Goal: Task Accomplishment & Management: Use online tool/utility

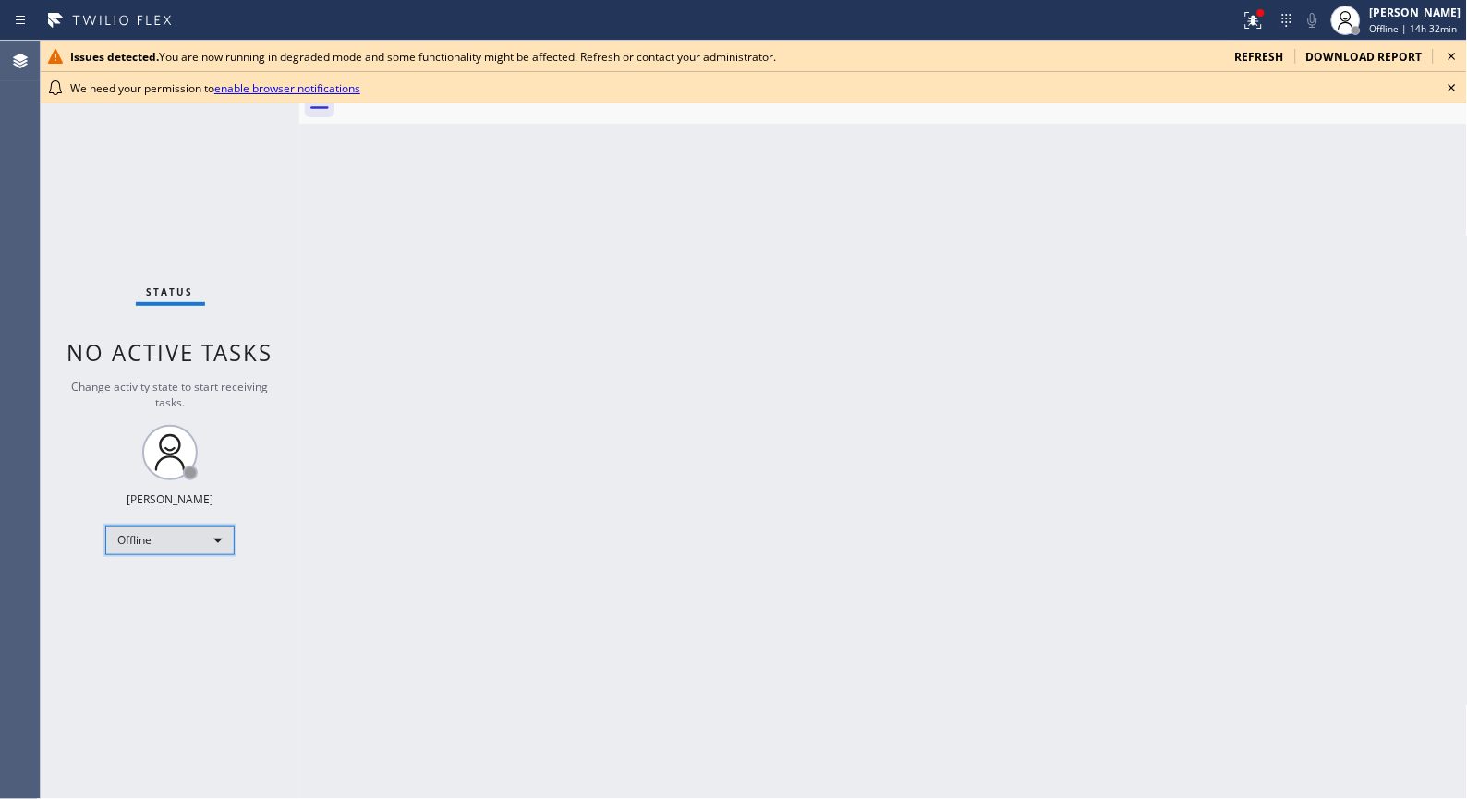
click at [188, 534] on div "Offline" at bounding box center [169, 541] width 129 height 30
click at [187, 610] on li "Unavailable" at bounding box center [169, 611] width 126 height 22
click at [1456, 52] on icon at bounding box center [1452, 56] width 22 height 22
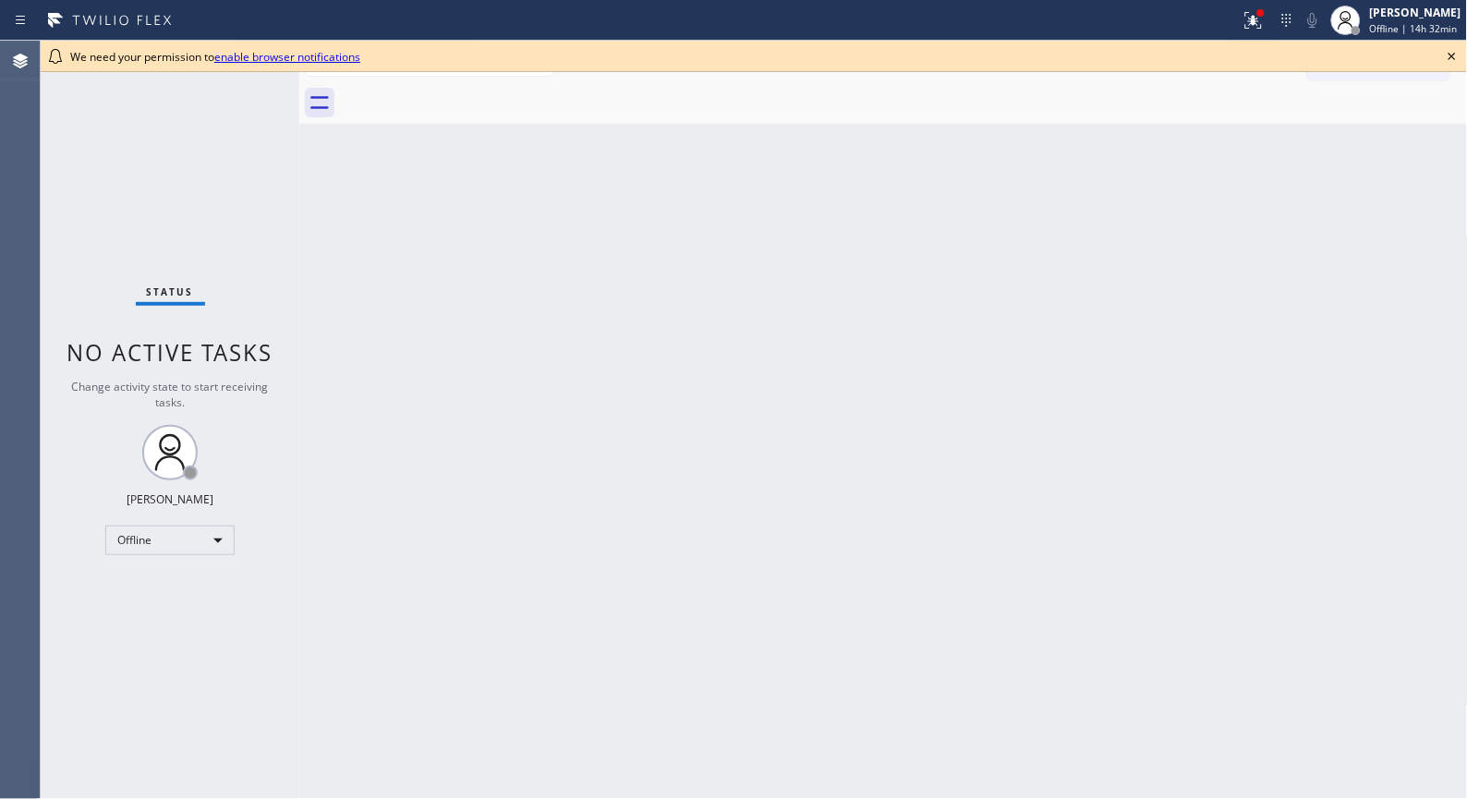
click at [1454, 62] on icon at bounding box center [1452, 56] width 22 height 22
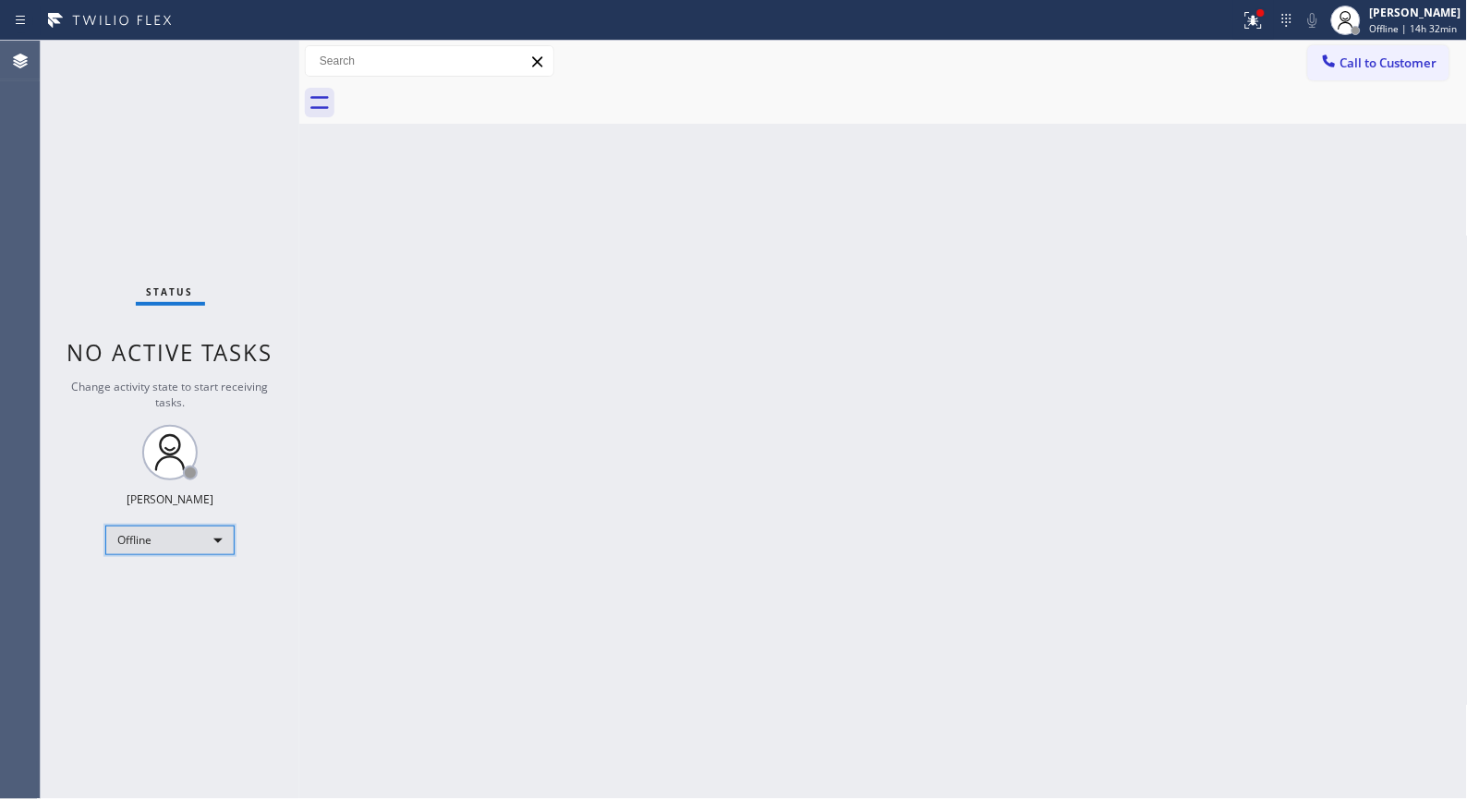
click at [213, 533] on div "Offline" at bounding box center [169, 541] width 129 height 30
click at [173, 607] on li "Unavailable" at bounding box center [169, 611] width 126 height 22
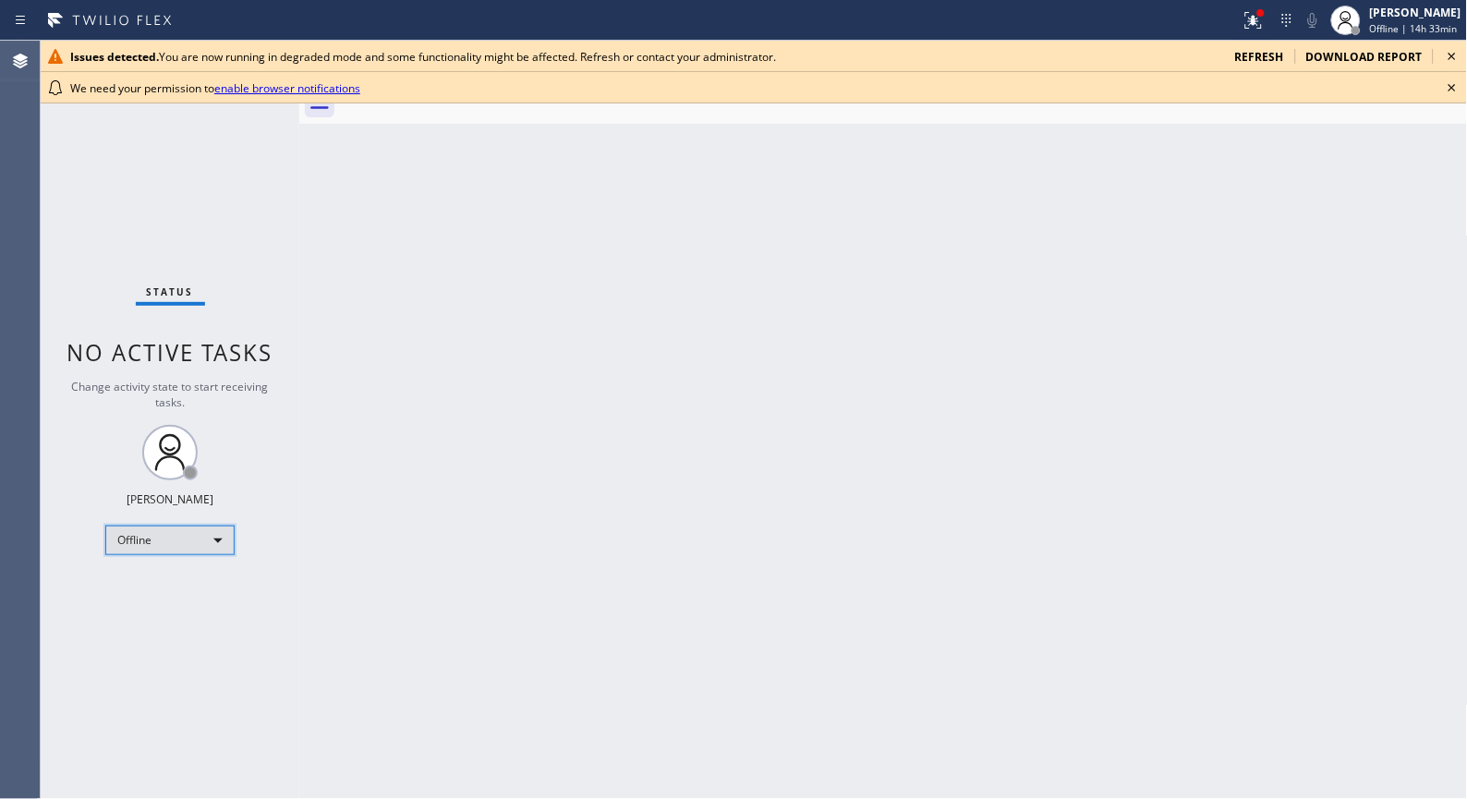
click at [203, 532] on div "Offline" at bounding box center [169, 541] width 129 height 30
click at [176, 608] on li "Unavailable" at bounding box center [169, 611] width 126 height 22
click at [1454, 81] on icon at bounding box center [1452, 88] width 22 height 22
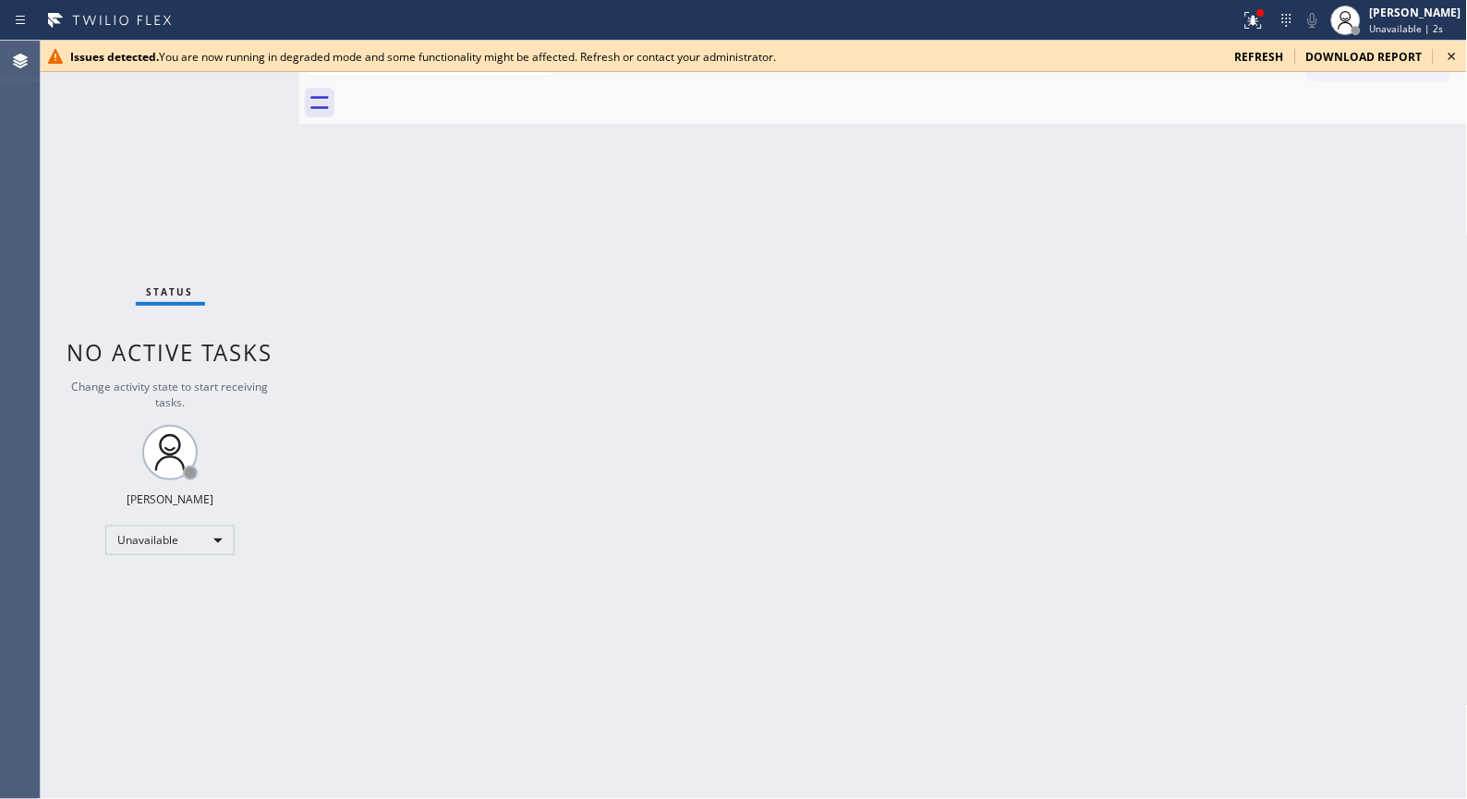
click at [1451, 54] on icon at bounding box center [1452, 56] width 7 height 7
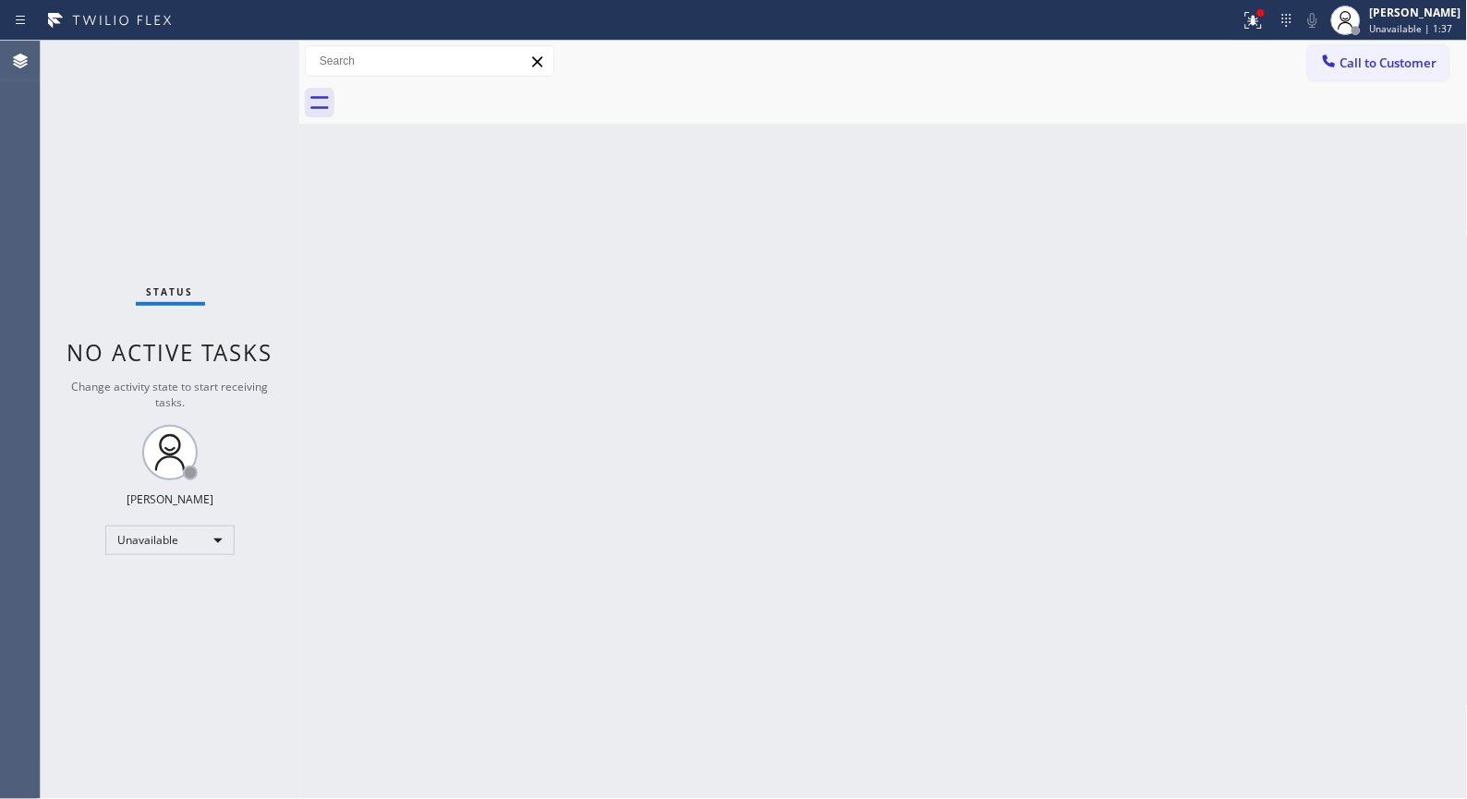
click at [1175, 211] on div "Back to Dashboard Change Sender ID Customers Technicians Select a contact Outbo…" at bounding box center [883, 420] width 1169 height 758
click at [711, 476] on div "Back to Dashboard Change Sender ID Customers Technicians Select a contact Outbo…" at bounding box center [883, 420] width 1169 height 758
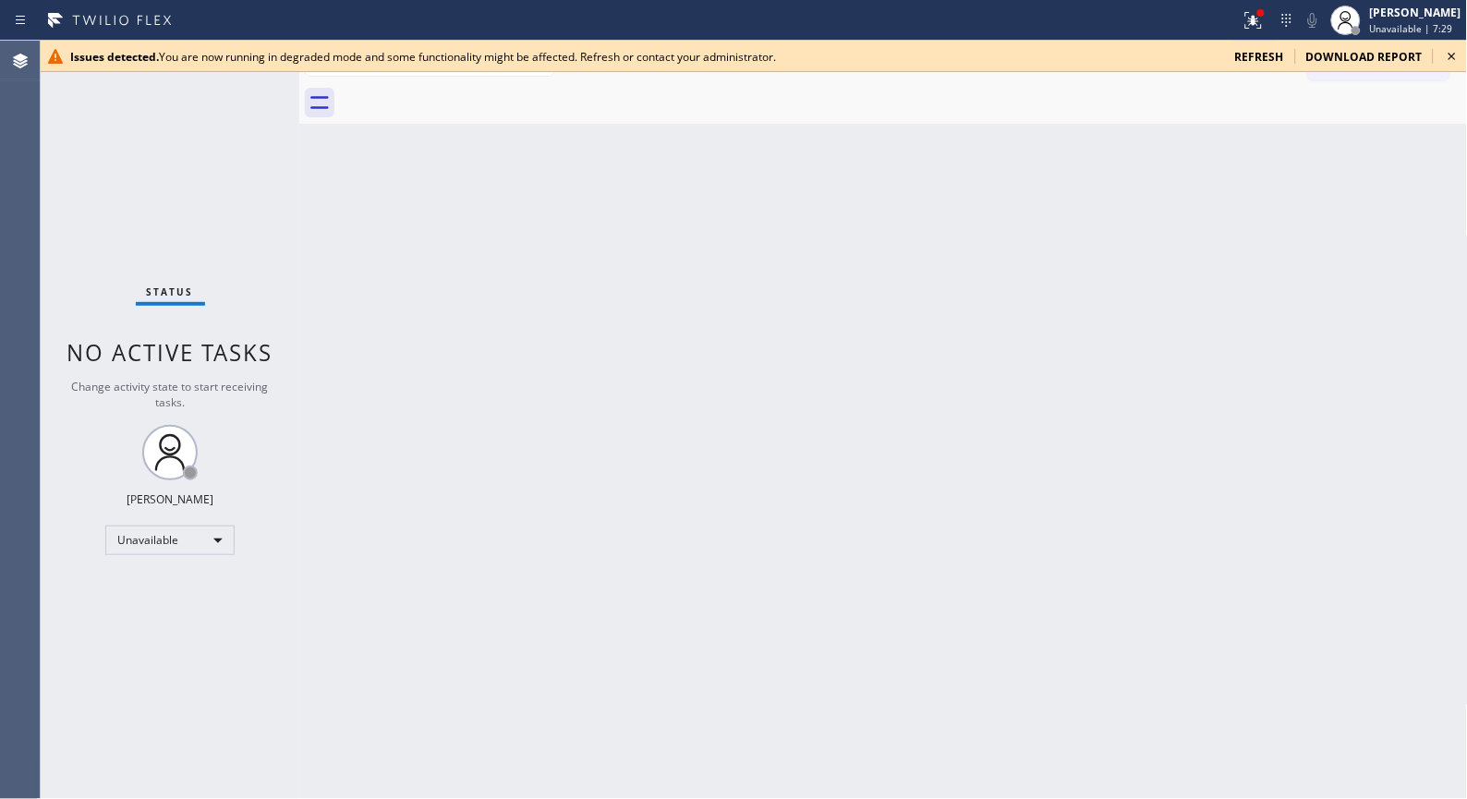
click at [1450, 52] on icon at bounding box center [1452, 56] width 22 height 22
click at [1450, 55] on icon at bounding box center [1452, 56] width 22 height 22
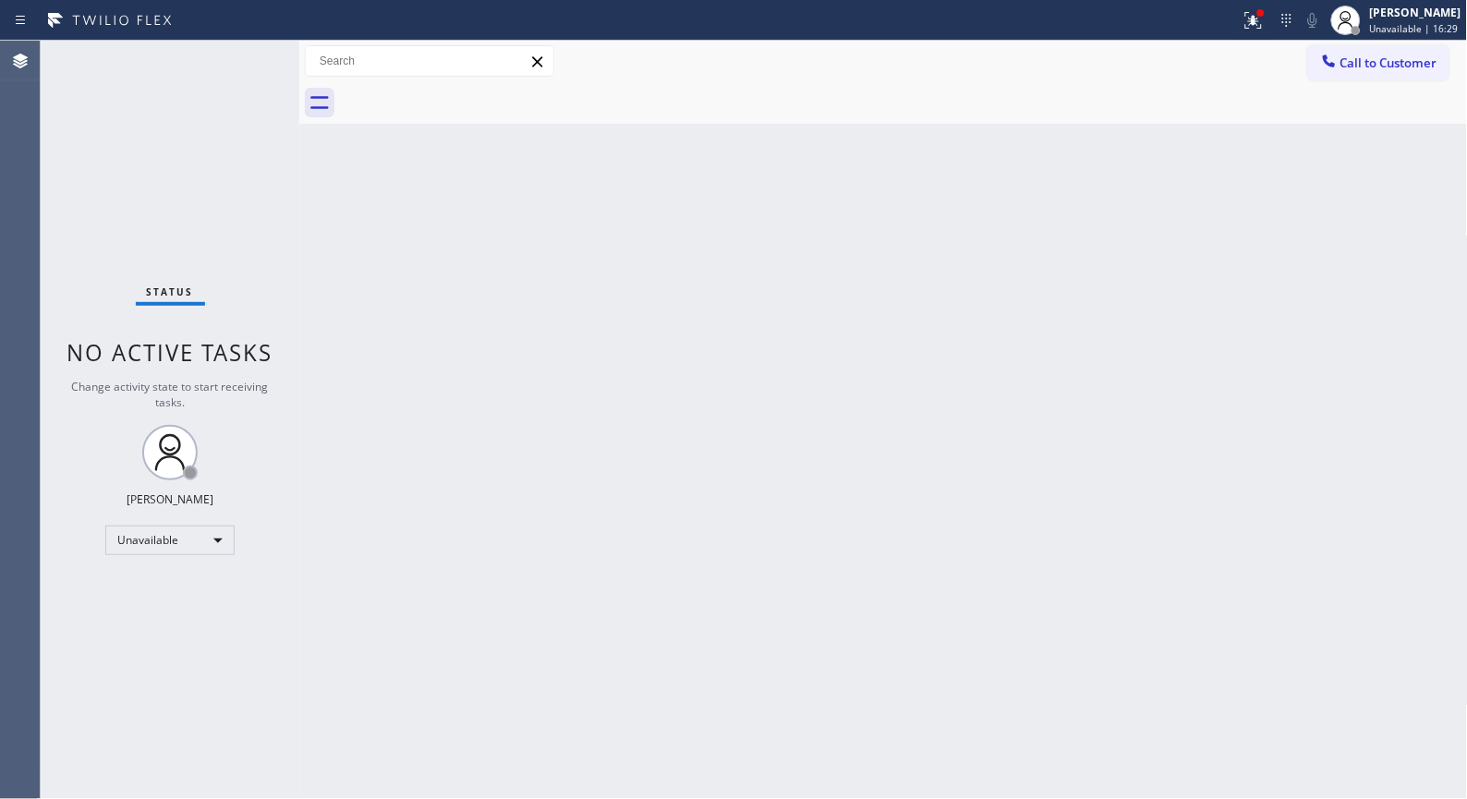
drag, startPoint x: 1171, startPoint y: 434, endPoint x: 1134, endPoint y: 401, distance: 49.7
click at [1171, 434] on div "Back to Dashboard Change Sender ID Customers Technicians Select a contact Outbo…" at bounding box center [883, 420] width 1169 height 758
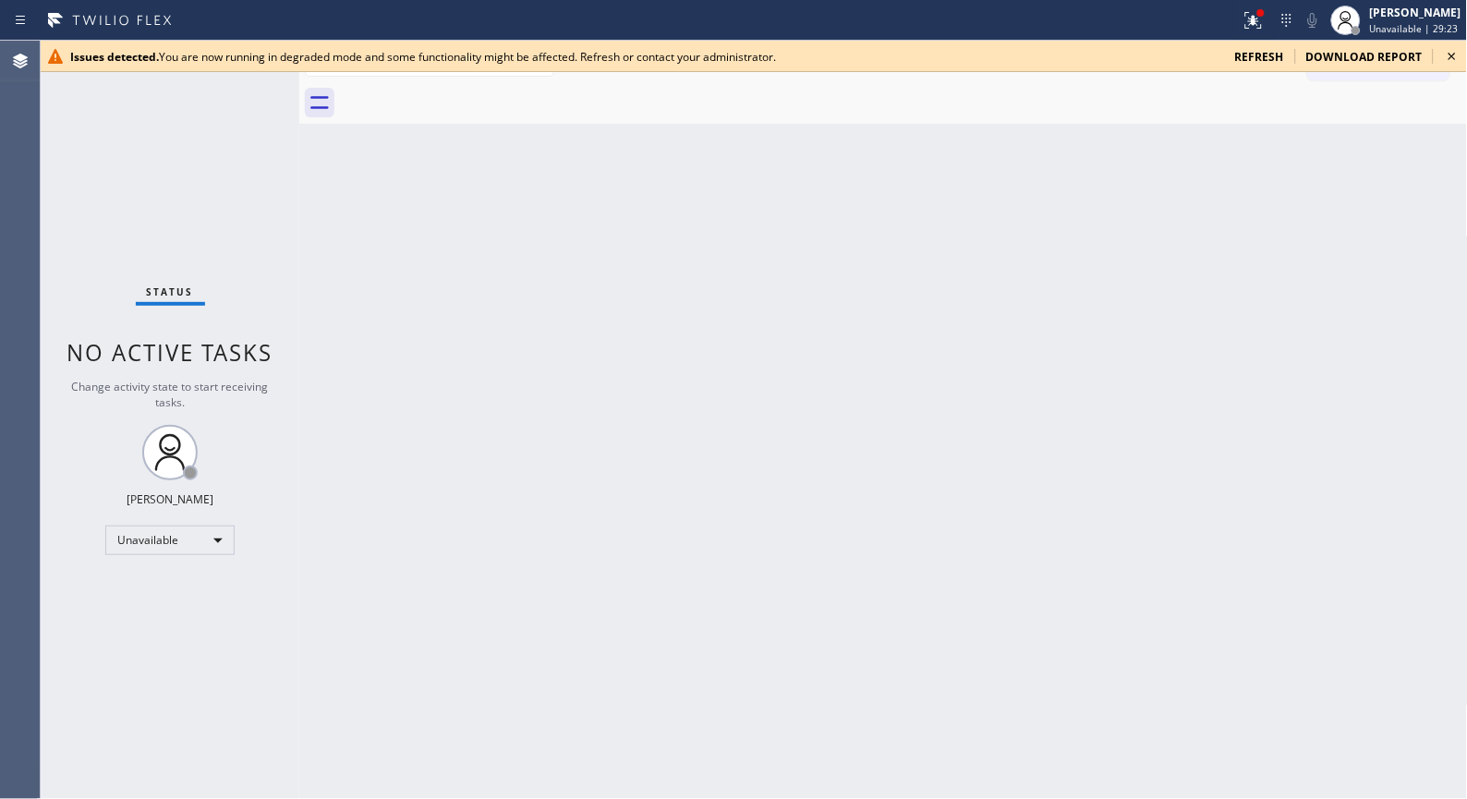
click at [669, 637] on div "Back to Dashboard Change Sender ID Customers Technicians Select a contact Outbo…" at bounding box center [883, 420] width 1169 height 758
click at [922, 368] on div "Back to Dashboard Change Sender ID Customers Technicians Select a contact Outbo…" at bounding box center [883, 420] width 1169 height 758
click at [1448, 54] on icon at bounding box center [1452, 56] width 22 height 22
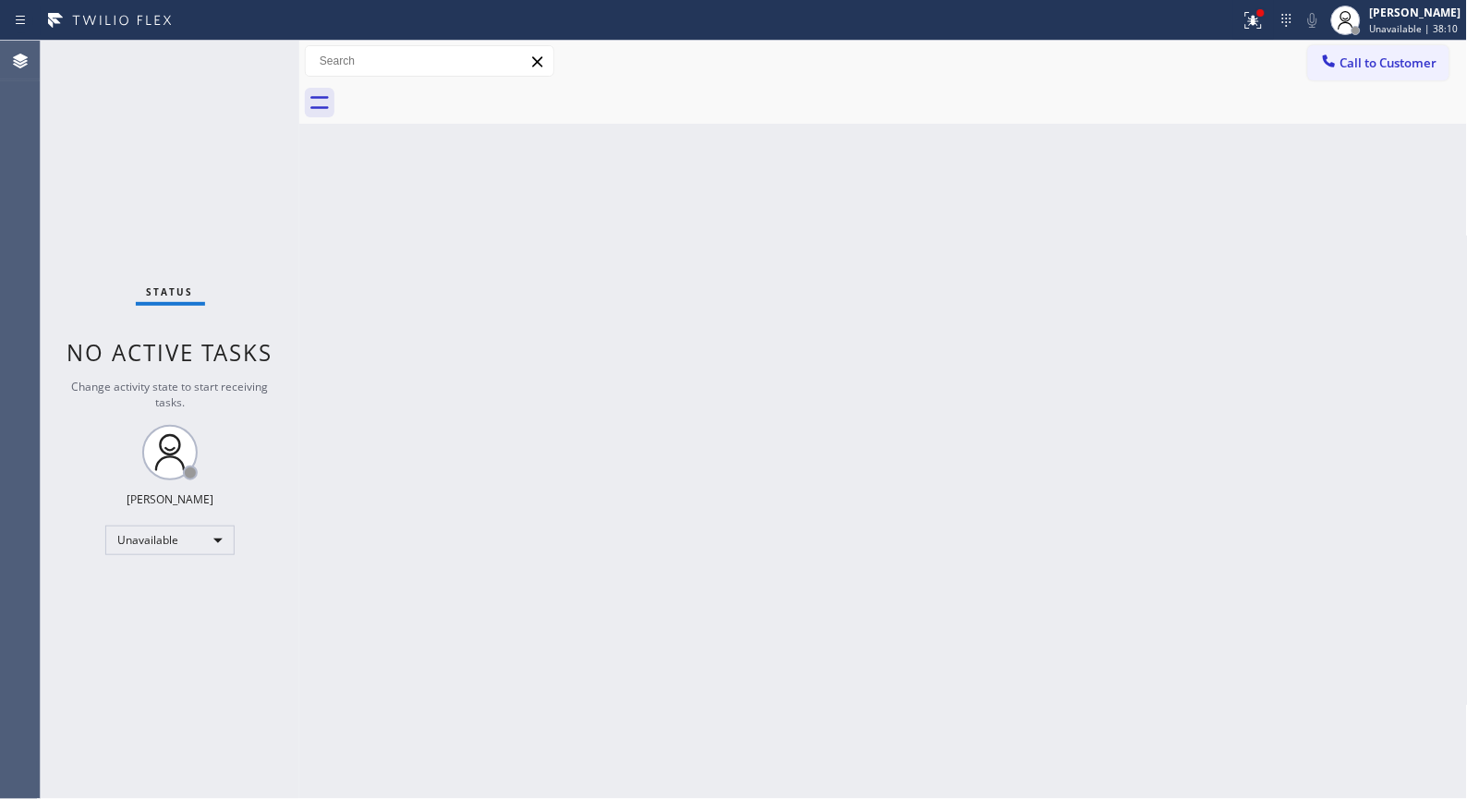
click at [661, 503] on div "Back to Dashboard Change Sender ID Customers Technicians Select a contact Outbo…" at bounding box center [883, 420] width 1169 height 758
click at [623, 290] on div "Back to Dashboard Change Sender ID Customers Technicians Select a contact Outbo…" at bounding box center [883, 420] width 1169 height 758
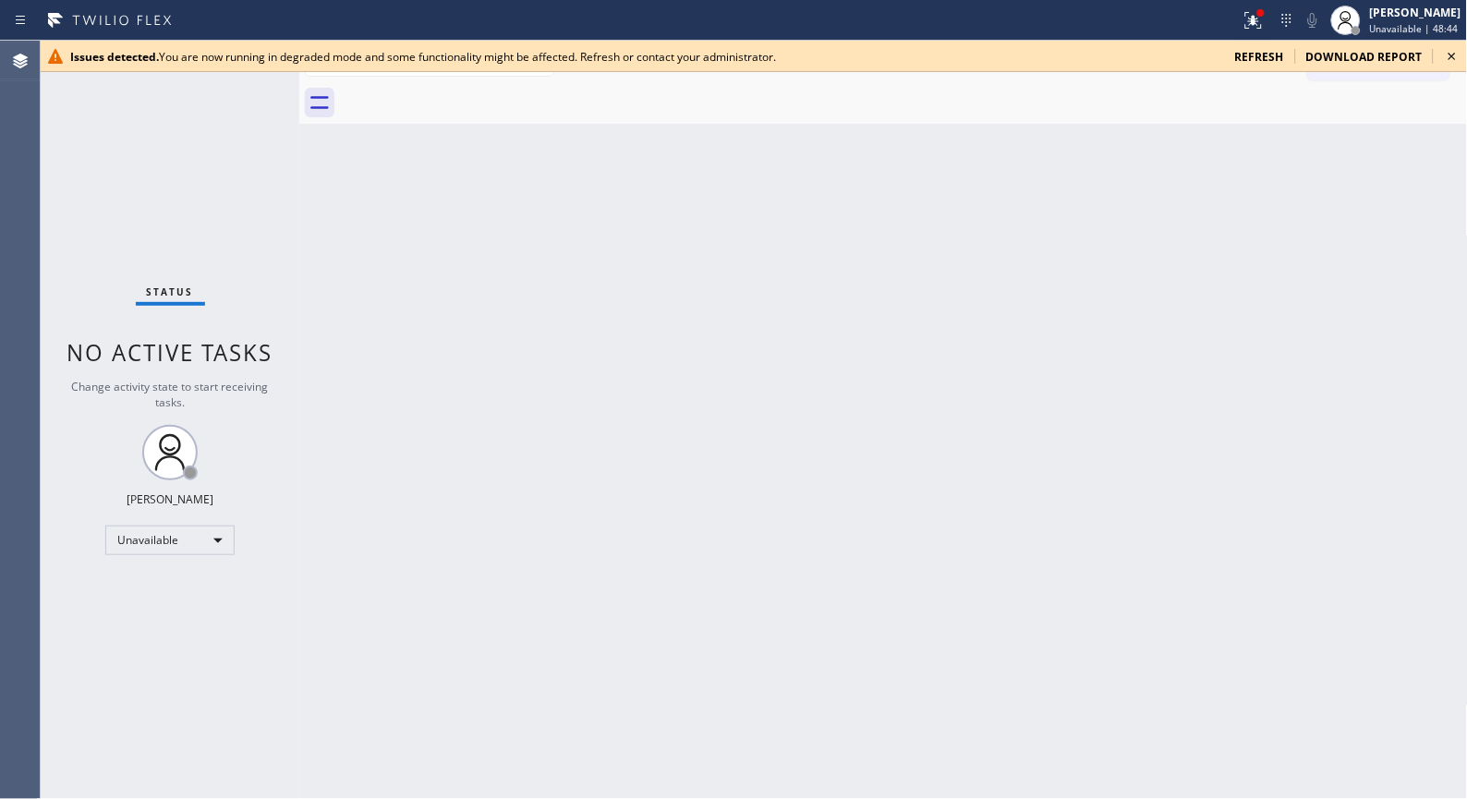
click at [1460, 52] on icon at bounding box center [1452, 56] width 22 height 22
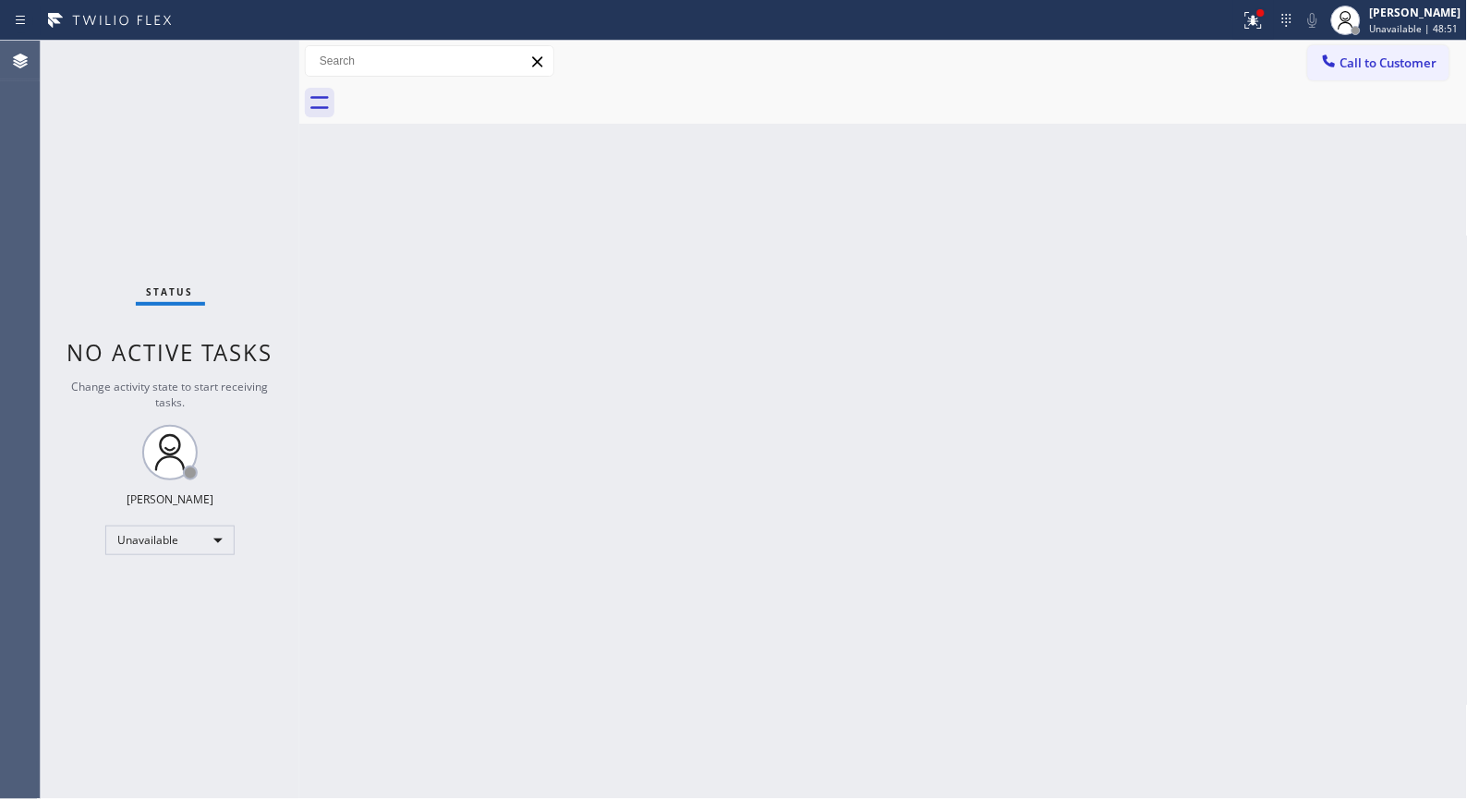
click at [1137, 117] on div at bounding box center [904, 103] width 1128 height 42
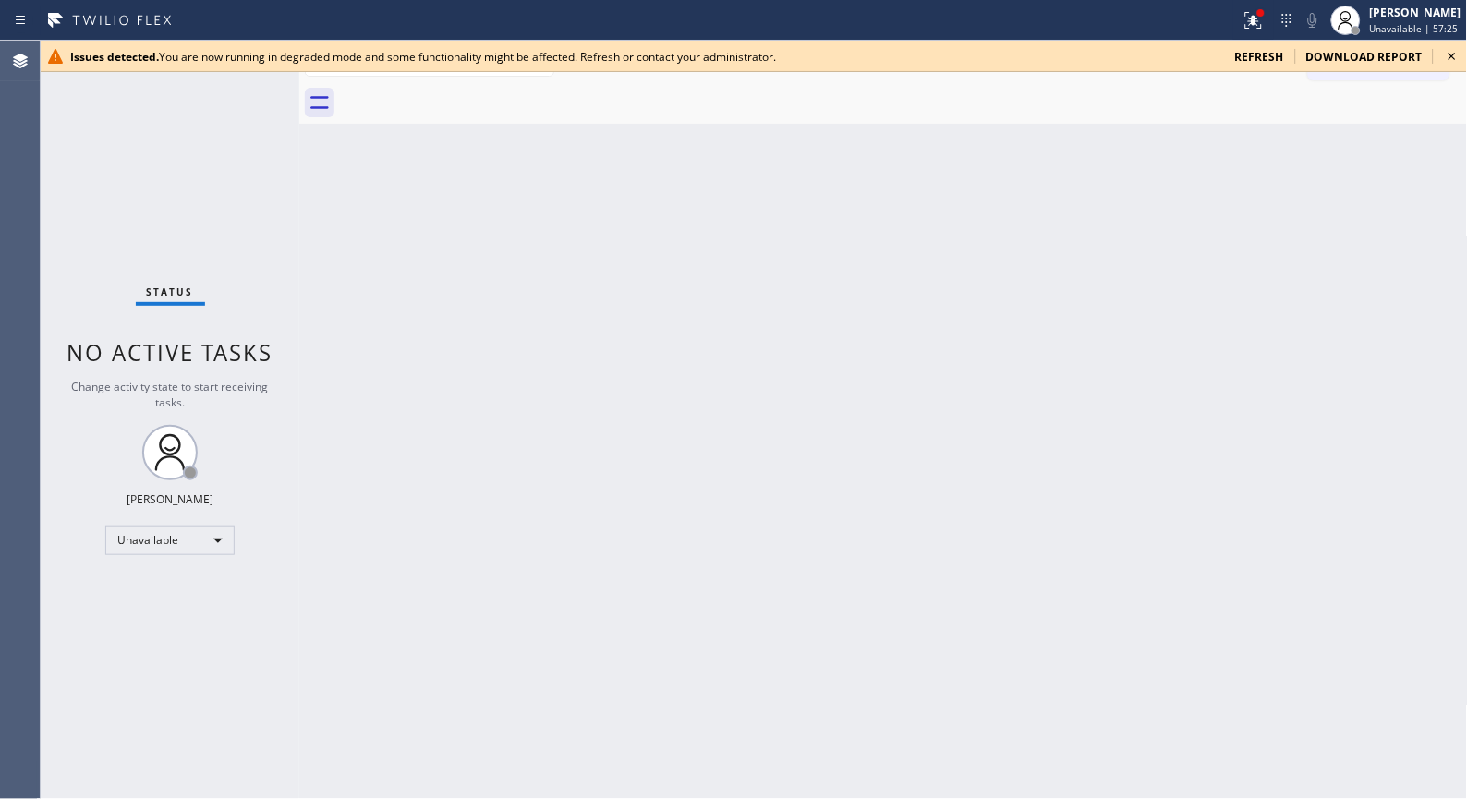
click at [1448, 51] on icon at bounding box center [1452, 56] width 22 height 22
drag, startPoint x: 1450, startPoint y: 55, endPoint x: 824, endPoint y: 17, distance: 627.6
click at [1448, 54] on icon at bounding box center [1452, 56] width 22 height 22
click at [1450, 55] on icon at bounding box center [1452, 56] width 22 height 22
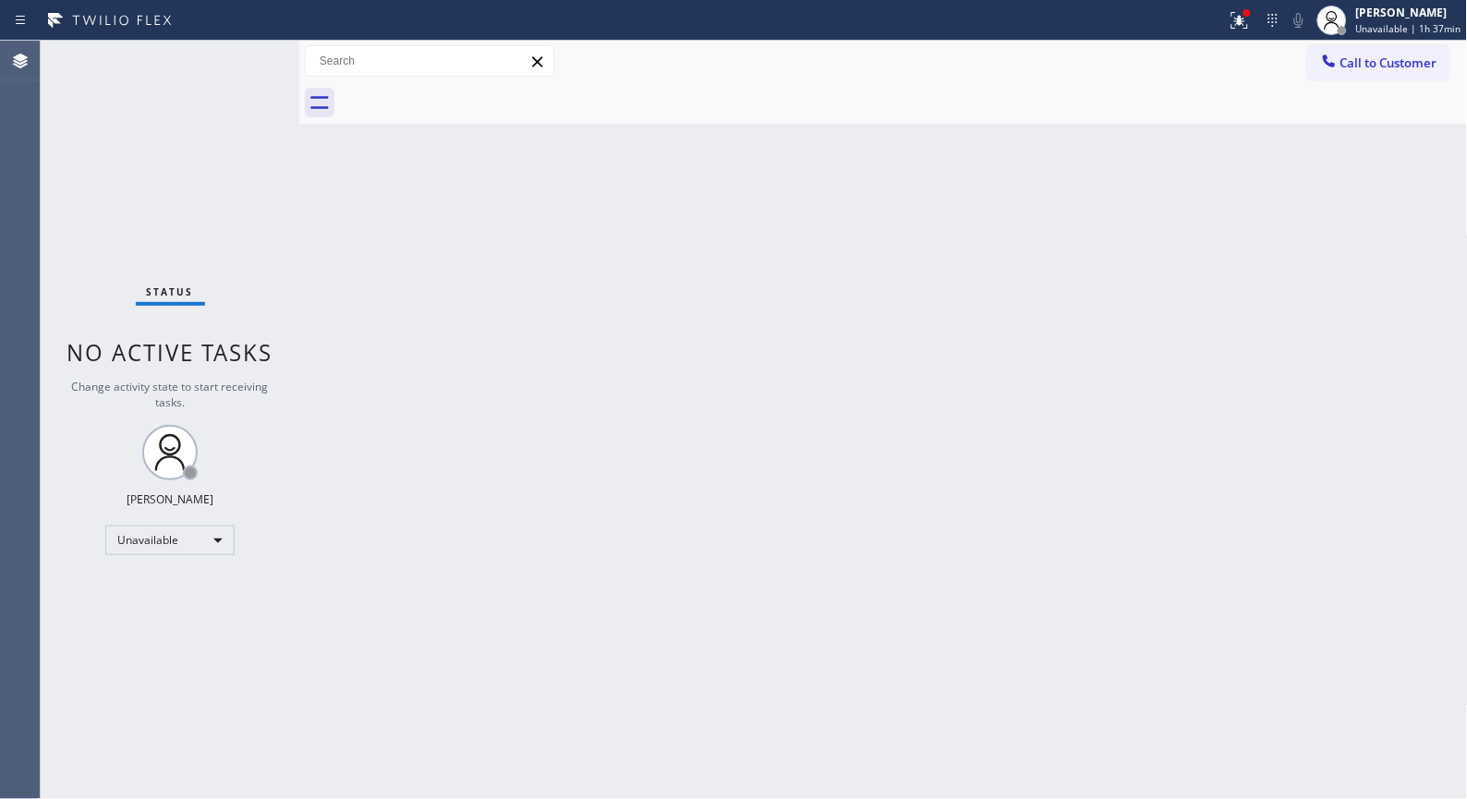
click at [843, 388] on div "Back to Dashboard Change Sender ID Customers Technicians Select a contact Outbo…" at bounding box center [883, 420] width 1169 height 758
click at [837, 390] on div "Back to Dashboard Change Sender ID Customers Technicians Select a contact Outbo…" at bounding box center [883, 420] width 1169 height 758
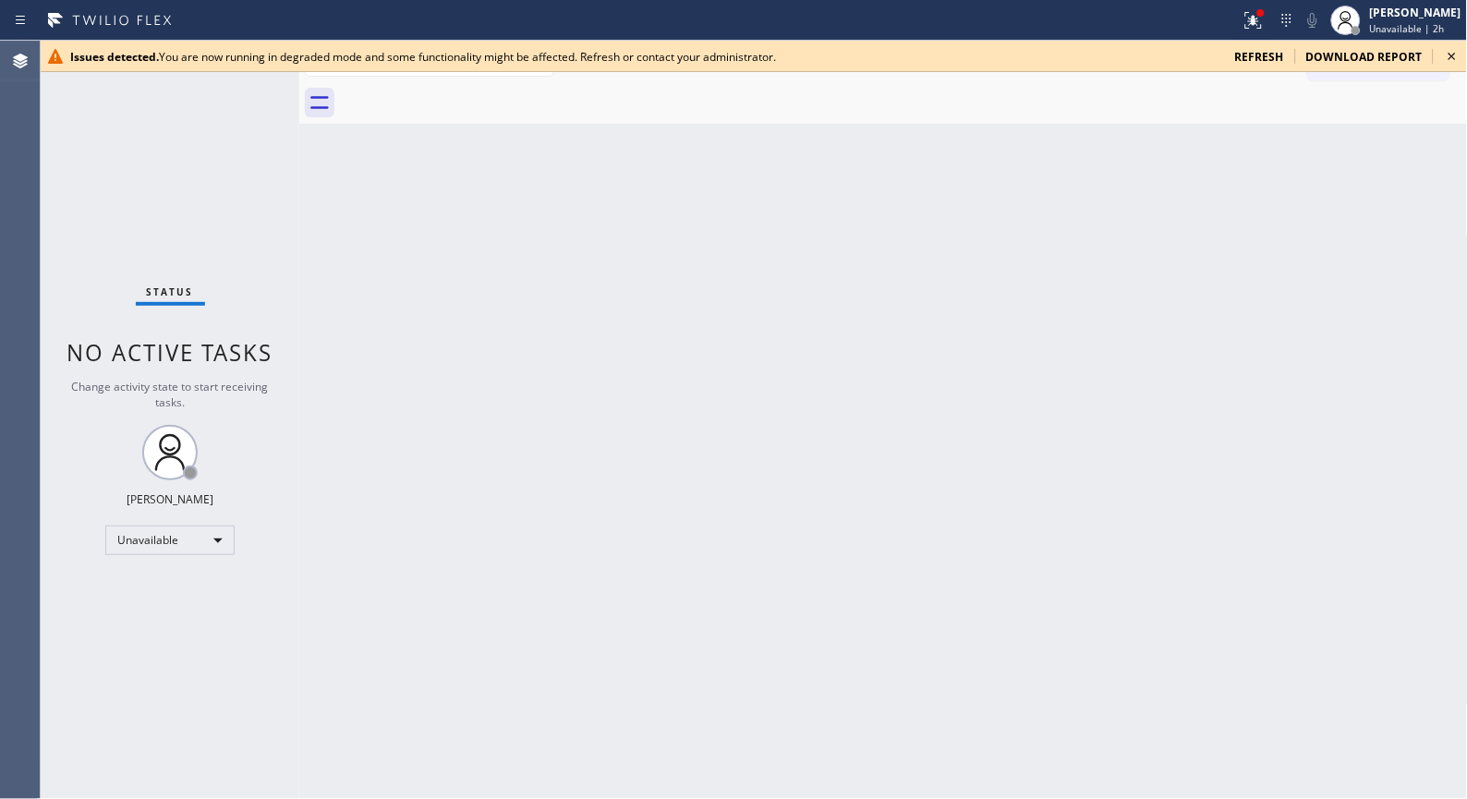
click at [1450, 53] on icon at bounding box center [1452, 56] width 22 height 22
click at [1453, 55] on icon at bounding box center [1452, 56] width 7 height 7
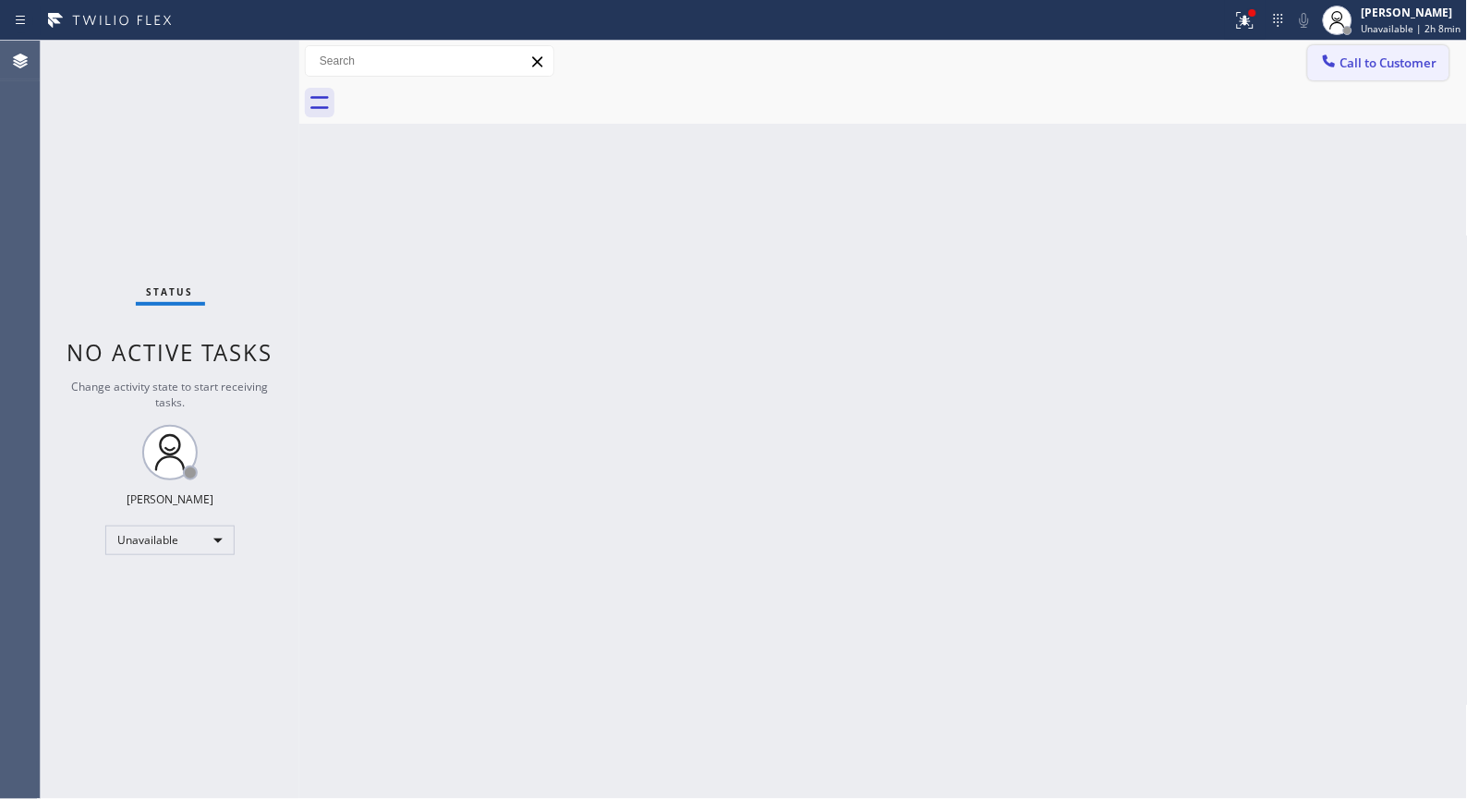
click at [1425, 60] on span "Call to Customer" at bounding box center [1388, 63] width 97 height 17
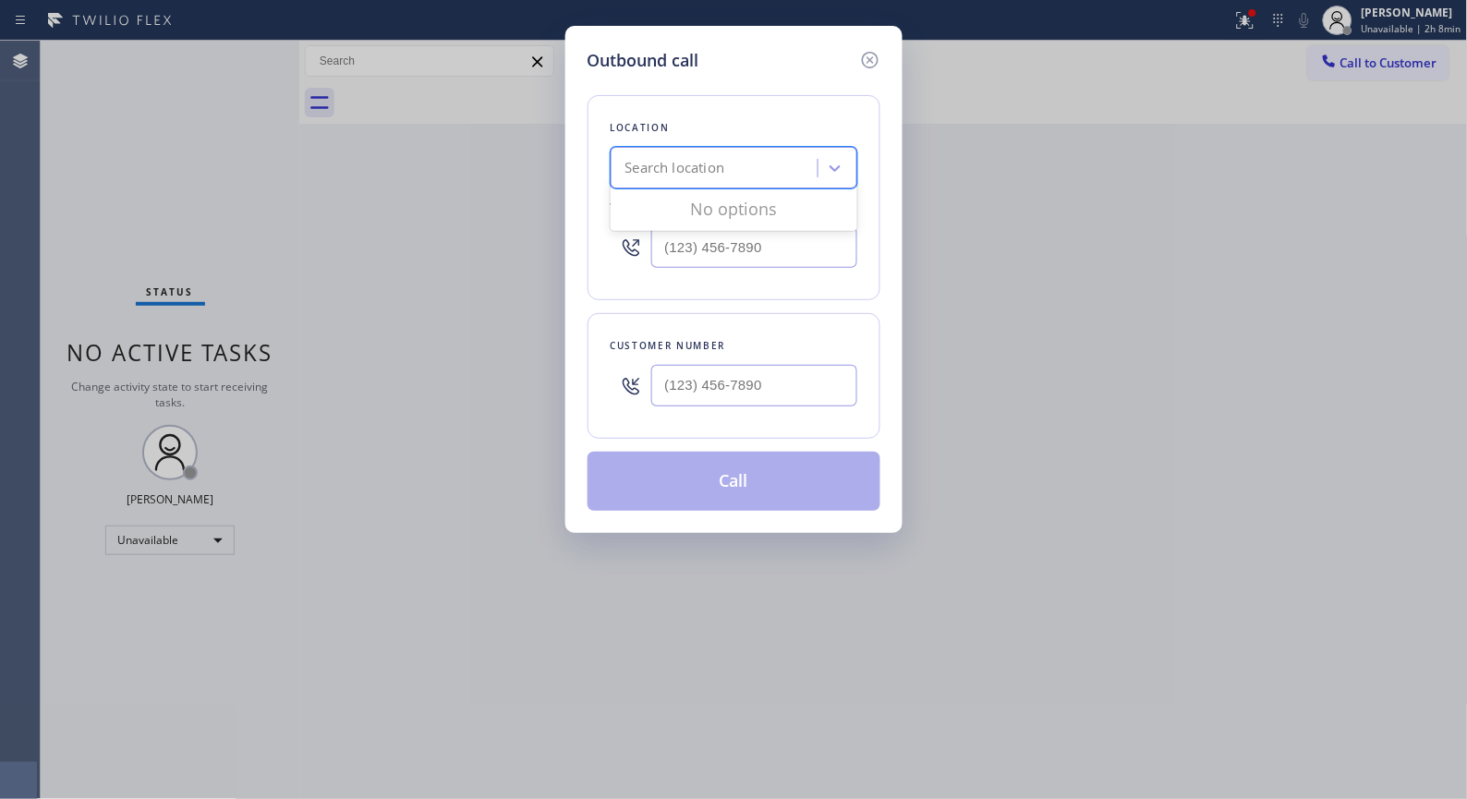
click at [777, 174] on div "Search location" at bounding box center [716, 168] width 201 height 32
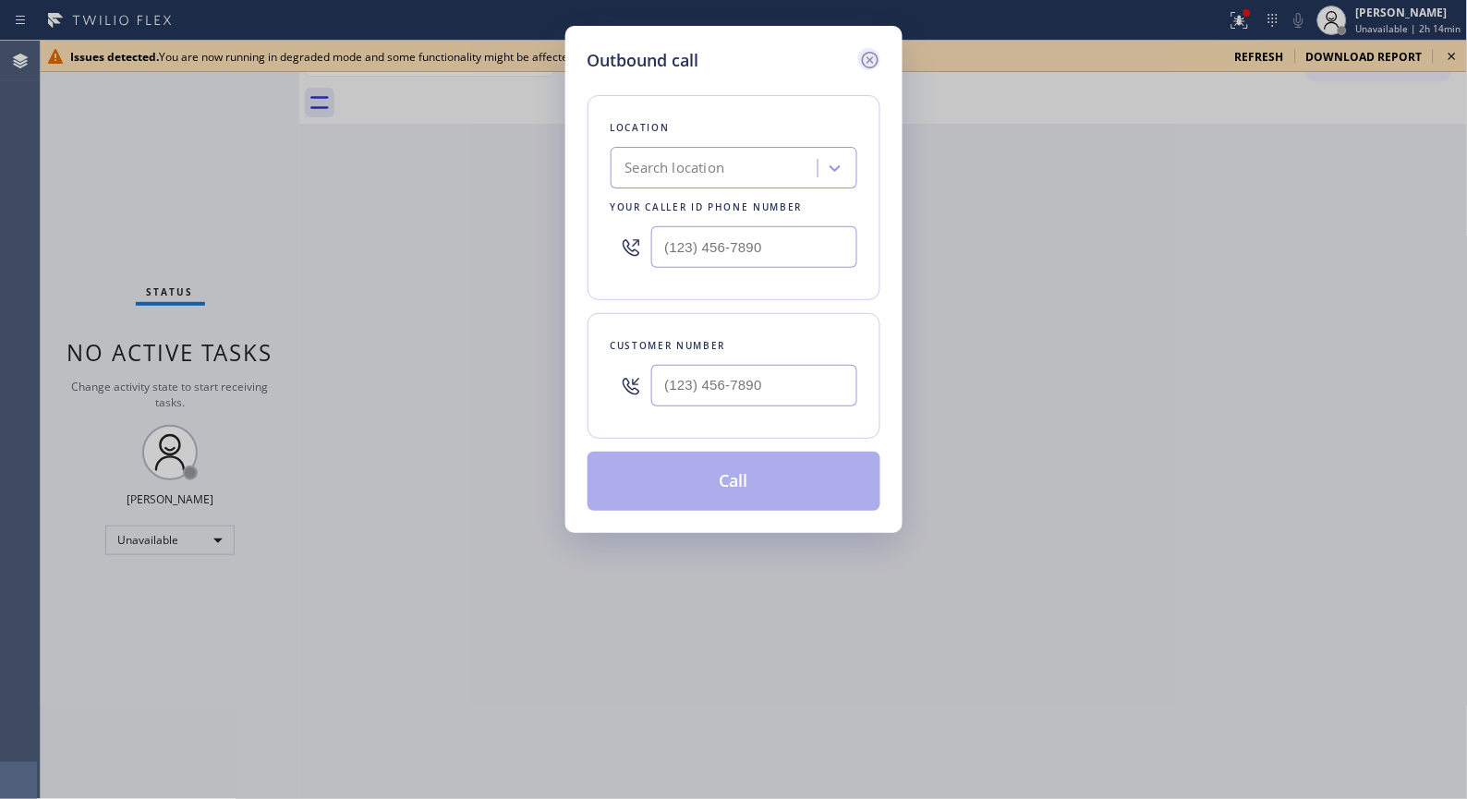
click at [864, 52] on icon at bounding box center [870, 60] width 22 height 22
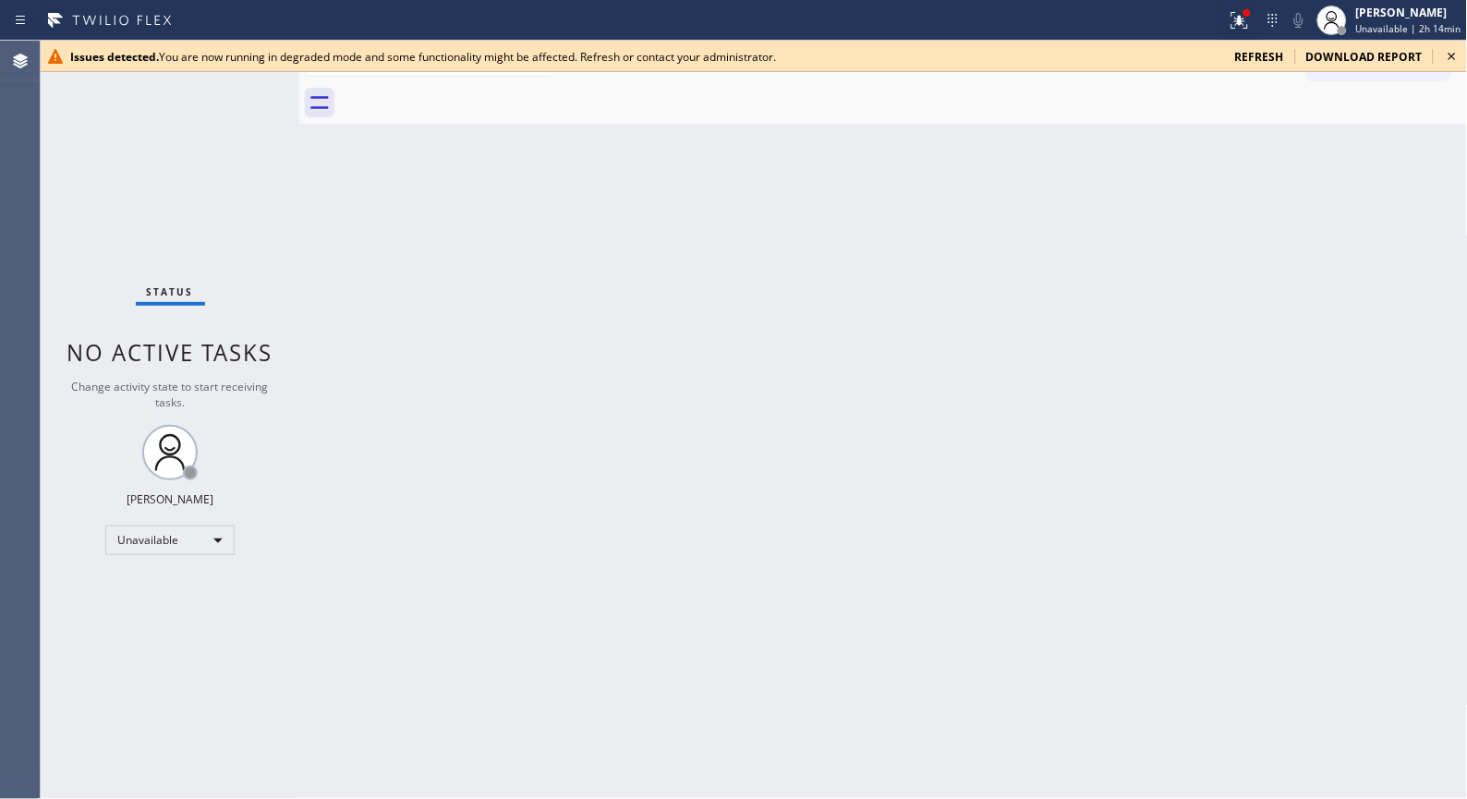
click at [1454, 56] on icon at bounding box center [1452, 56] width 22 height 22
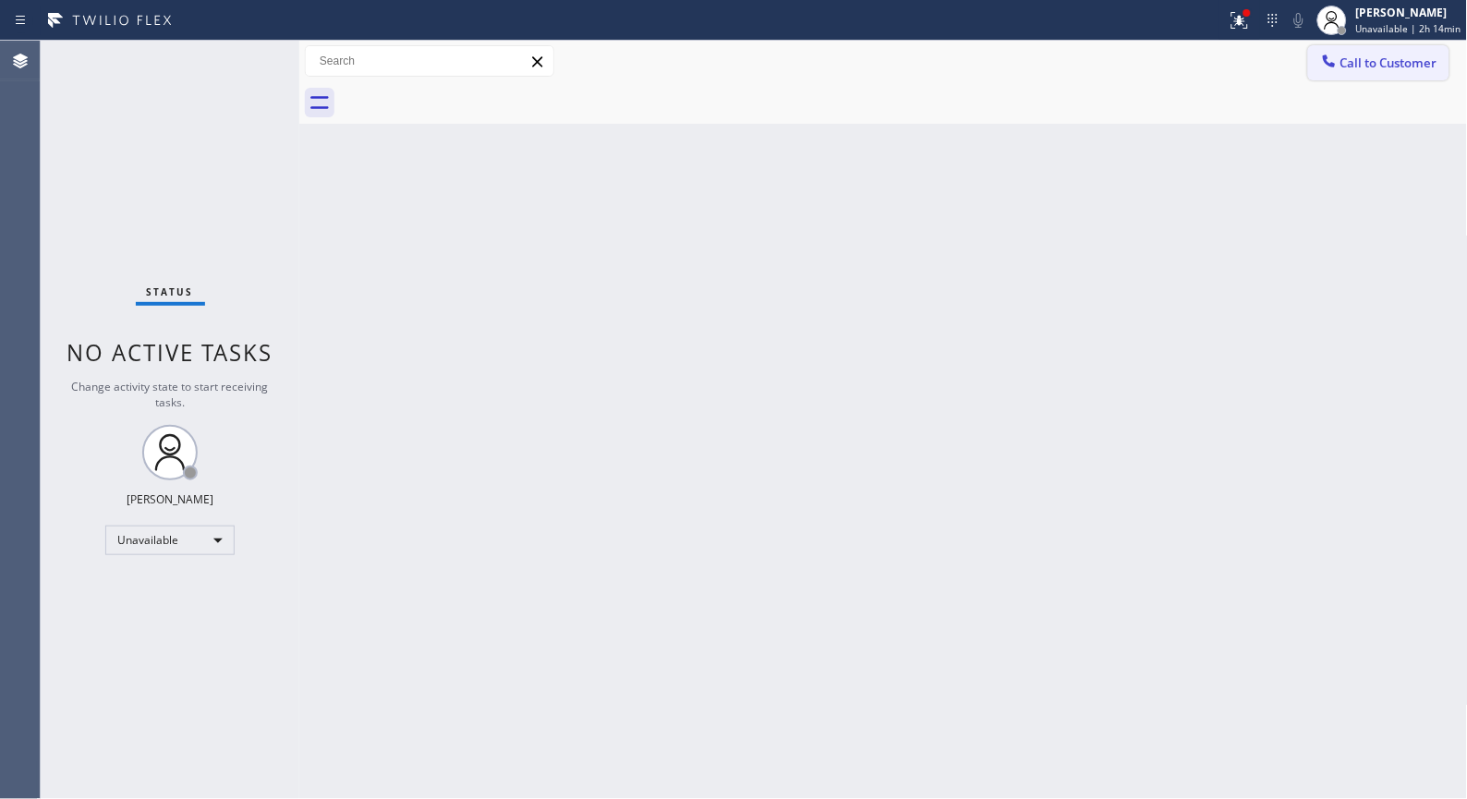
click at [1383, 69] on span "Call to Customer" at bounding box center [1388, 63] width 97 height 17
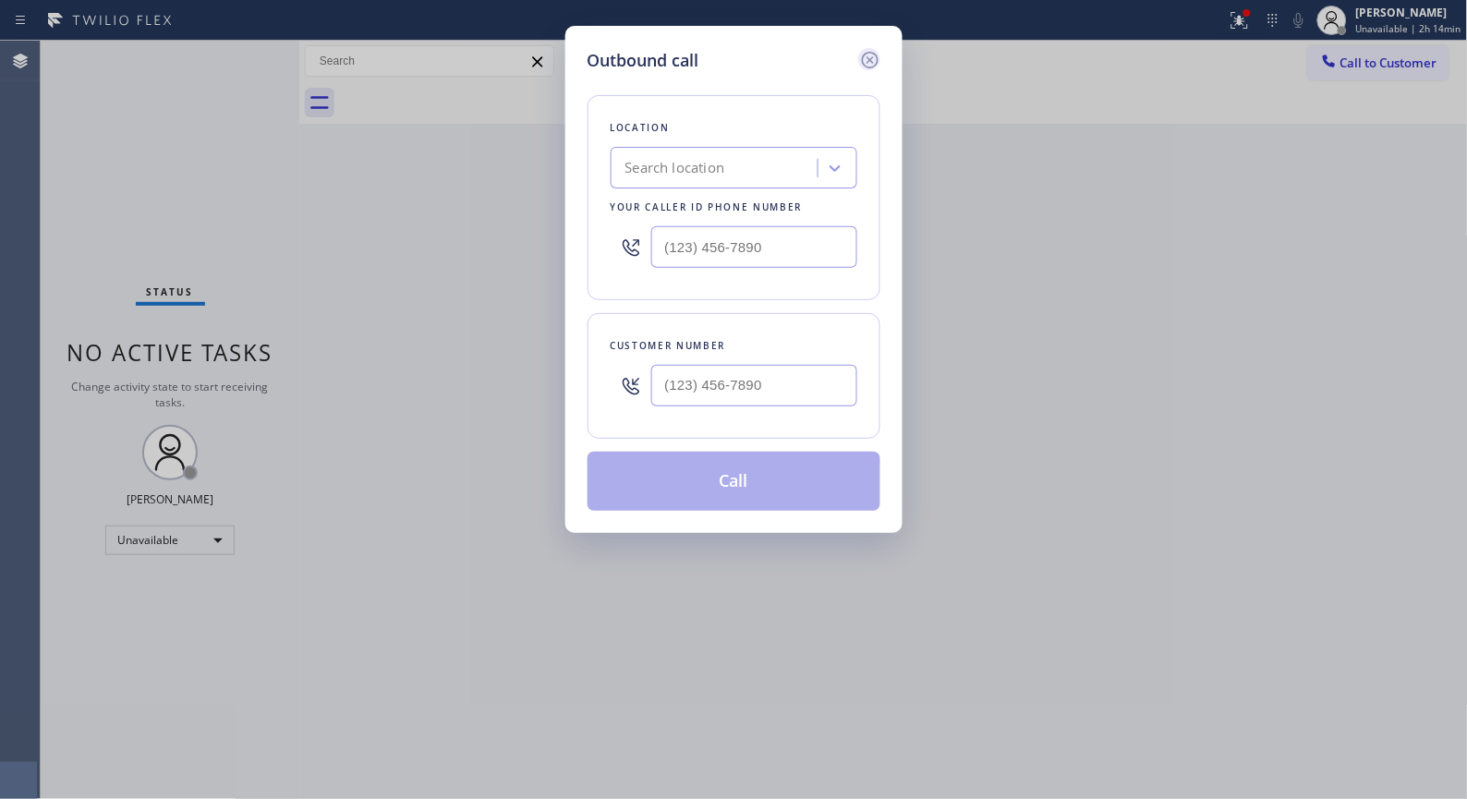
click at [875, 61] on icon at bounding box center [870, 60] width 22 height 22
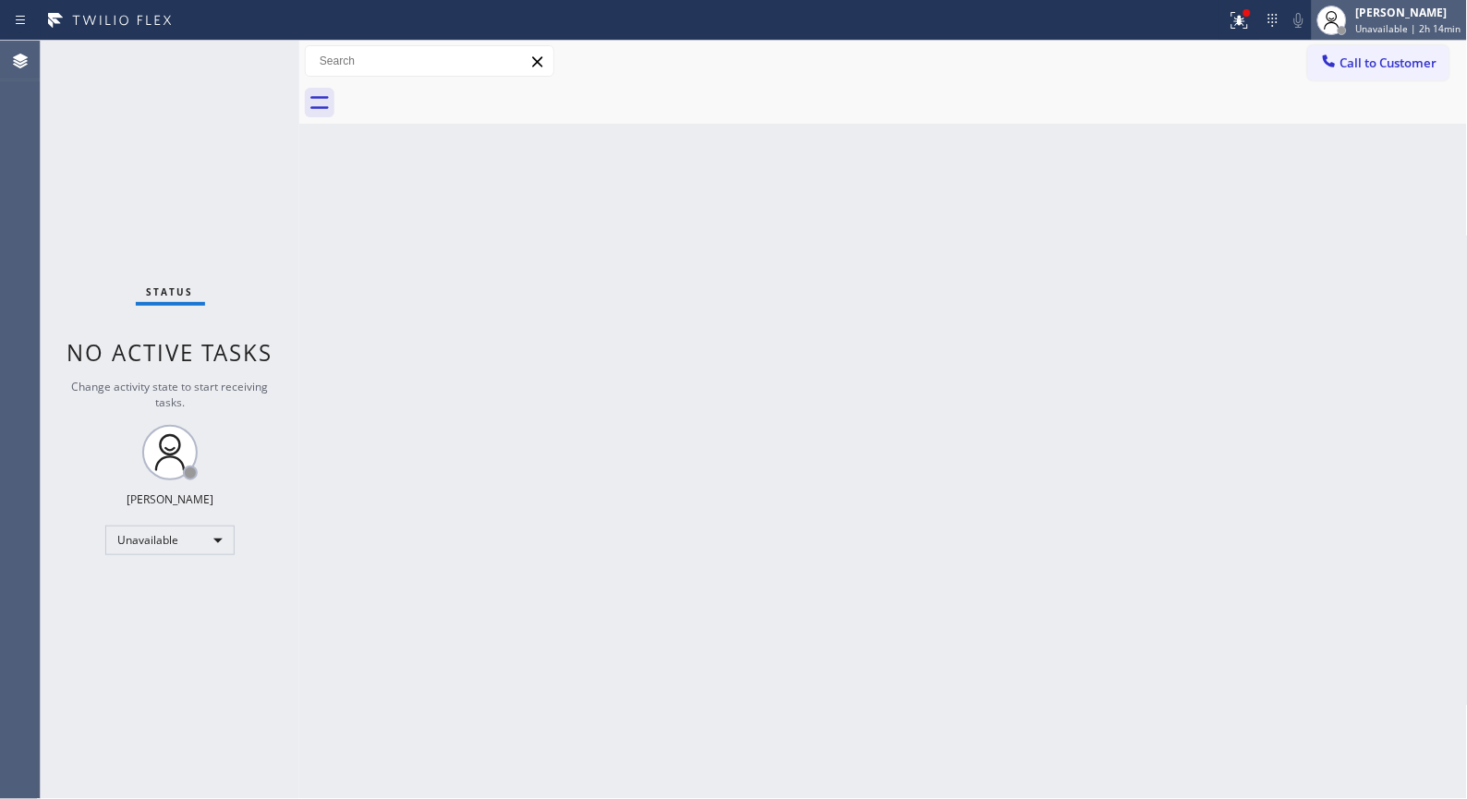
click at [1388, 22] on span "Unavailable | 2h 14min" at bounding box center [1408, 28] width 105 height 13
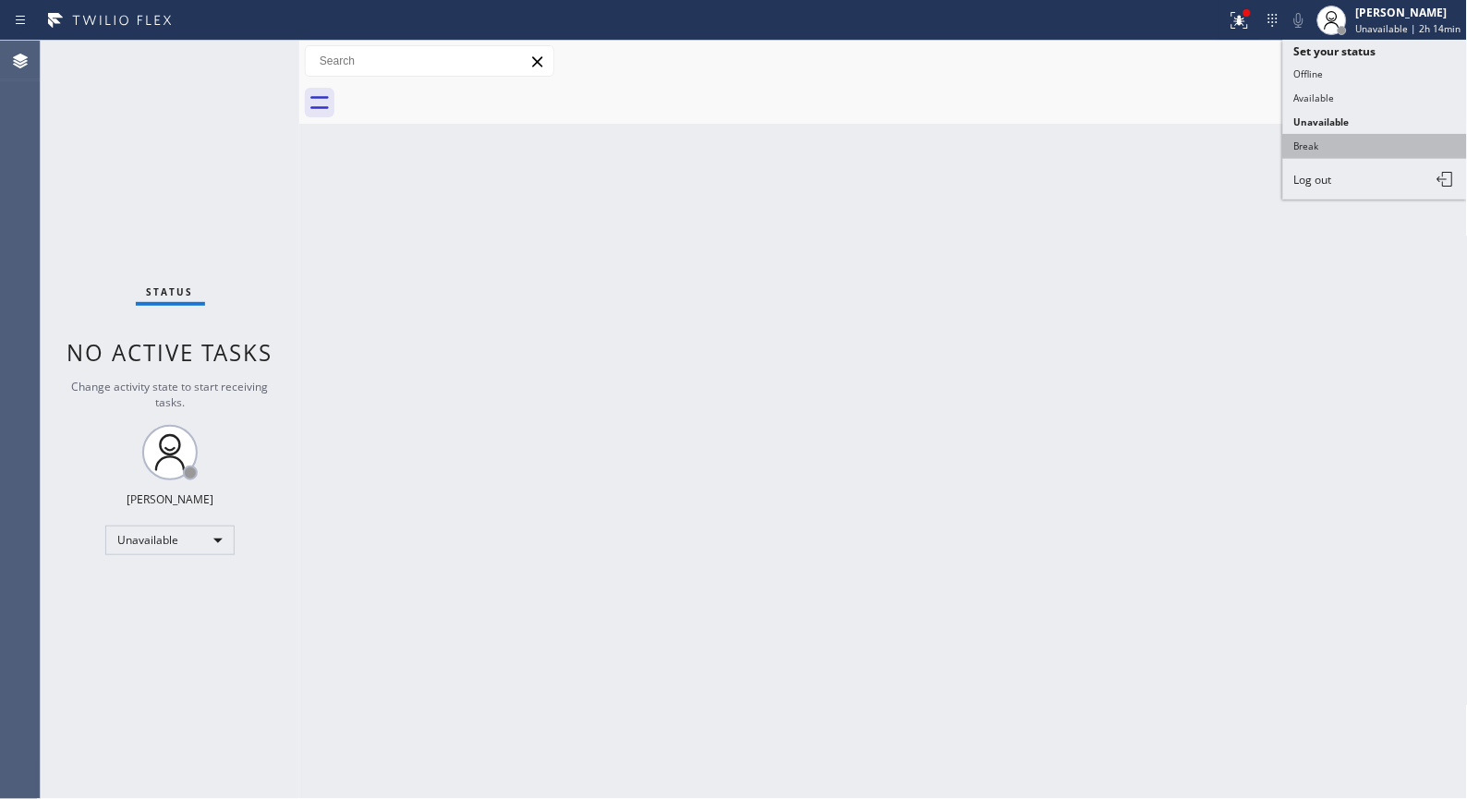
drag, startPoint x: 1323, startPoint y: 145, endPoint x: 1279, endPoint y: 140, distance: 44.6
click at [1321, 145] on button "Break" at bounding box center [1375, 146] width 185 height 24
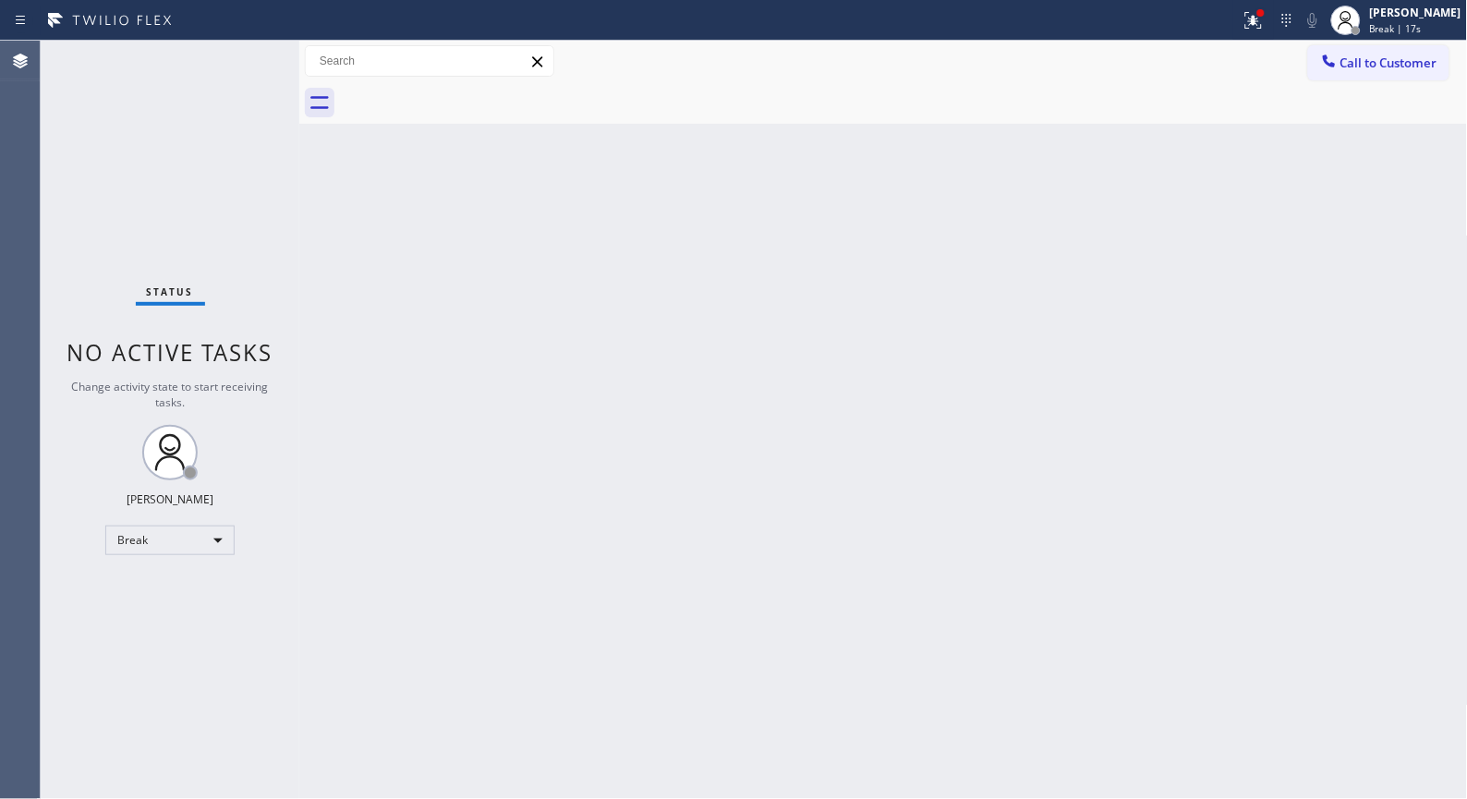
drag, startPoint x: 795, startPoint y: 404, endPoint x: 782, endPoint y: 366, distance: 40.3
click at [795, 404] on div "Back to Dashboard Change Sender ID Customers Technicians Select a contact Outbo…" at bounding box center [883, 420] width 1169 height 758
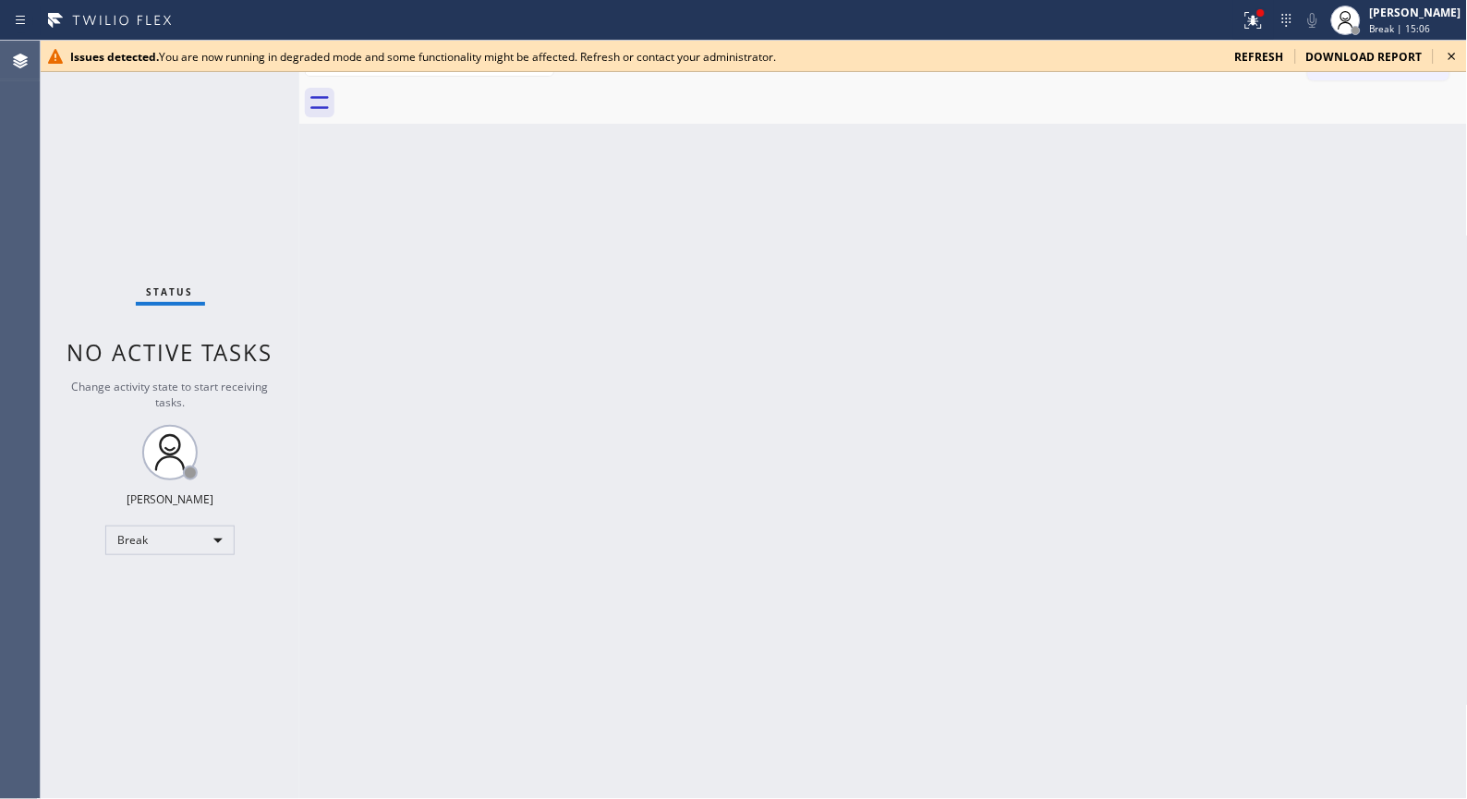
click at [1453, 57] on icon at bounding box center [1452, 56] width 7 height 7
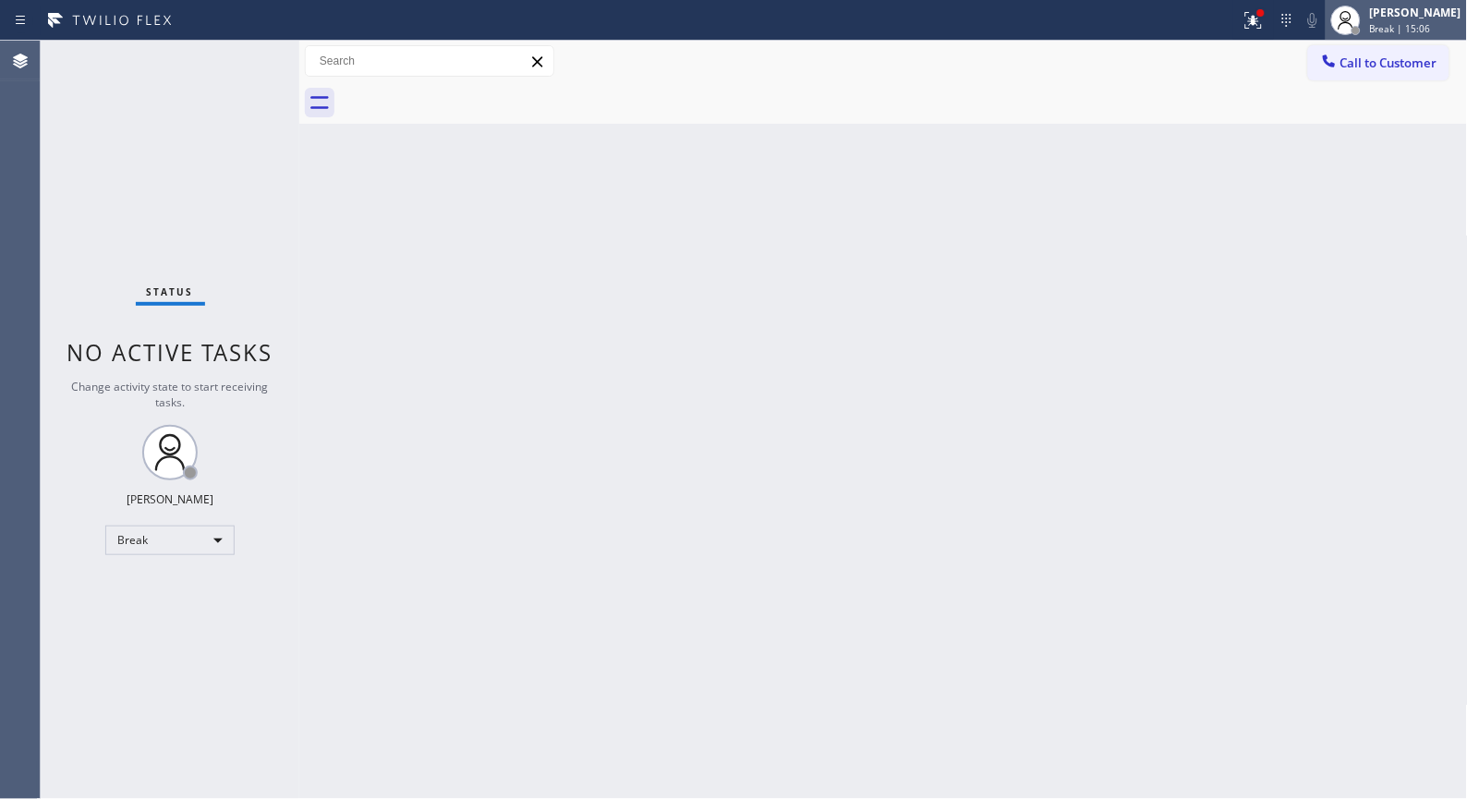
click at [1401, 28] on span "Break | 15:06" at bounding box center [1400, 28] width 61 height 13
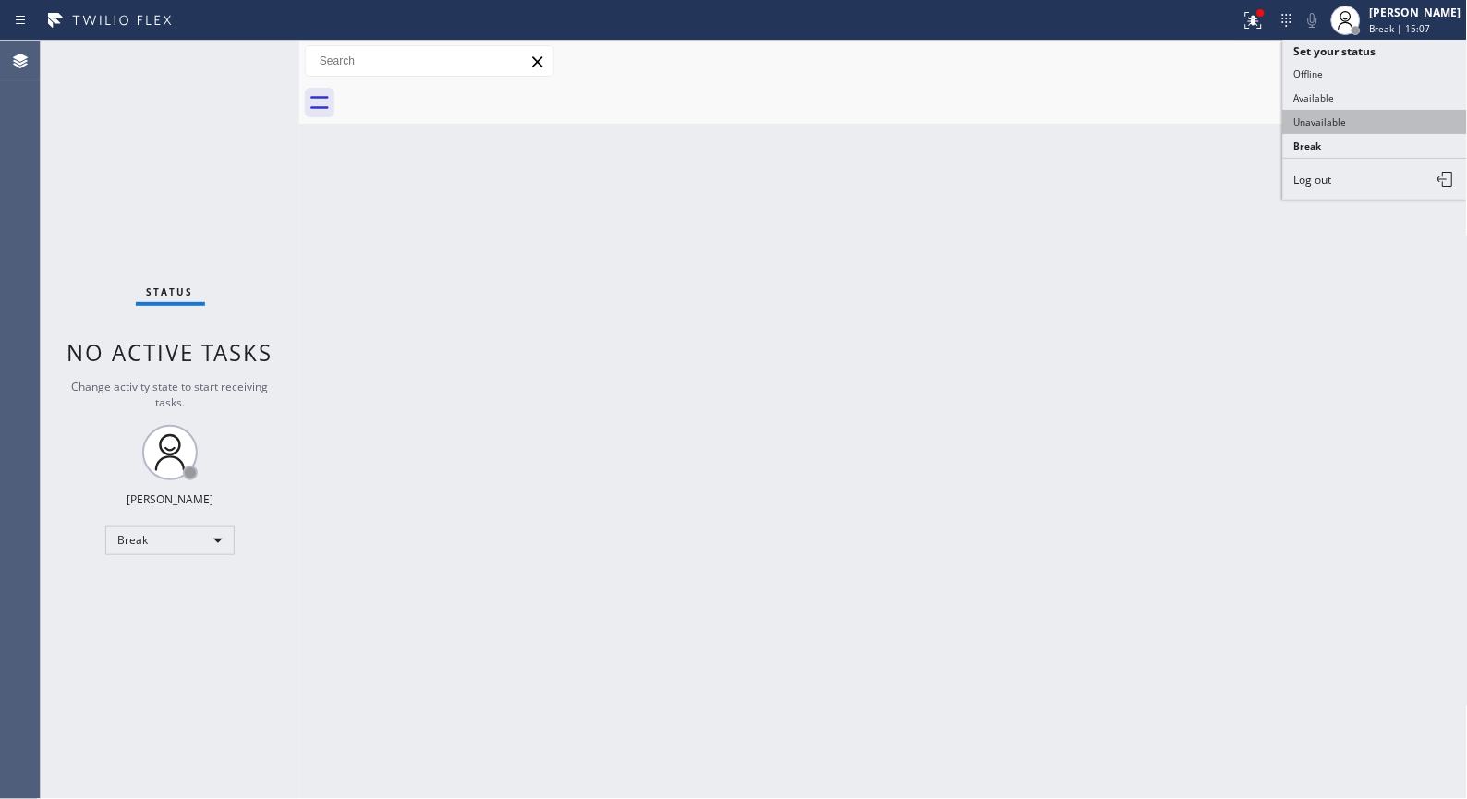
click at [1322, 116] on button "Unavailable" at bounding box center [1375, 122] width 185 height 24
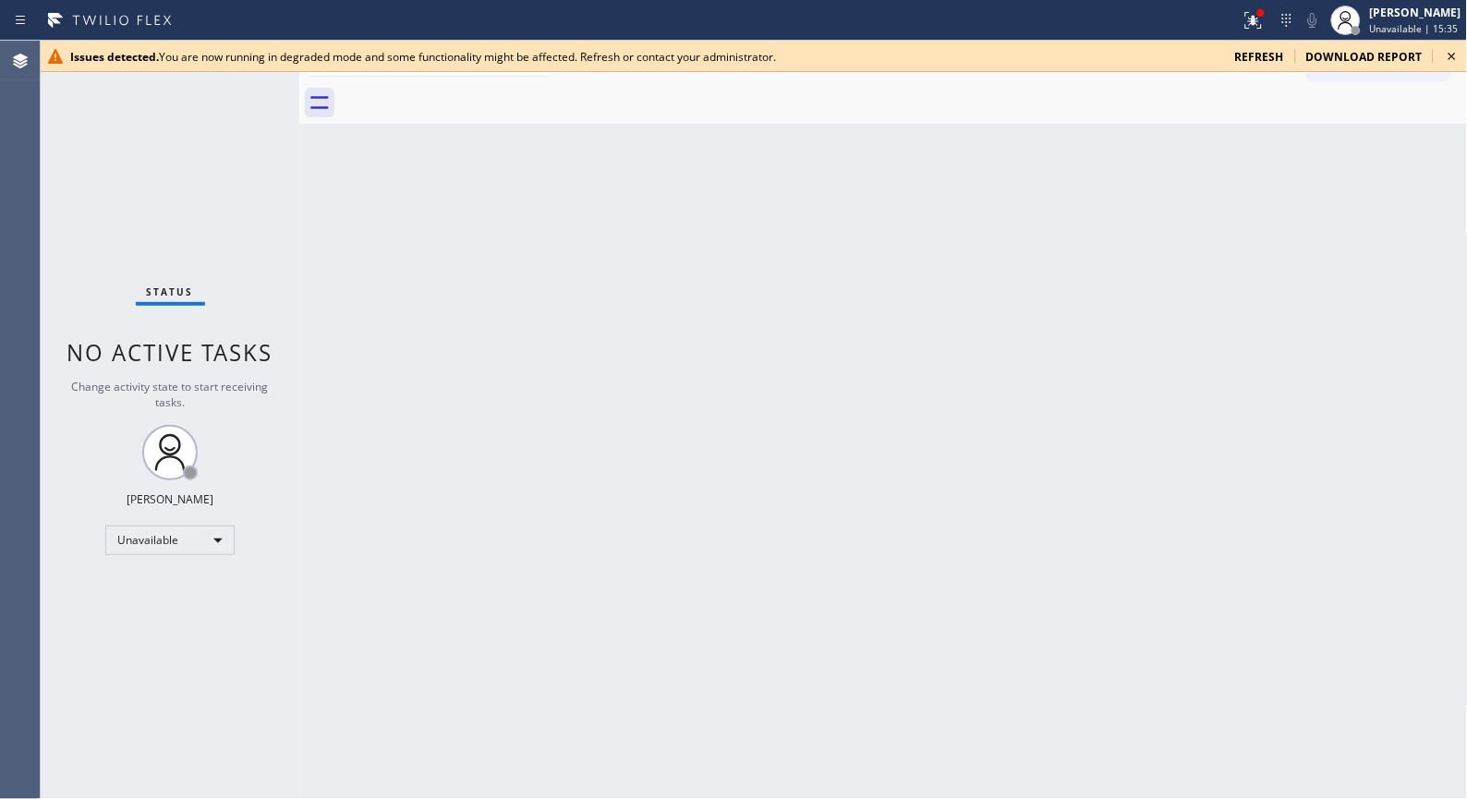
click at [1448, 62] on icon at bounding box center [1452, 56] width 22 height 22
click at [661, 340] on div "Back to Dashboard Change Sender ID Customers Technicians Select a contact Outbo…" at bounding box center [883, 420] width 1169 height 758
click at [1452, 53] on icon at bounding box center [1452, 56] width 22 height 22
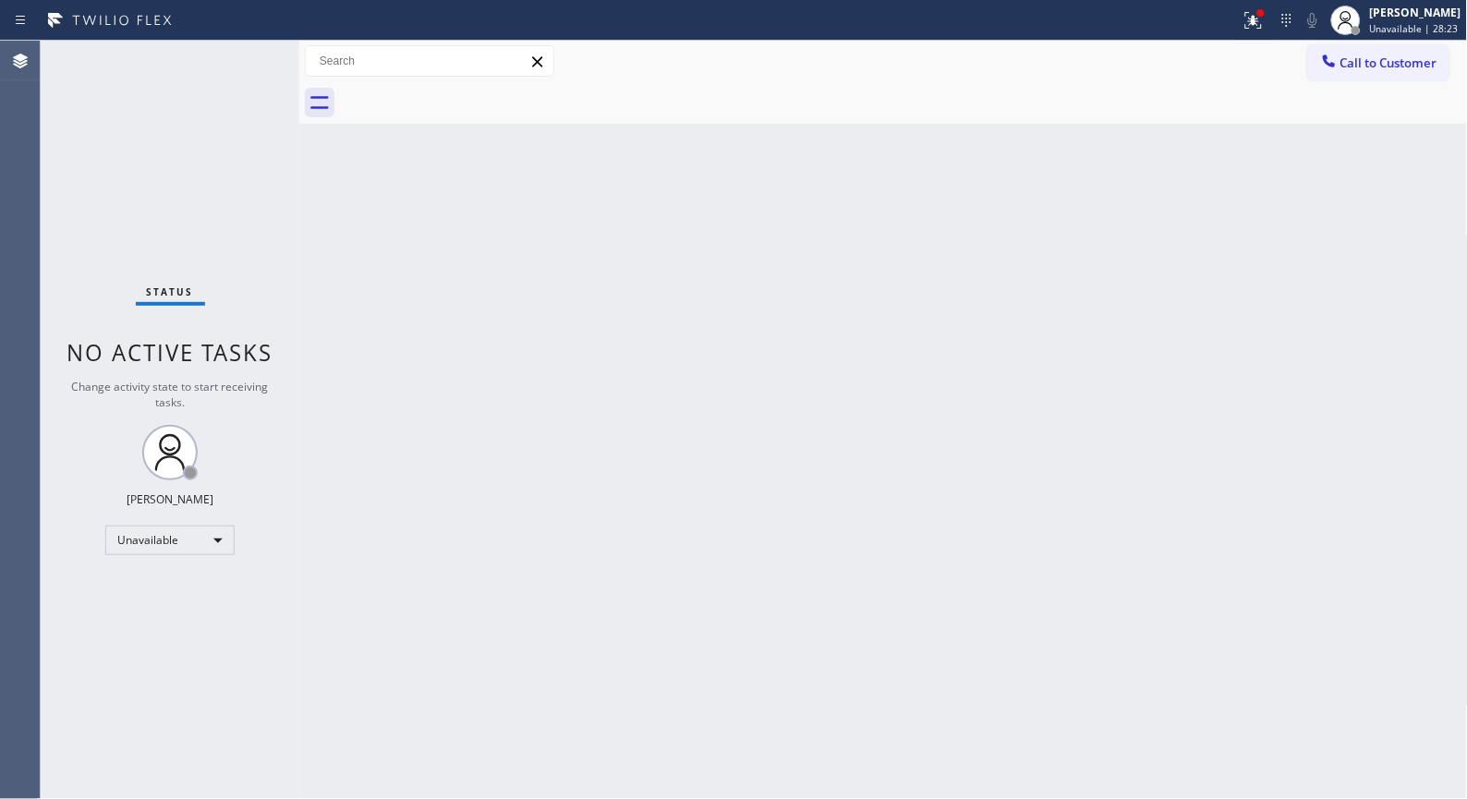
drag, startPoint x: 1369, startPoint y: 60, endPoint x: 934, endPoint y: 176, distance: 450.4
click at [1363, 61] on span "Call to Customer" at bounding box center [1388, 63] width 97 height 17
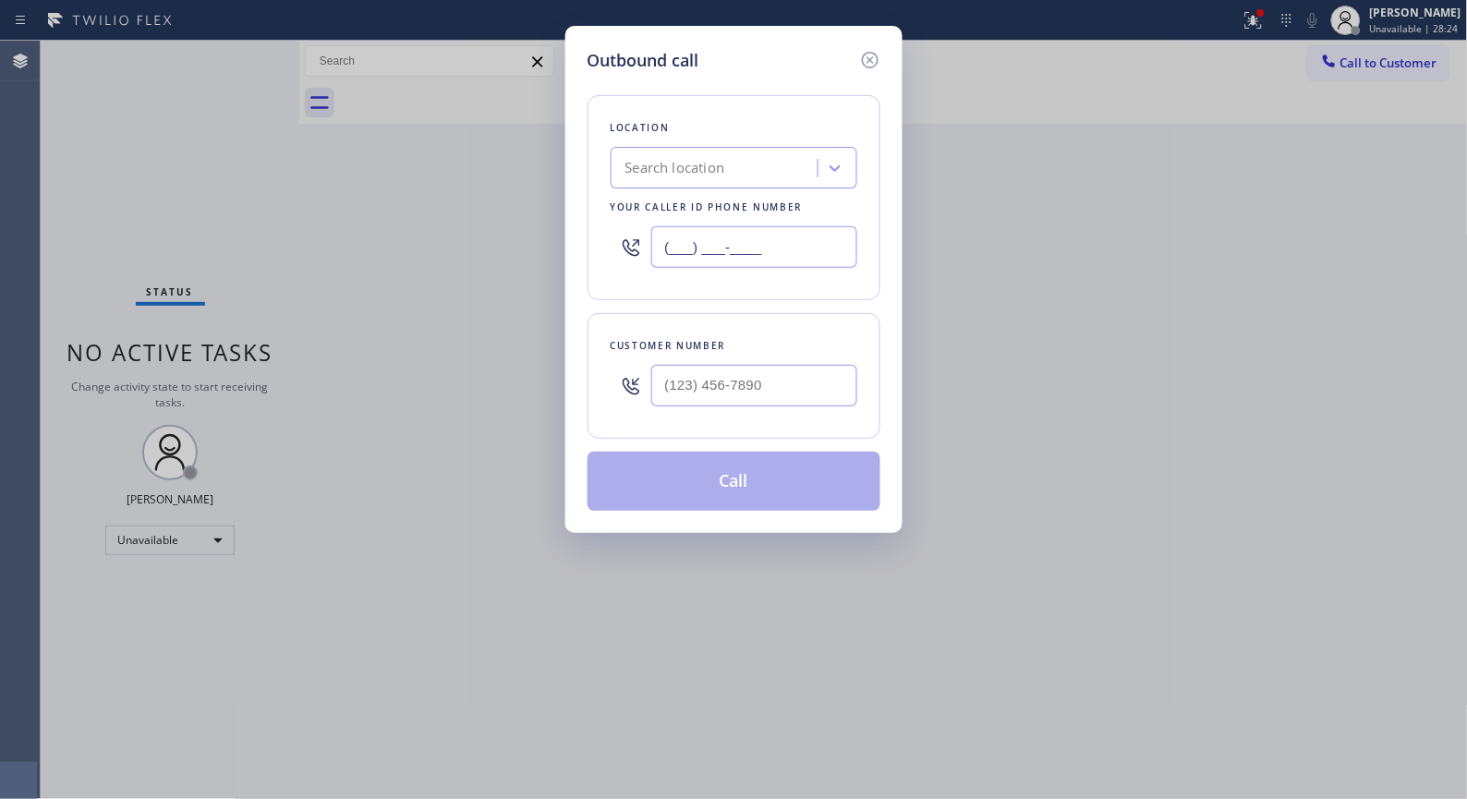
drag, startPoint x: 624, startPoint y: 231, endPoint x: 446, endPoint y: 16, distance: 278.9
click at [524, 206] on div "Outbound call Location Search location Your caller id phone number (___) ___-__…" at bounding box center [733, 399] width 1467 height 799
paste input "855) 731-4952"
type input "[PHONE_NUMBER]"
click at [711, 388] on input "(___) ___-____" at bounding box center [754, 386] width 206 height 42
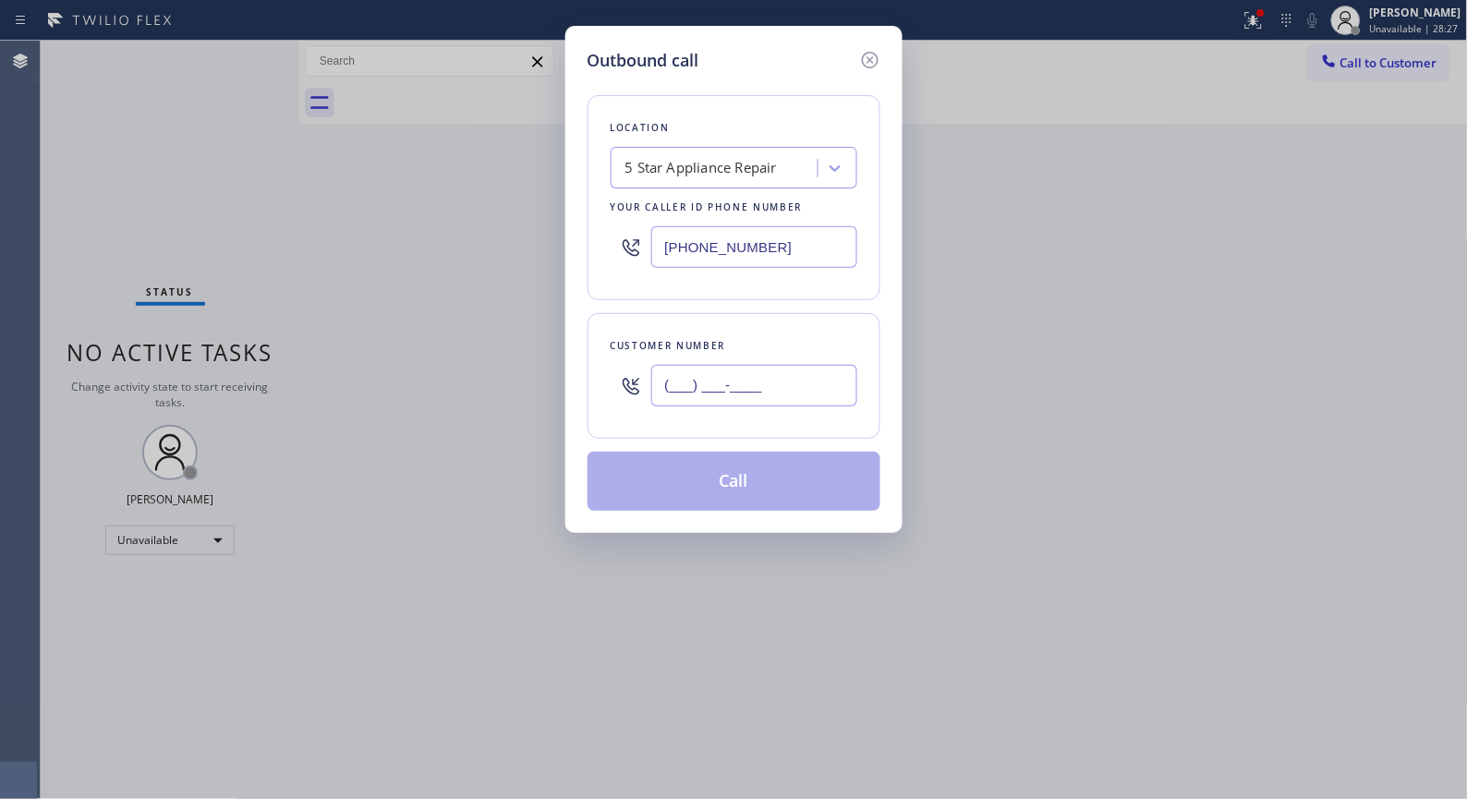
paste input "858) 692-9138"
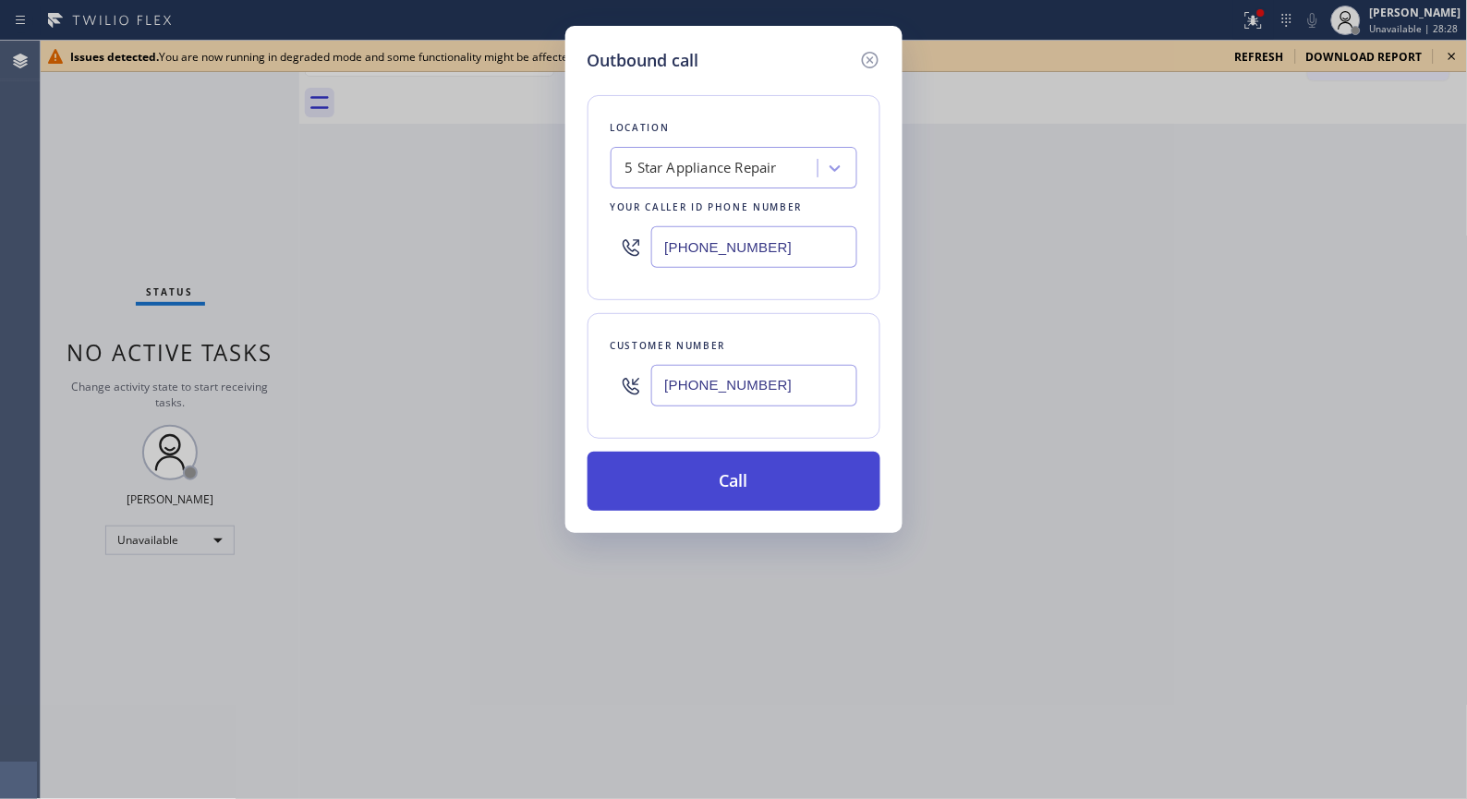
click at [777, 471] on button "Call" at bounding box center [734, 481] width 293 height 59
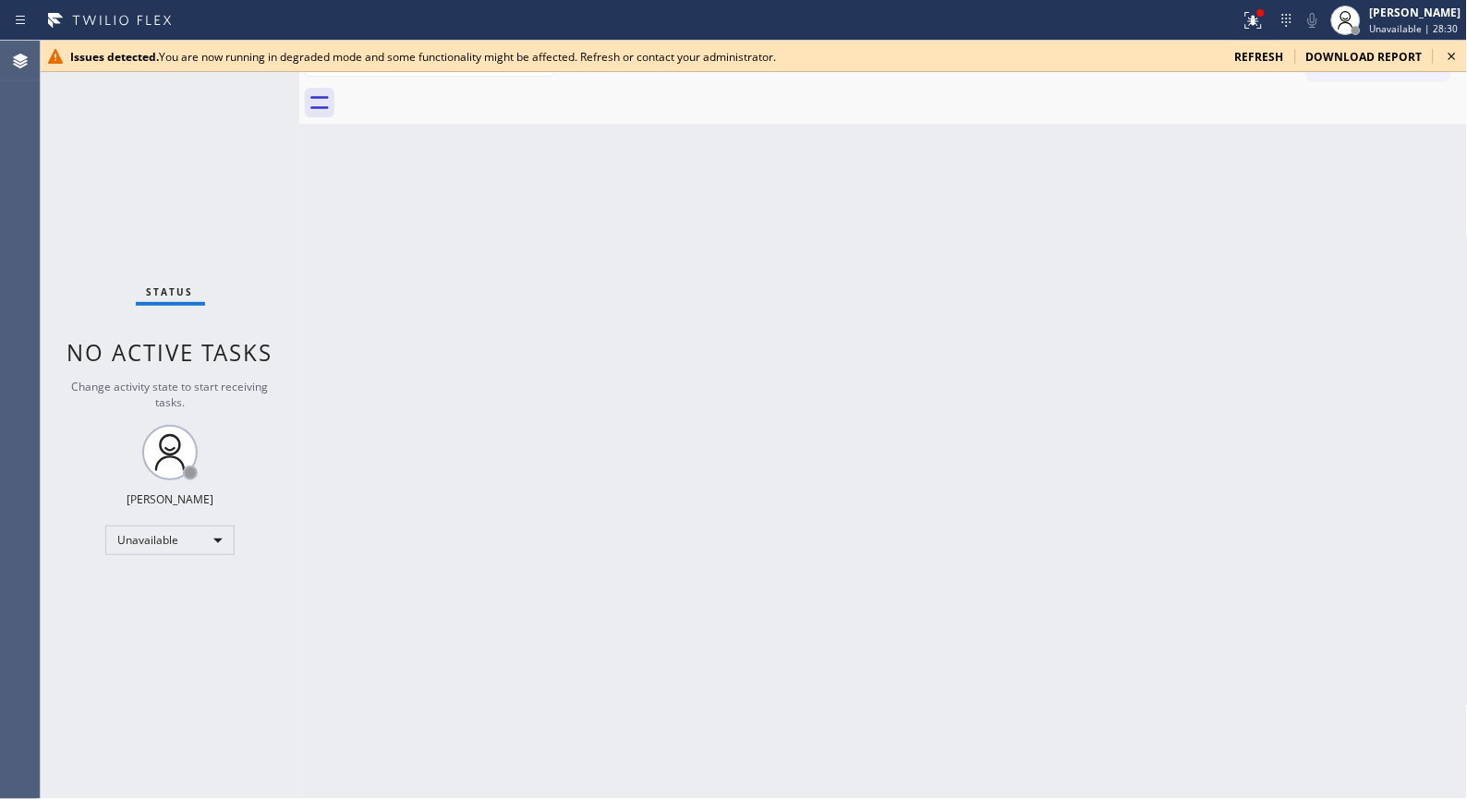
click at [1448, 54] on icon at bounding box center [1452, 56] width 22 height 22
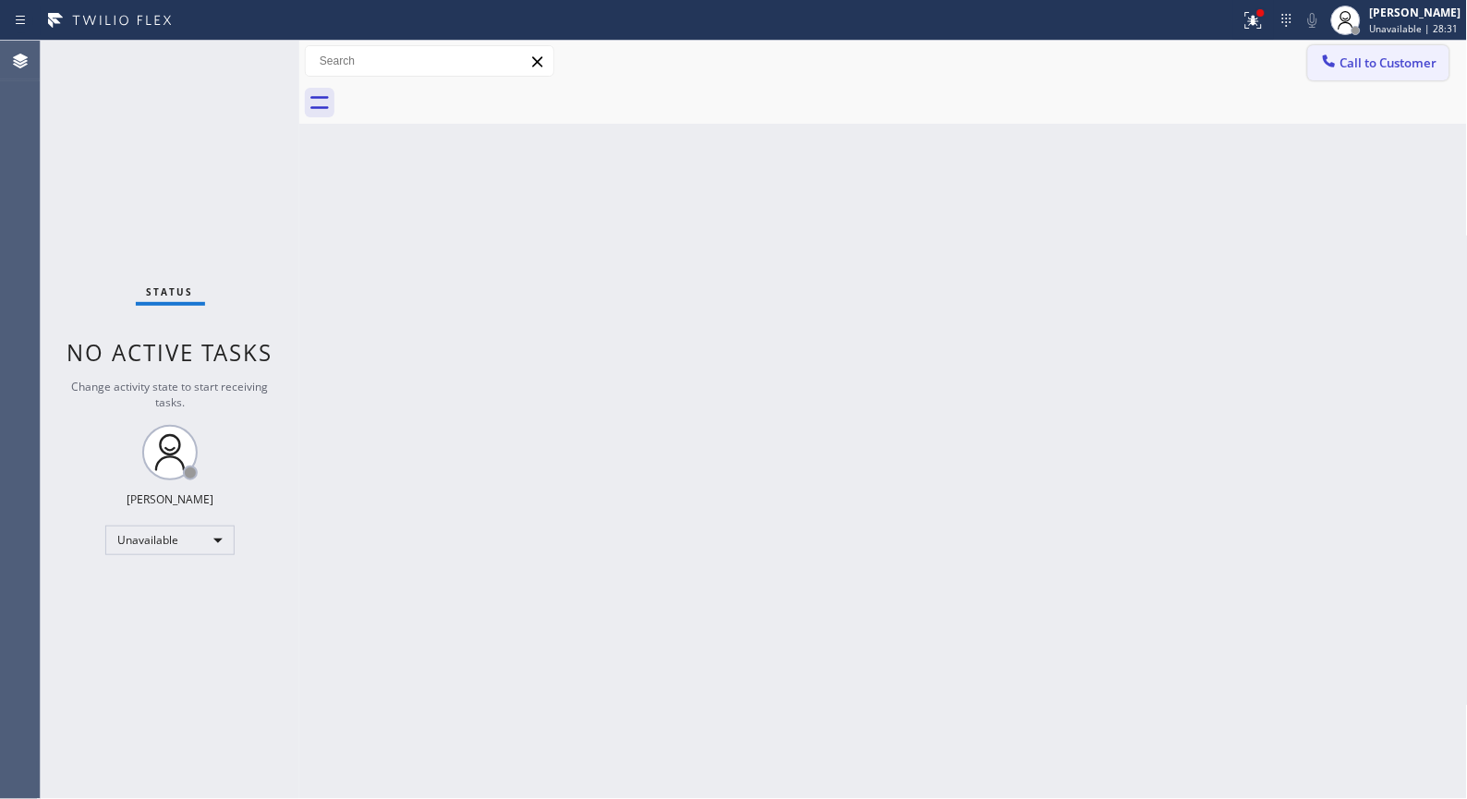
click at [1384, 60] on span "Call to Customer" at bounding box center [1388, 63] width 97 height 17
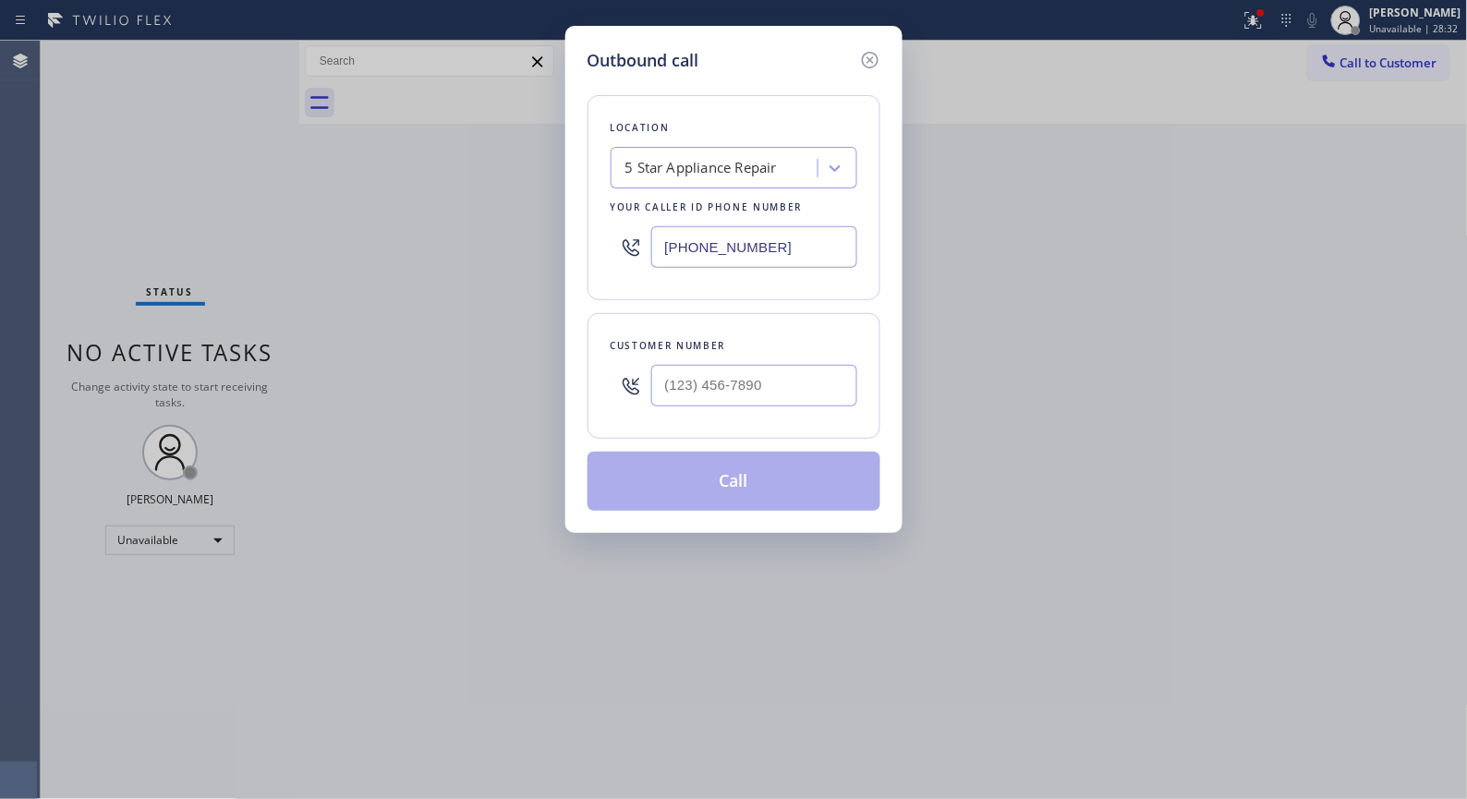
type input "(___) ___-____"
click at [776, 372] on input "(___) ___-____" at bounding box center [754, 386] width 206 height 42
click at [762, 391] on input "(___) ___-____" at bounding box center [754, 386] width 206 height 42
paste input "text"
drag, startPoint x: 787, startPoint y: 381, endPoint x: 552, endPoint y: 300, distance: 248.9
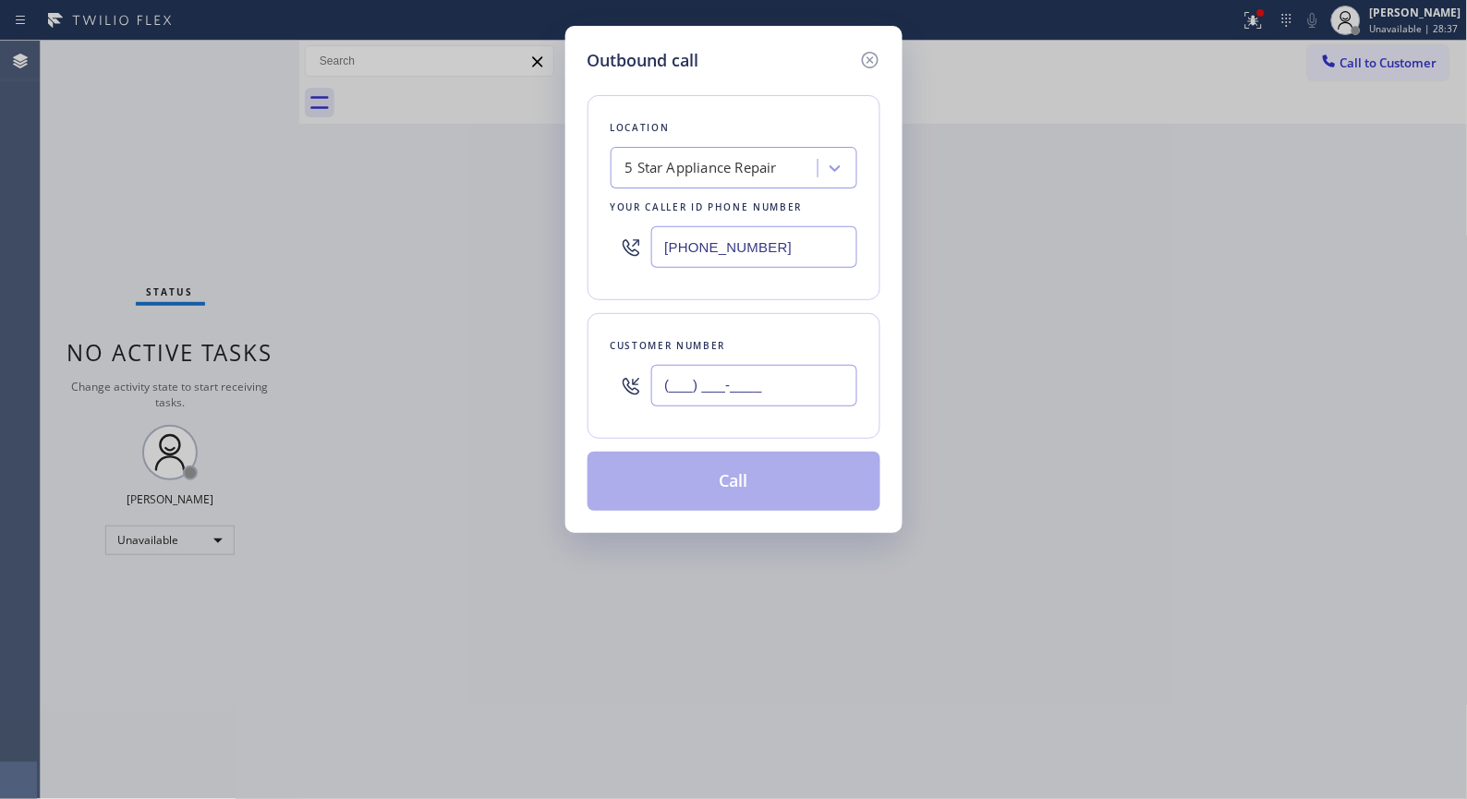
click at [565, 375] on div "Outbound call Location 5 Star Appliance Repair Your caller id phone number [PHO…" at bounding box center [733, 279] width 337 height 507
paste input "858) 692-9138"
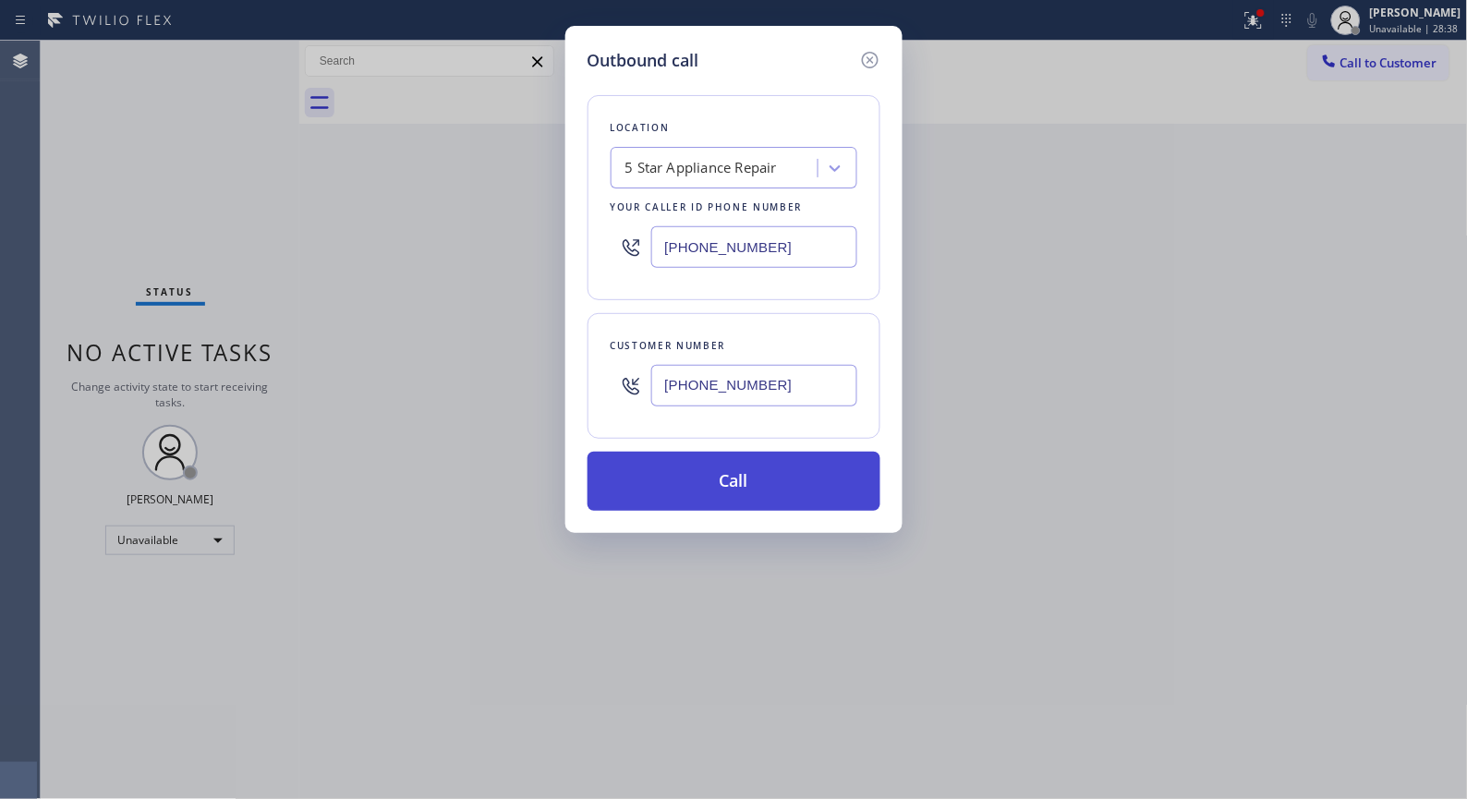
type input "[PHONE_NUMBER]"
click at [770, 496] on button "Call" at bounding box center [734, 481] width 293 height 59
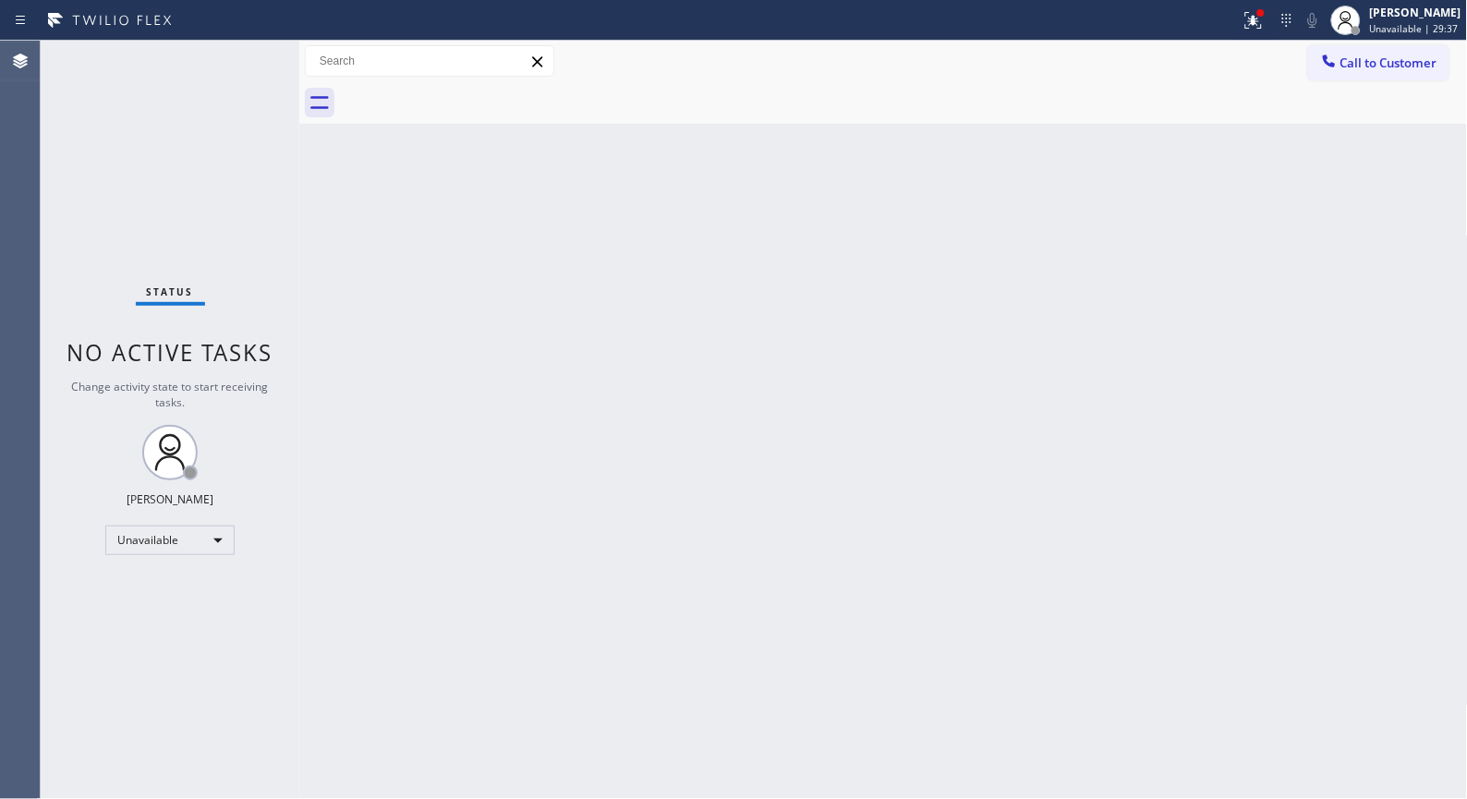
click at [801, 418] on div "Back to Dashboard Change Sender ID Customers Technicians Select a contact Outbo…" at bounding box center [883, 420] width 1169 height 758
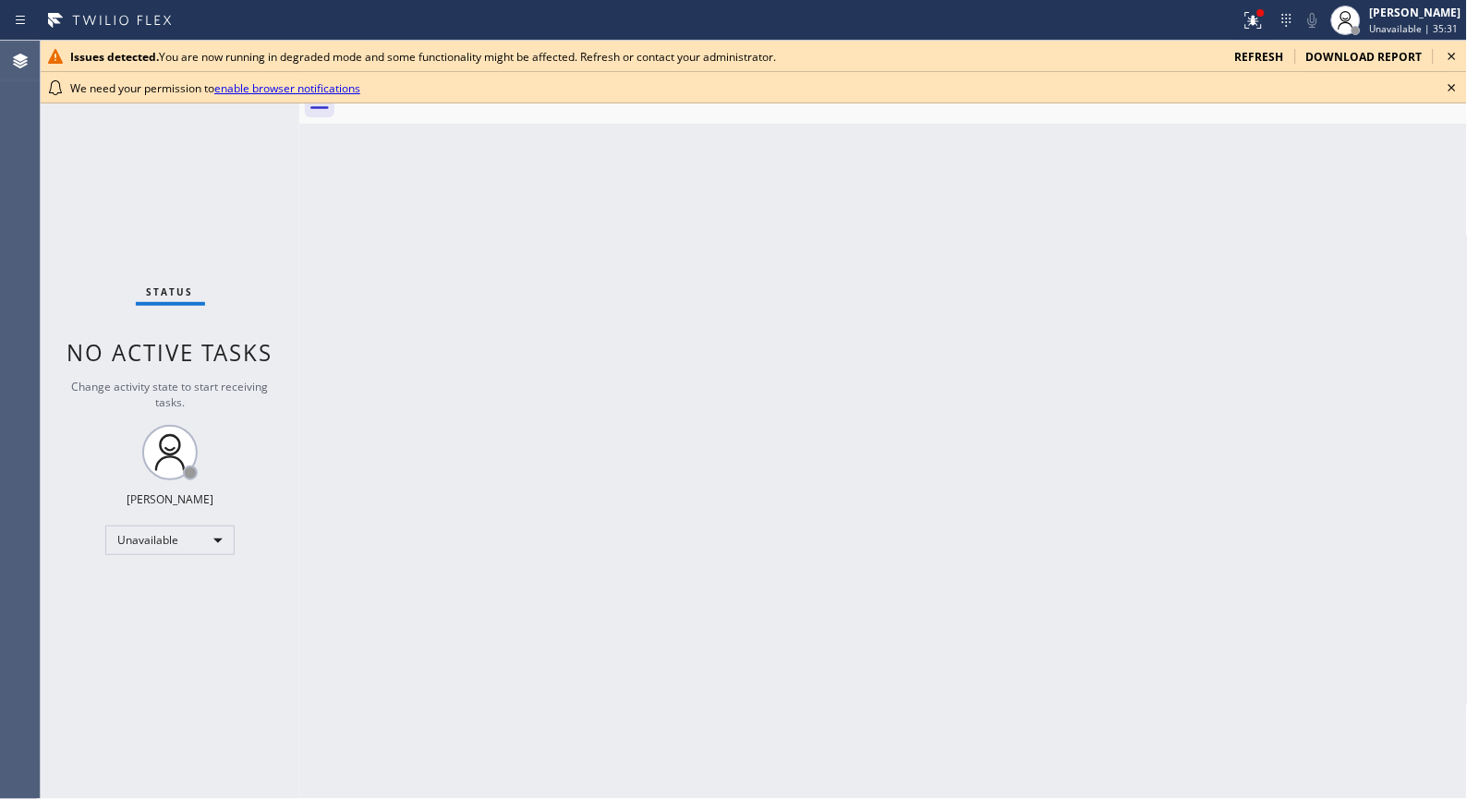
click at [1451, 47] on icon at bounding box center [1452, 56] width 22 height 22
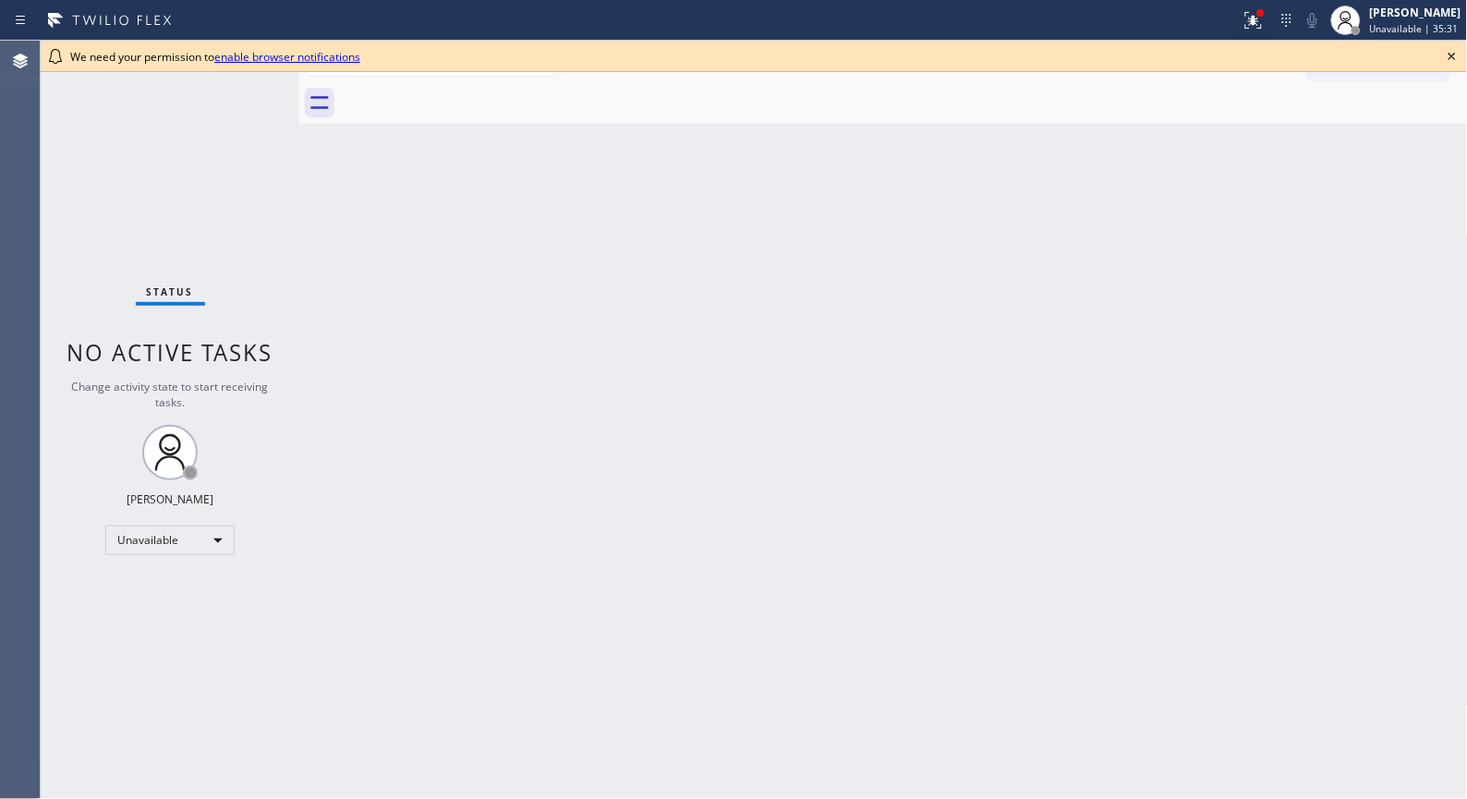
click at [1454, 59] on icon at bounding box center [1452, 56] width 22 height 22
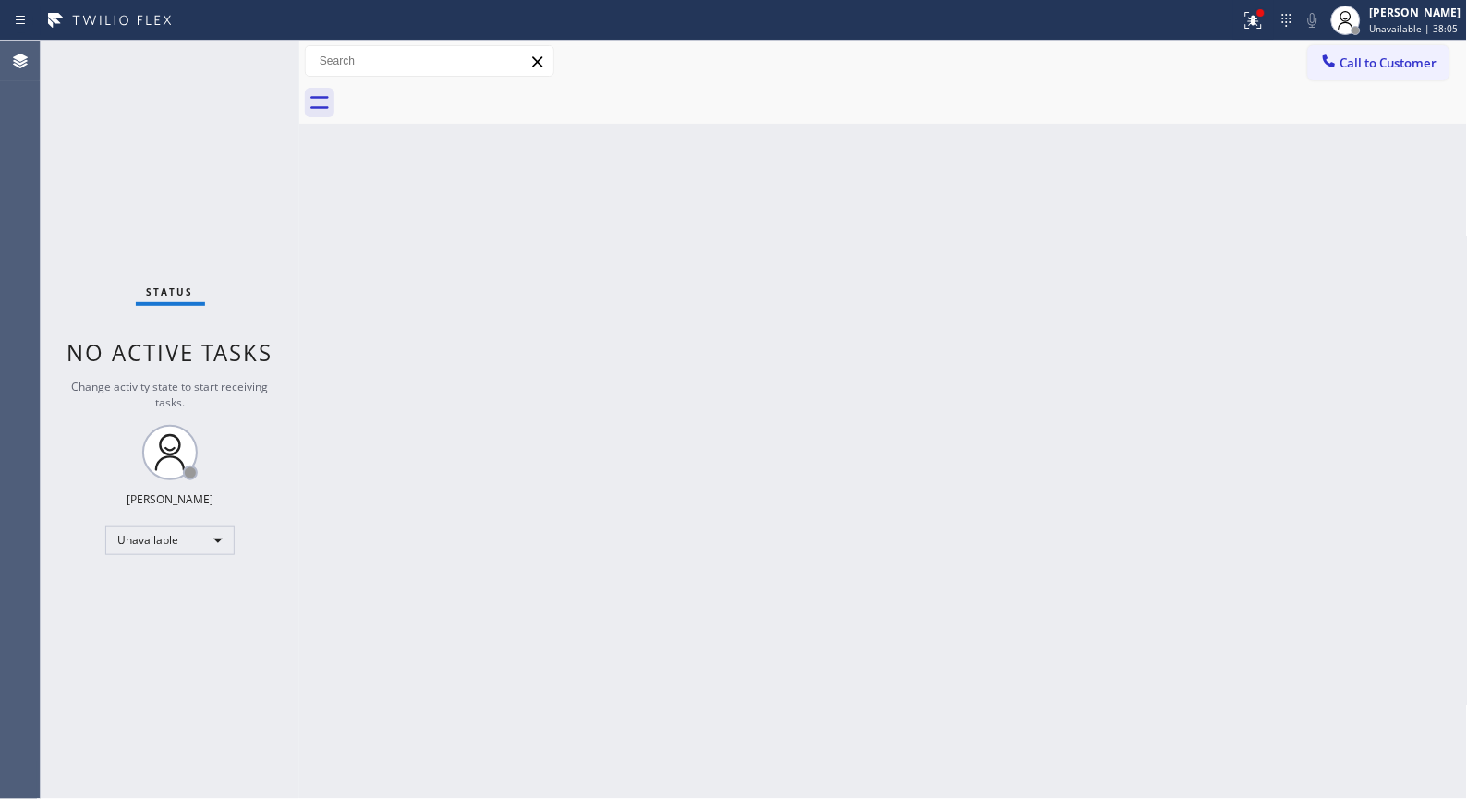
click at [920, 358] on div "Back to Dashboard Change Sender ID Customers Technicians Select a contact Outbo…" at bounding box center [883, 420] width 1169 height 758
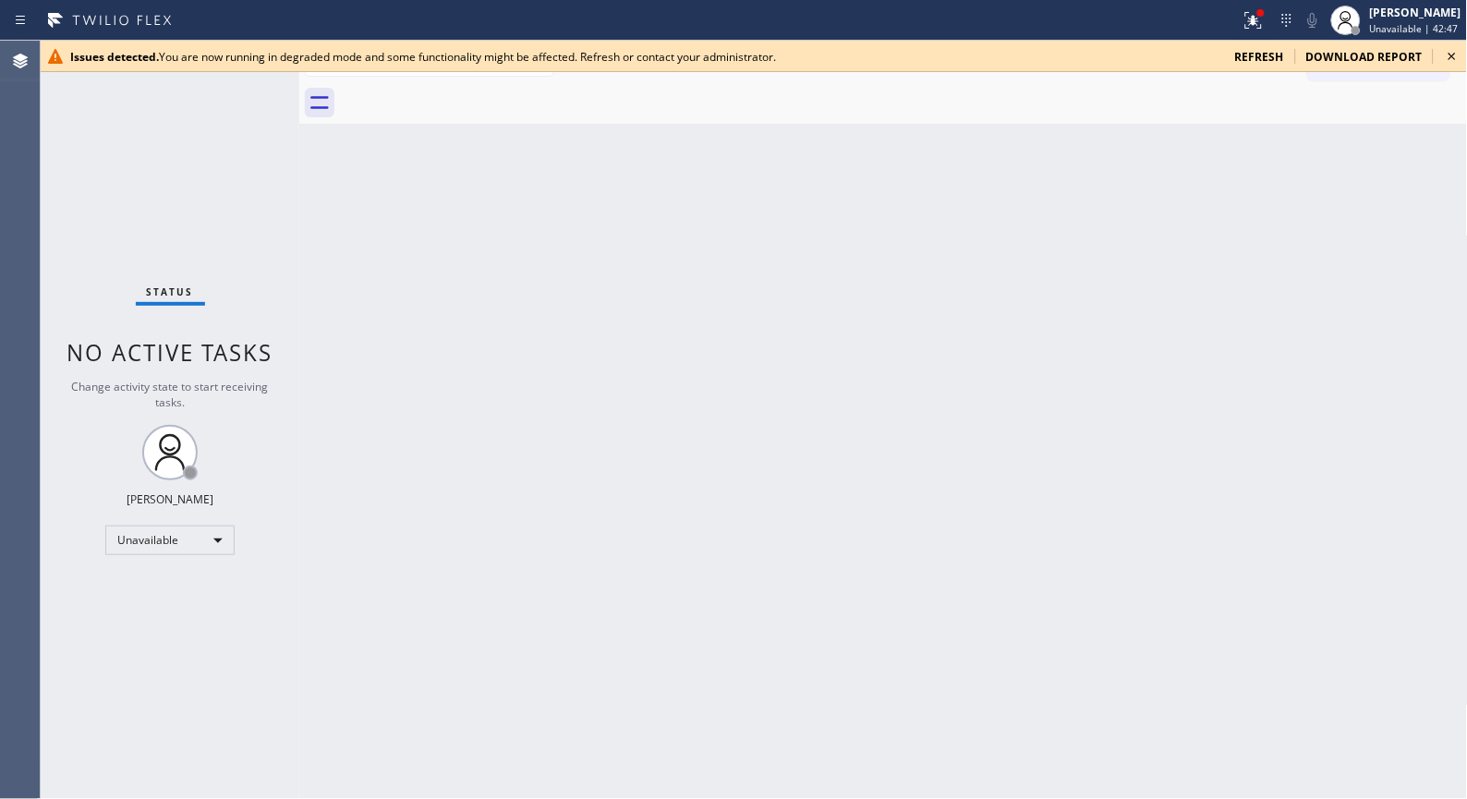
click at [1452, 63] on icon at bounding box center [1452, 56] width 22 height 22
click at [593, 518] on div "Back to Dashboard Change Sender ID Customers Technicians Select a contact Outbo…" at bounding box center [883, 420] width 1169 height 758
click at [1453, 54] on icon at bounding box center [1452, 56] width 22 height 22
click at [1452, 55] on icon at bounding box center [1452, 56] width 7 height 7
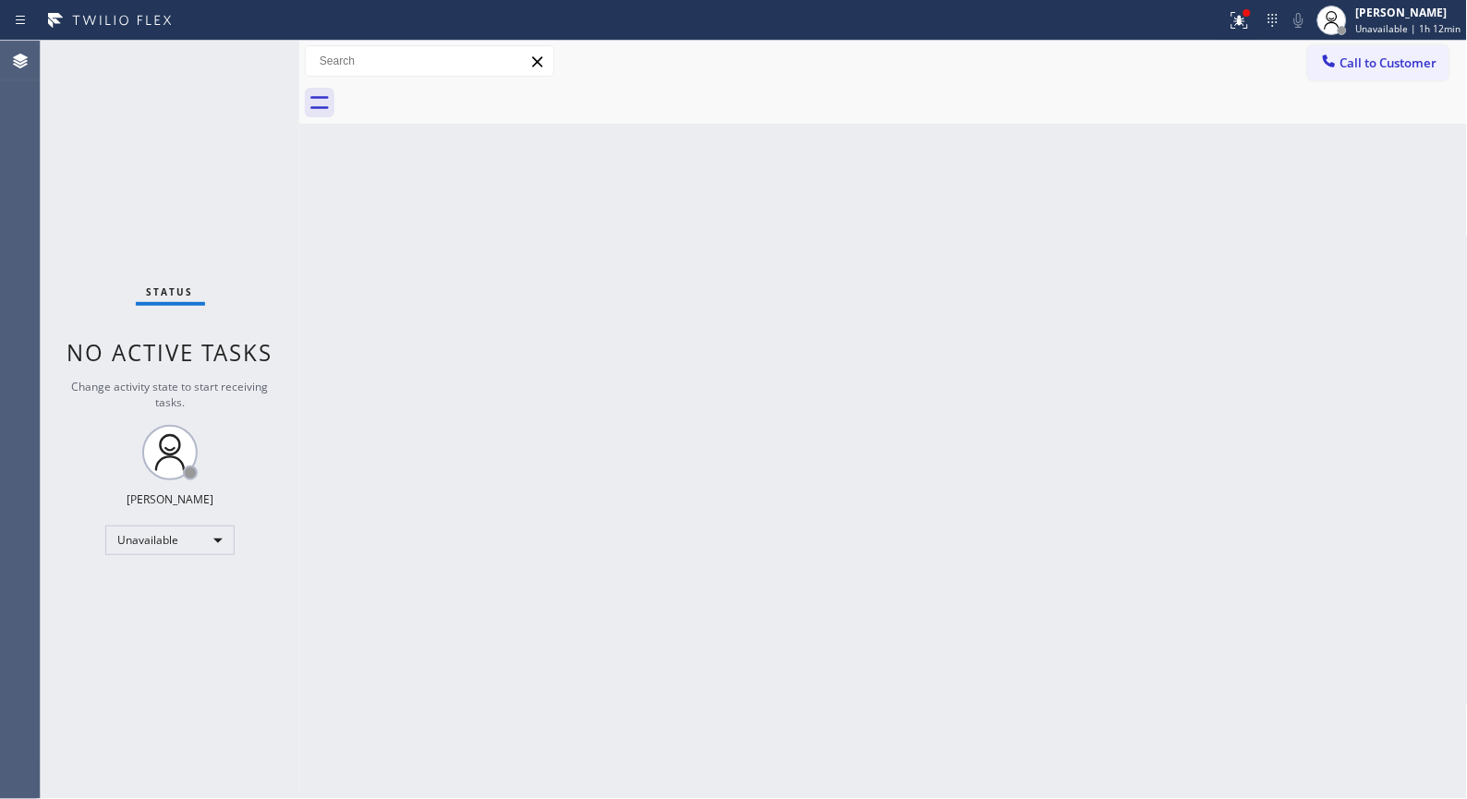
click at [675, 465] on div "Back to Dashboard Change Sender ID Customers Technicians Select a contact Outbo…" at bounding box center [883, 420] width 1169 height 758
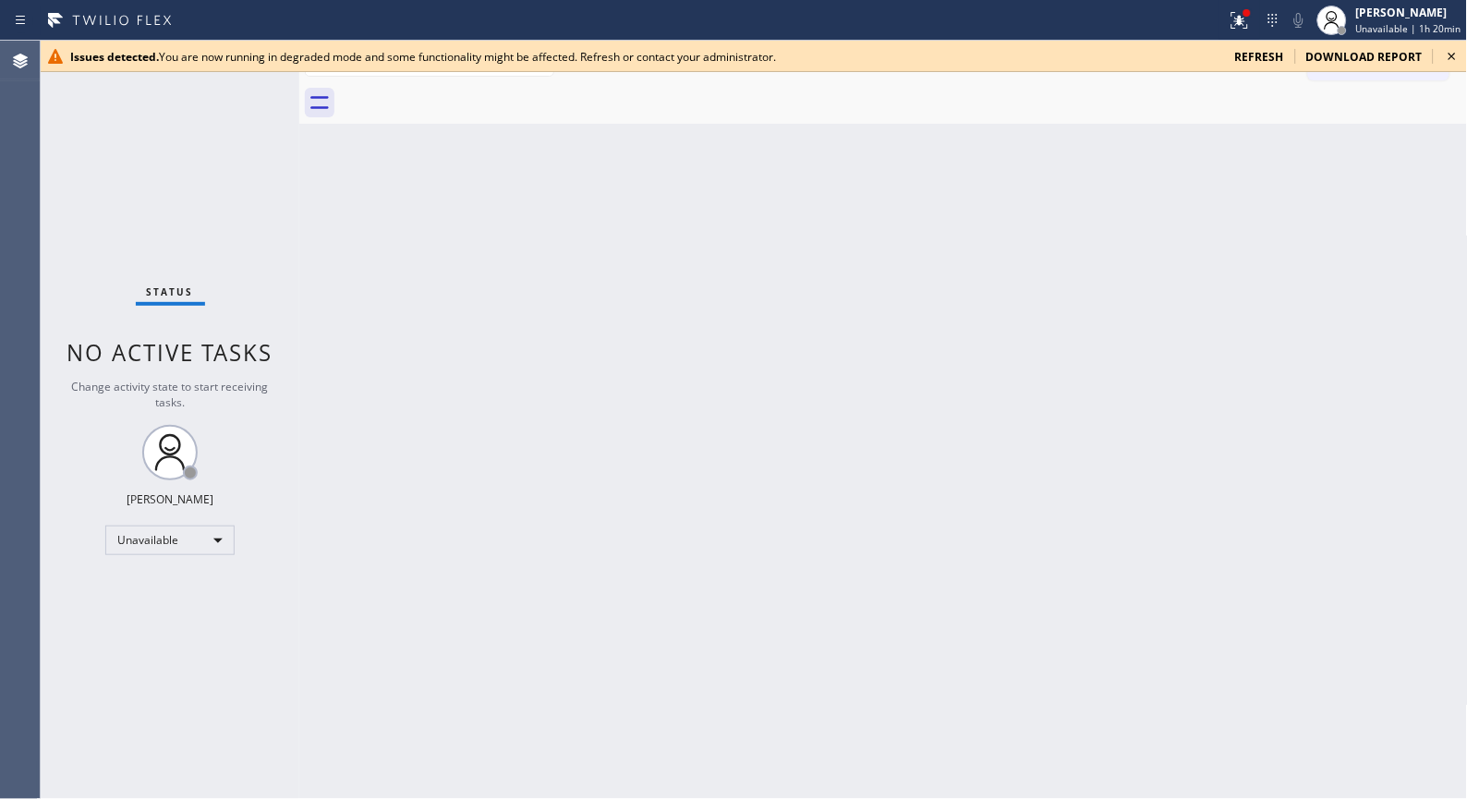
click at [1448, 60] on icon at bounding box center [1452, 56] width 22 height 22
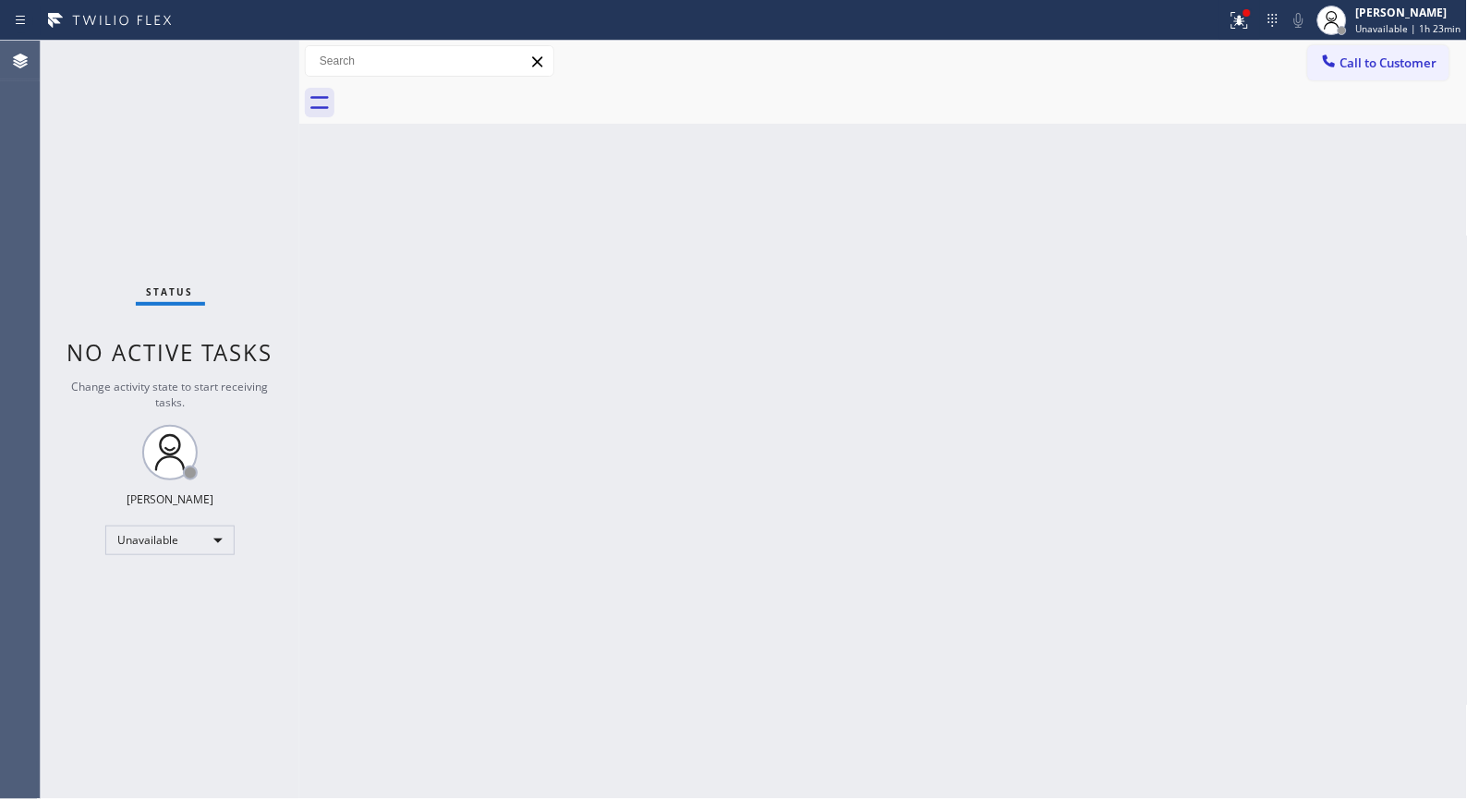
click at [647, 510] on div "Back to Dashboard Change Sender ID Customers Technicians Select a contact Outbo…" at bounding box center [883, 420] width 1169 height 758
click at [674, 575] on div "Back to Dashboard Change Sender ID Customers Technicians Select a contact Outbo…" at bounding box center [883, 420] width 1169 height 758
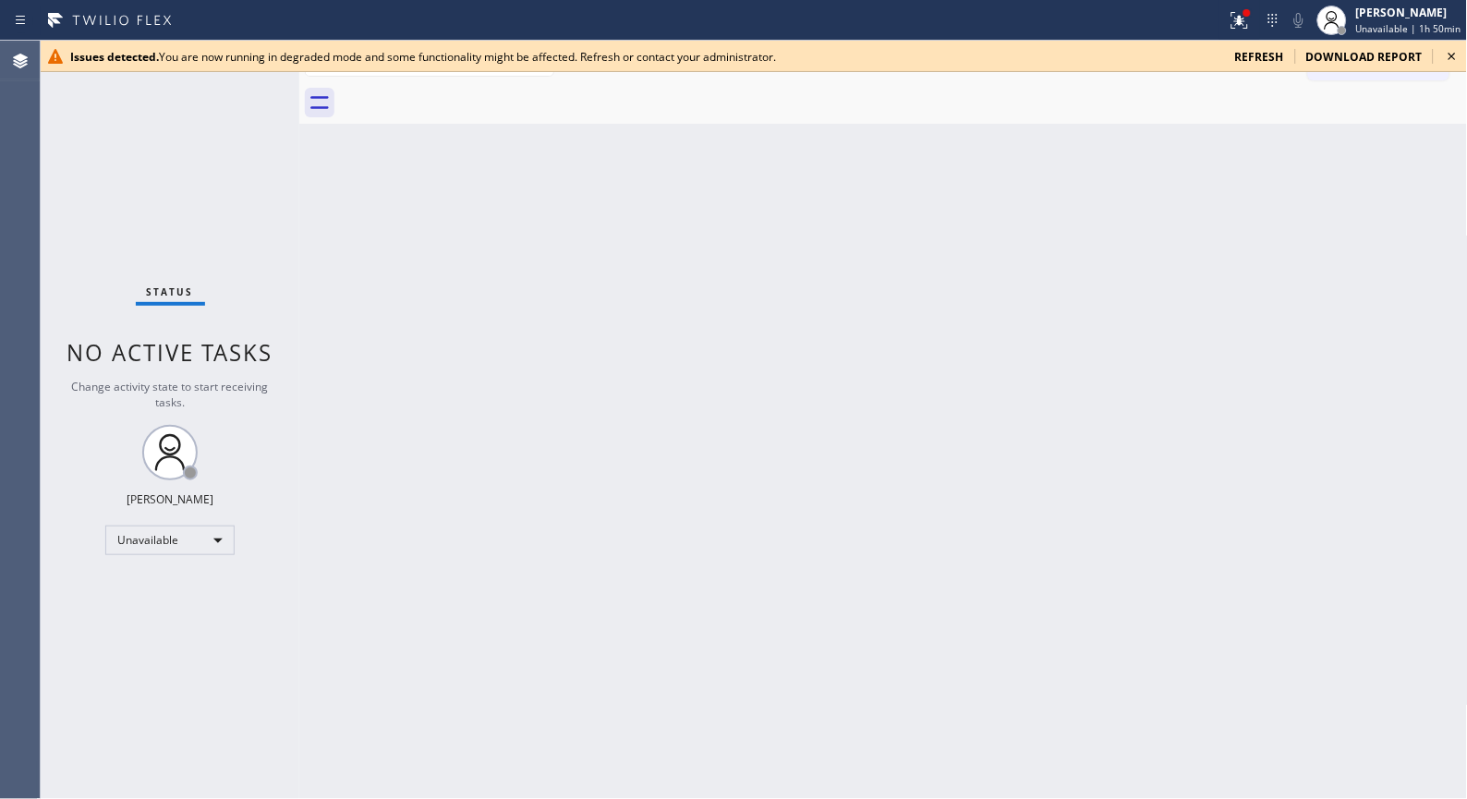
click at [1455, 57] on icon at bounding box center [1452, 56] width 22 height 22
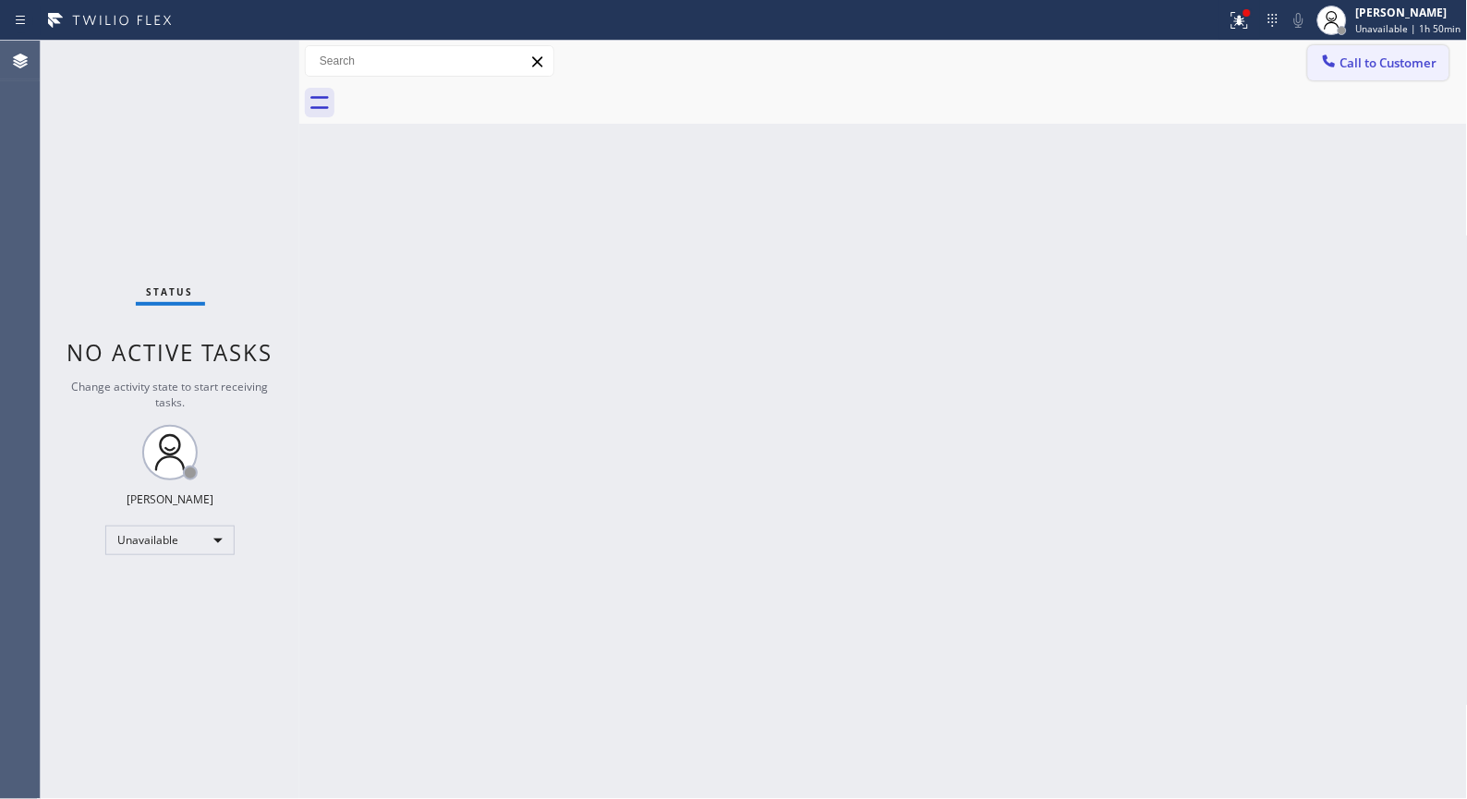
click at [1341, 67] on span "Call to Customer" at bounding box center [1388, 63] width 97 height 17
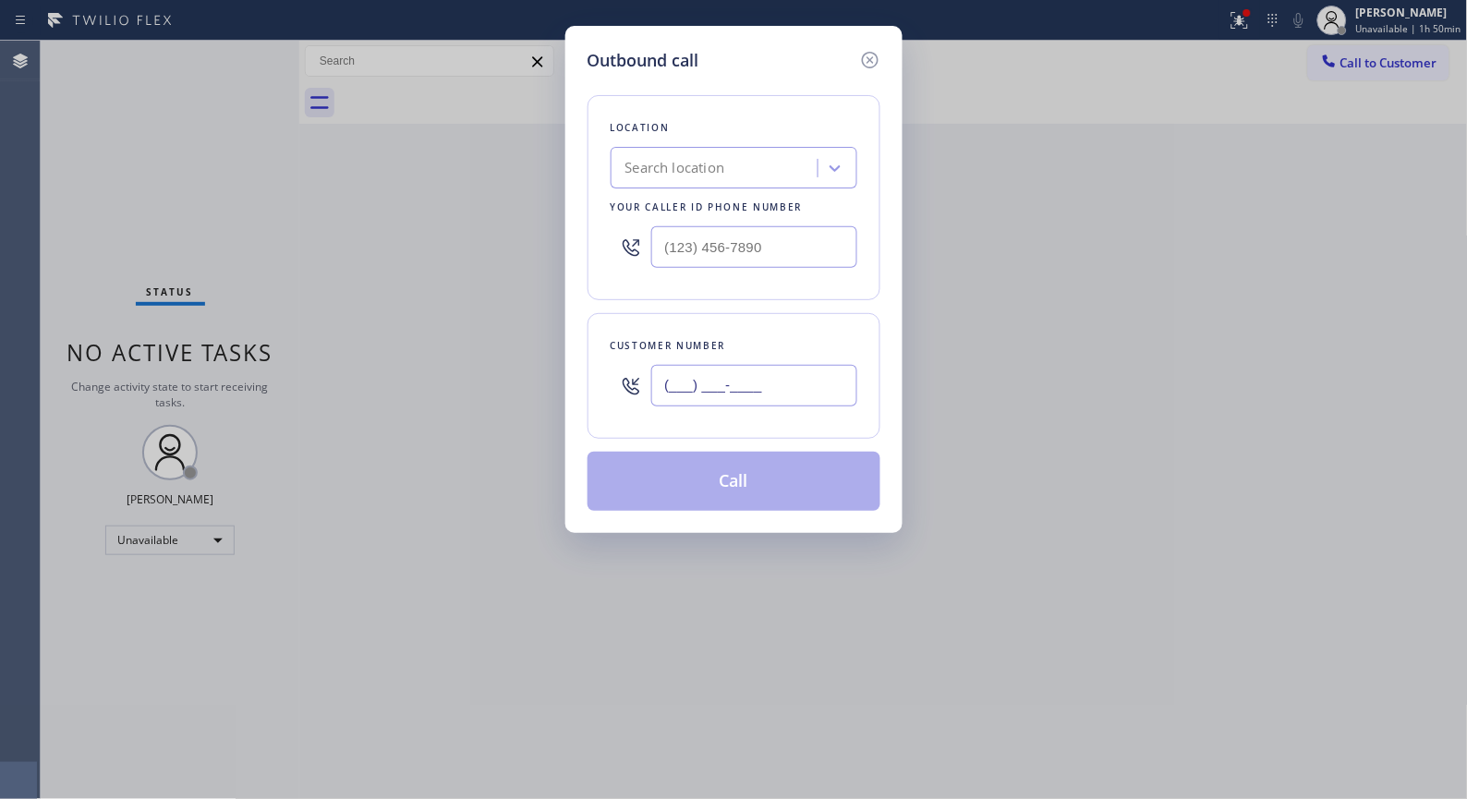
click at [791, 380] on input "(___) ___-____" at bounding box center [754, 386] width 206 height 42
paste input "973) 464-5513"
type input "(973) 464-5513"
drag, startPoint x: 793, startPoint y: 234, endPoint x: 587, endPoint y: 220, distance: 206.5
click at [597, 224] on div "Location Search location Your caller id phone number (___) ___-____" at bounding box center [734, 197] width 293 height 205
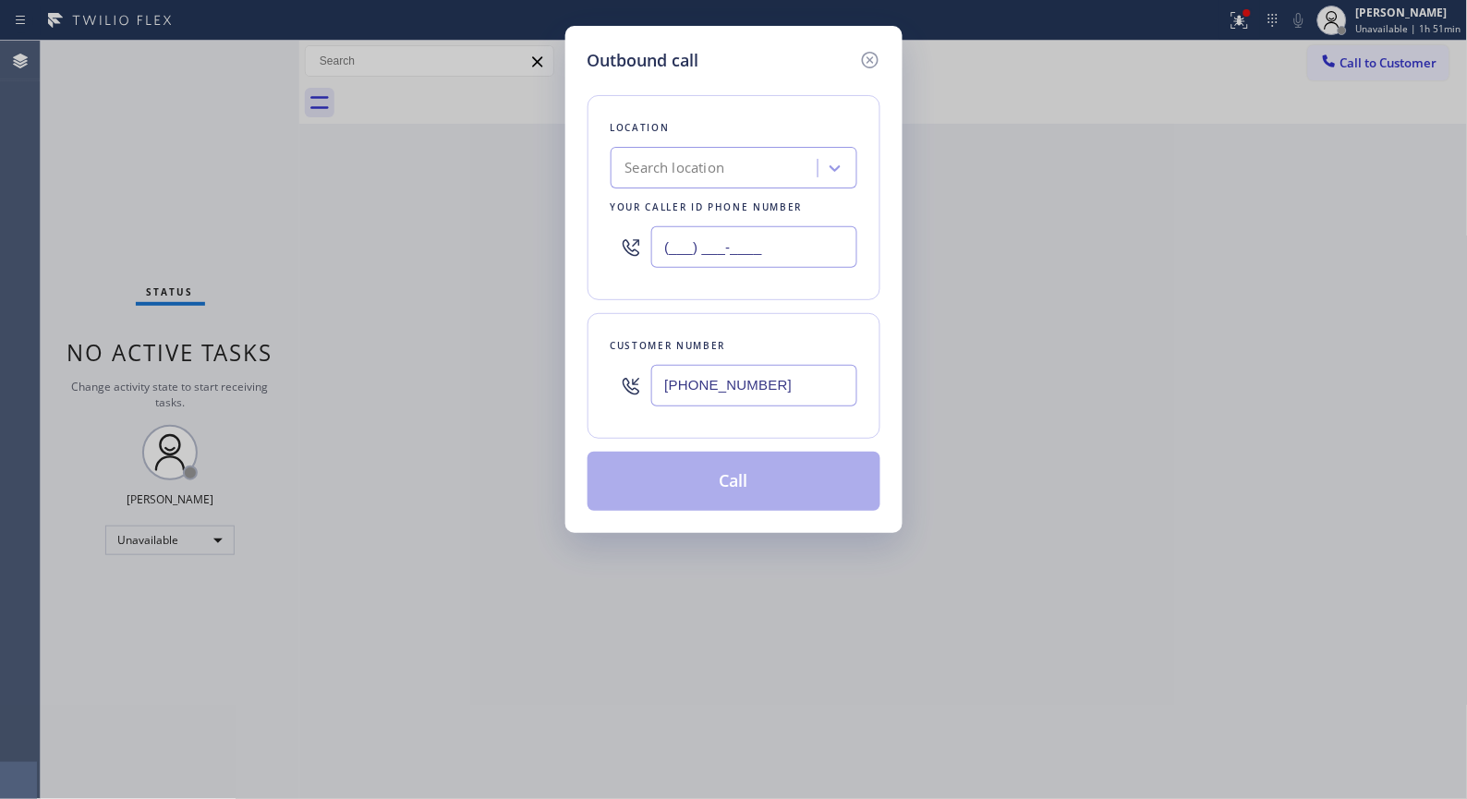
paste input "855) 731-4952"
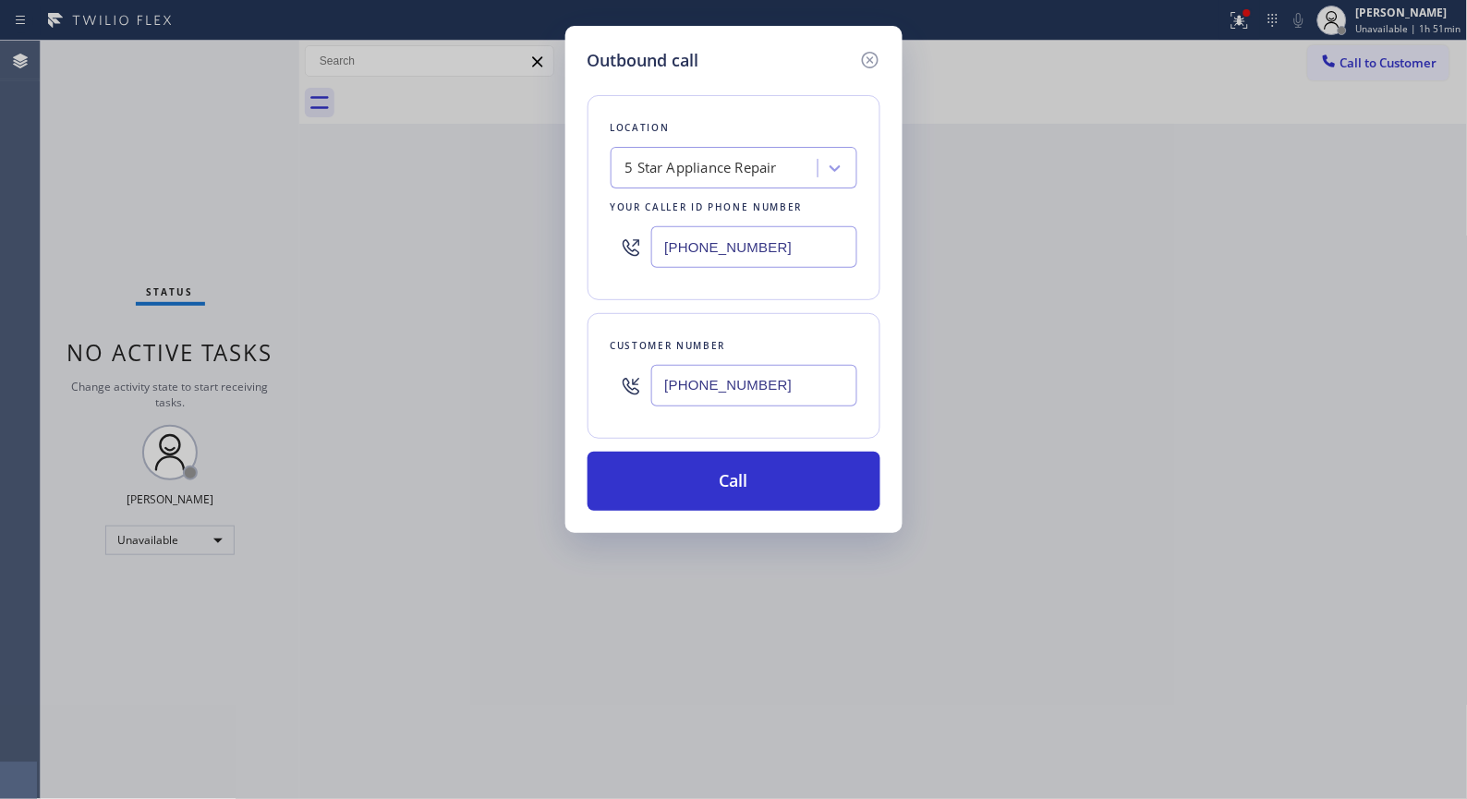
type input "[PHONE_NUMBER]"
click at [752, 504] on button "Call" at bounding box center [734, 481] width 293 height 59
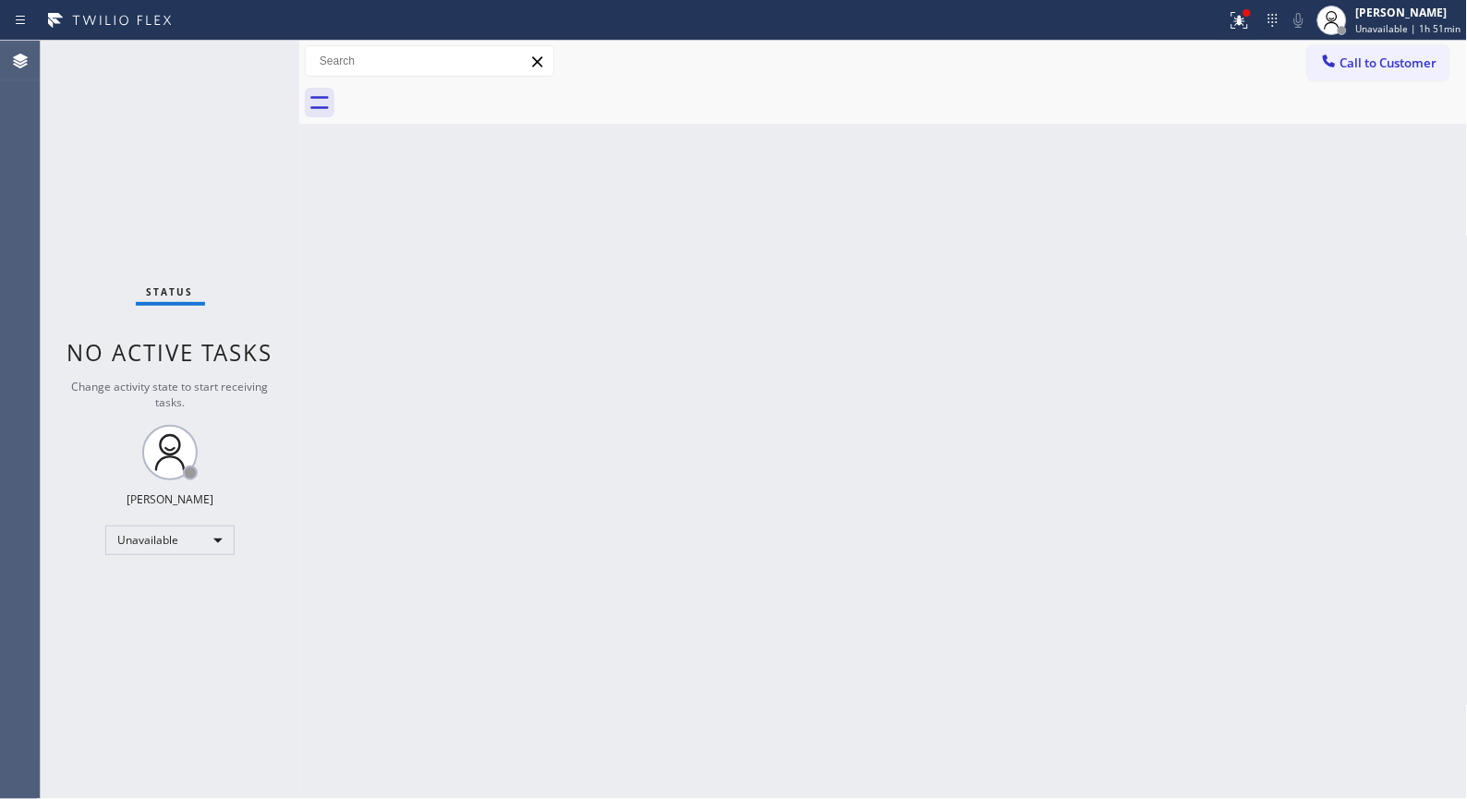
drag, startPoint x: 649, startPoint y: 484, endPoint x: 671, endPoint y: 457, distance: 34.2
click at [649, 484] on div "Back to Dashboard Change Sender ID Customers Technicians Select a contact Outbo…" at bounding box center [883, 420] width 1169 height 758
click at [1347, 74] on button "Call to Customer" at bounding box center [1378, 62] width 141 height 35
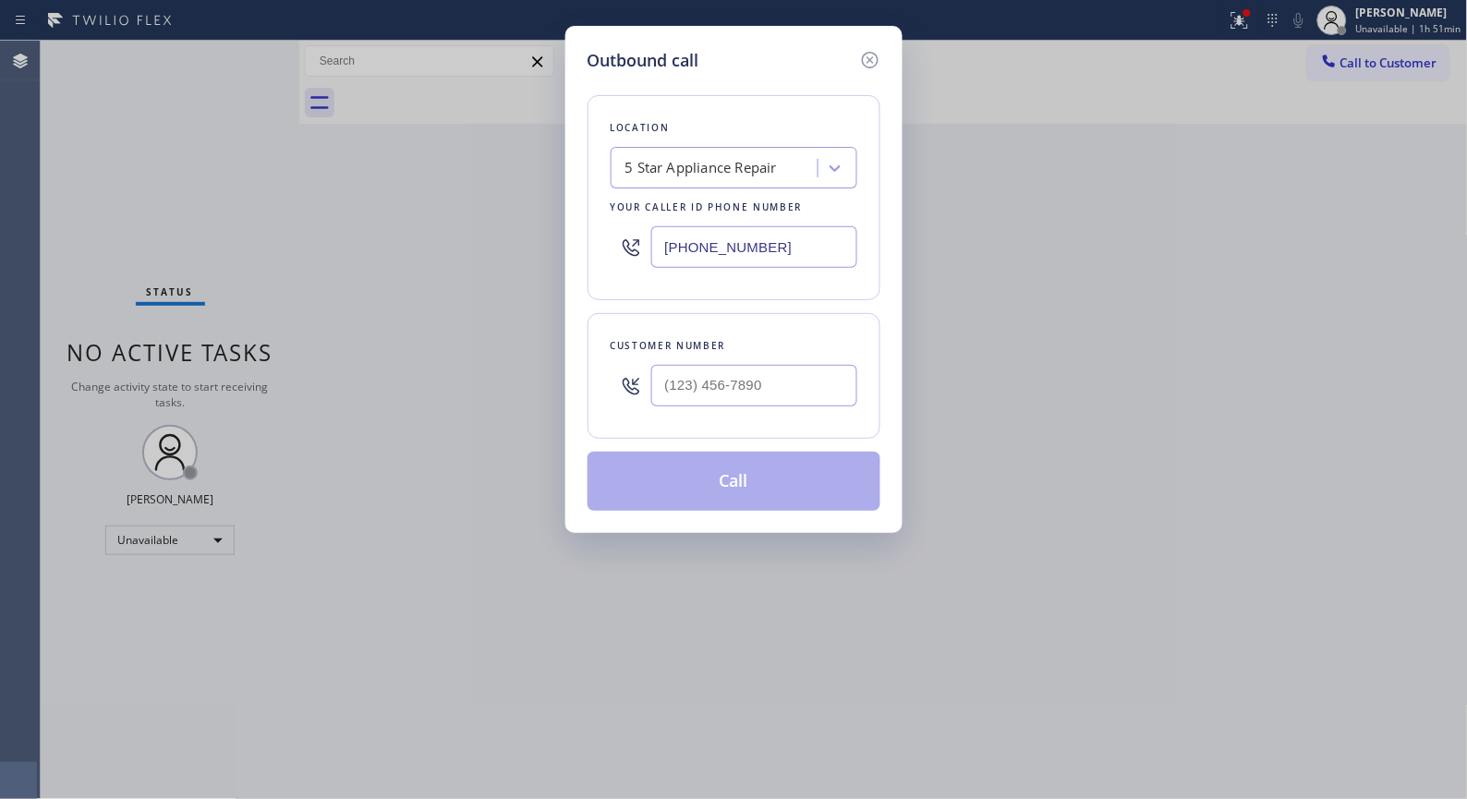
type input "(___) ___-____"
click at [765, 382] on input "(___) ___-____" at bounding box center [754, 386] width 206 height 42
drag, startPoint x: 638, startPoint y: 371, endPoint x: 600, endPoint y: 308, distance: 74.1
click at [606, 371] on div "Customer number (___) ___-____" at bounding box center [734, 376] width 293 height 126
paste input "973) 464-5513"
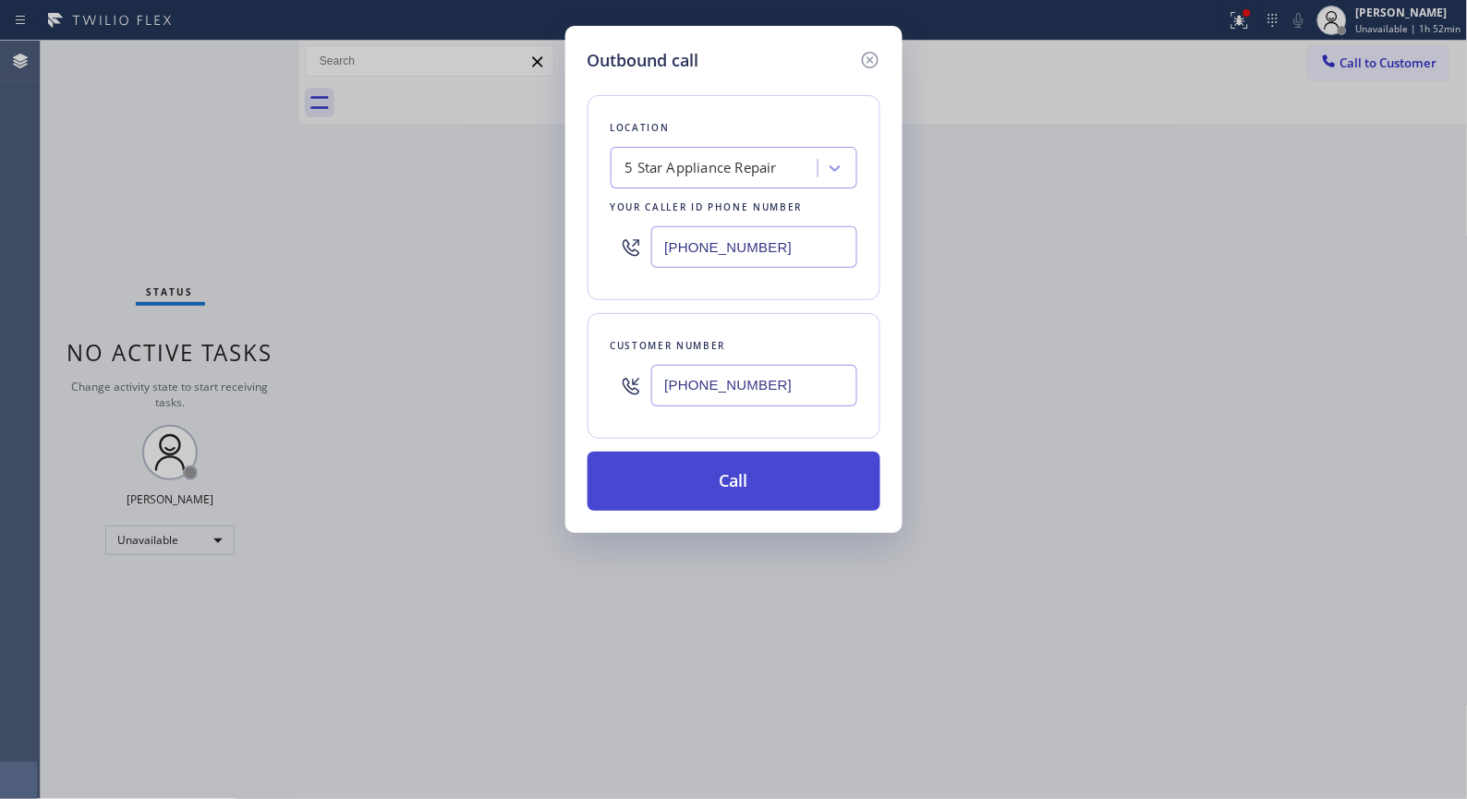
type input "(973) 464-5513"
click at [793, 474] on button "Call" at bounding box center [734, 481] width 293 height 59
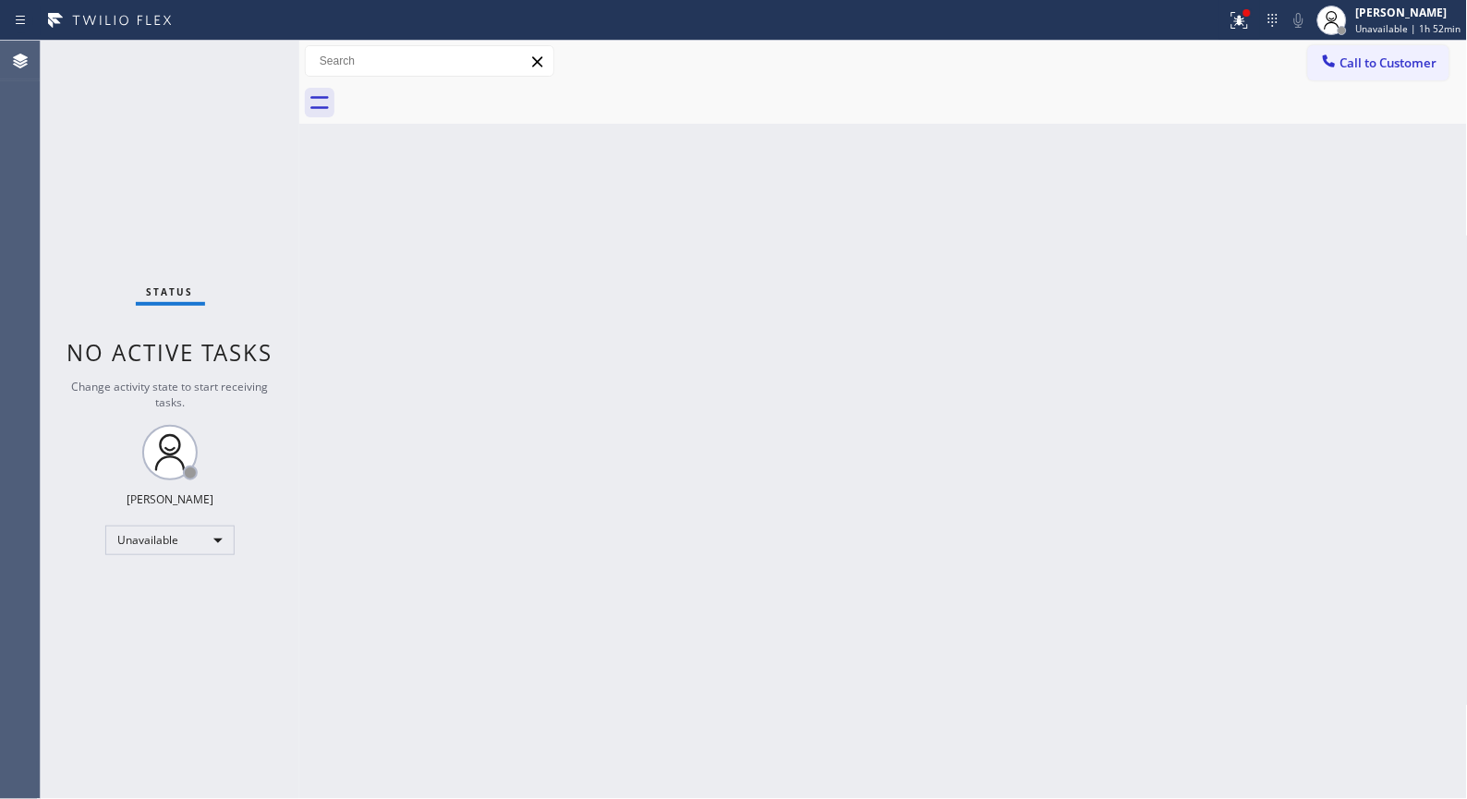
click at [755, 337] on div "Back to Dashboard Change Sender ID Customers Technicians Select a contact Outbo…" at bounding box center [883, 420] width 1169 height 758
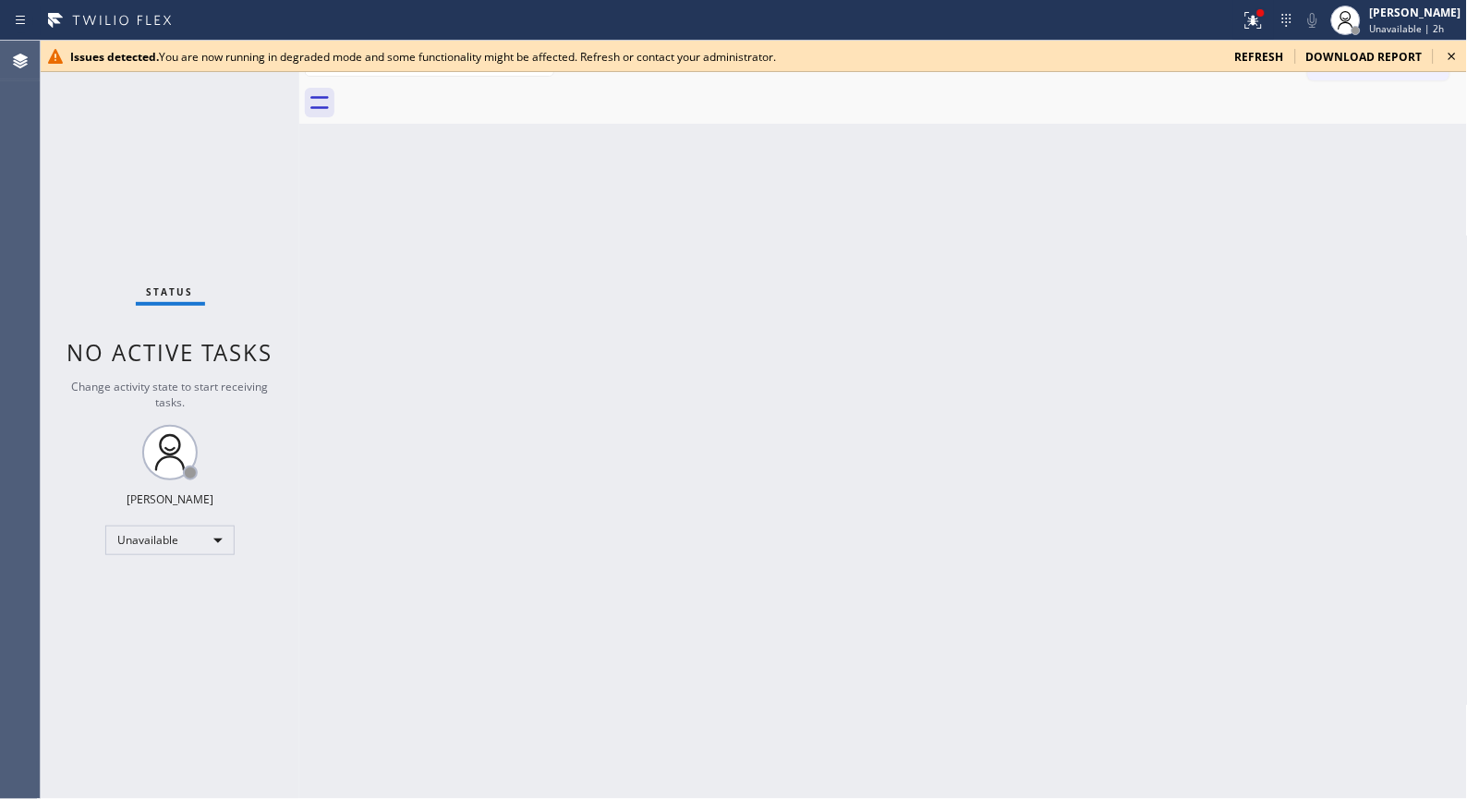
click at [1452, 54] on icon at bounding box center [1452, 56] width 22 height 22
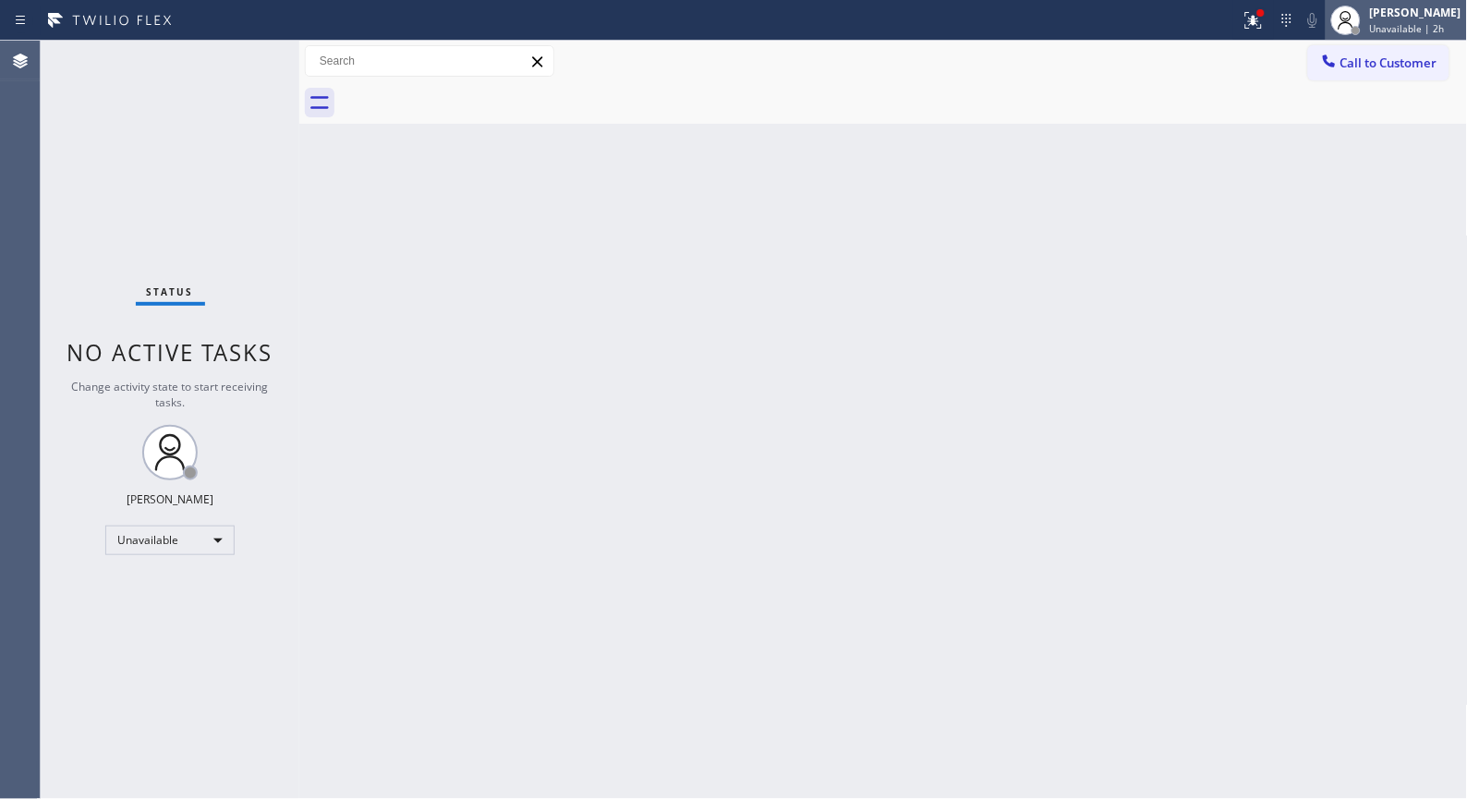
click at [1428, 33] on span "Unavailable | 2h" at bounding box center [1407, 28] width 75 height 13
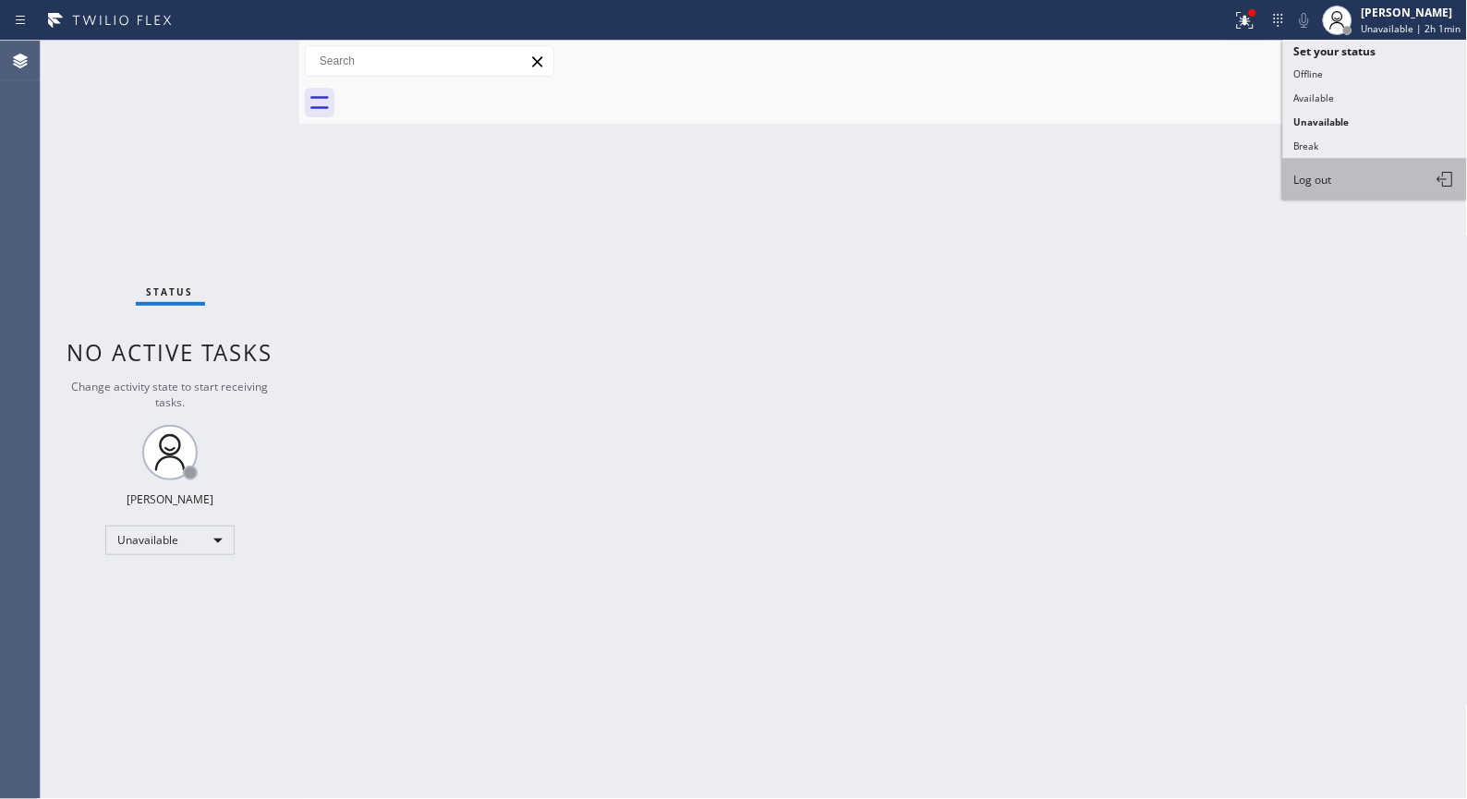
click at [1307, 182] on span "Log out" at bounding box center [1313, 180] width 38 height 16
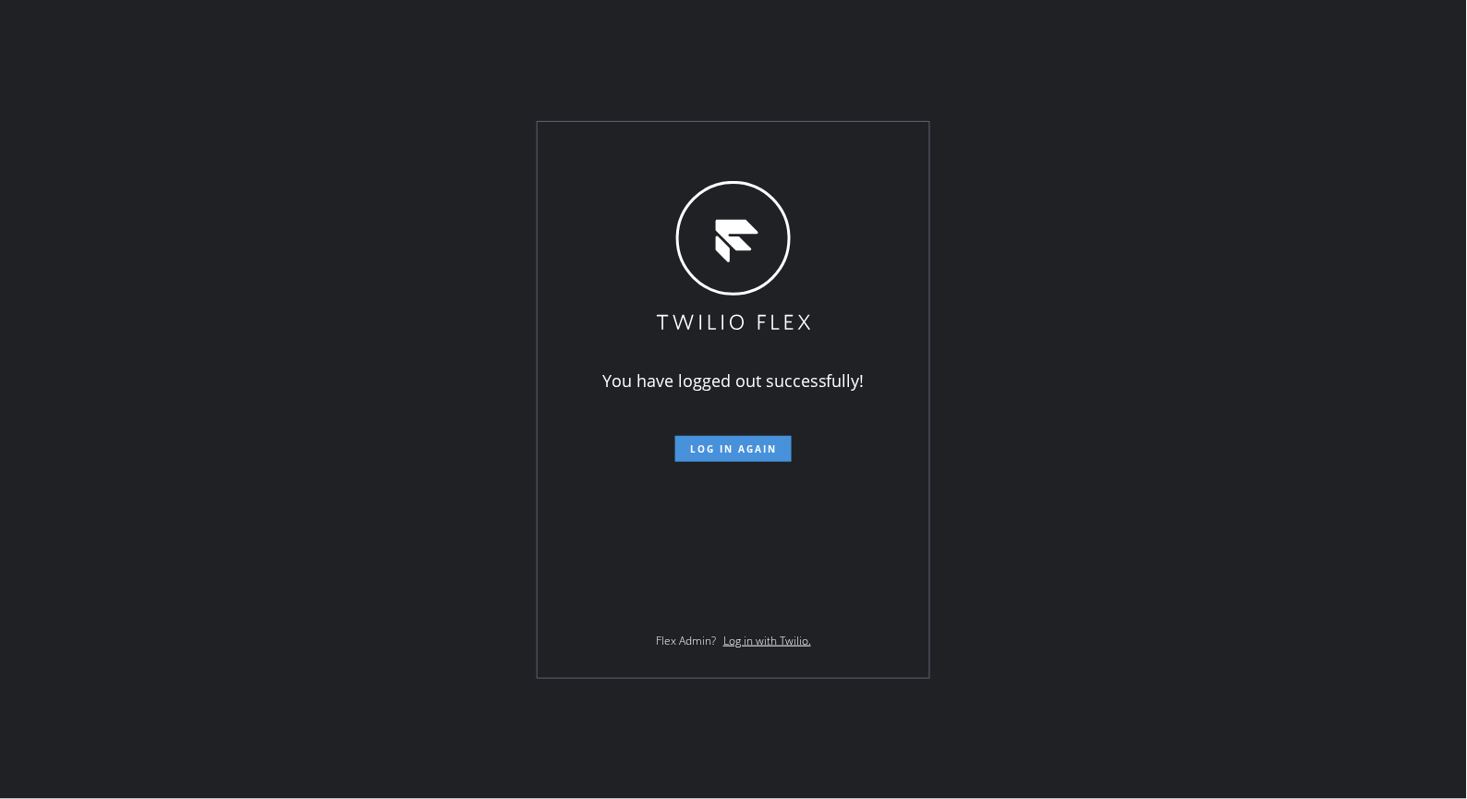
click at [751, 448] on span "Log in again" at bounding box center [733, 449] width 87 height 13
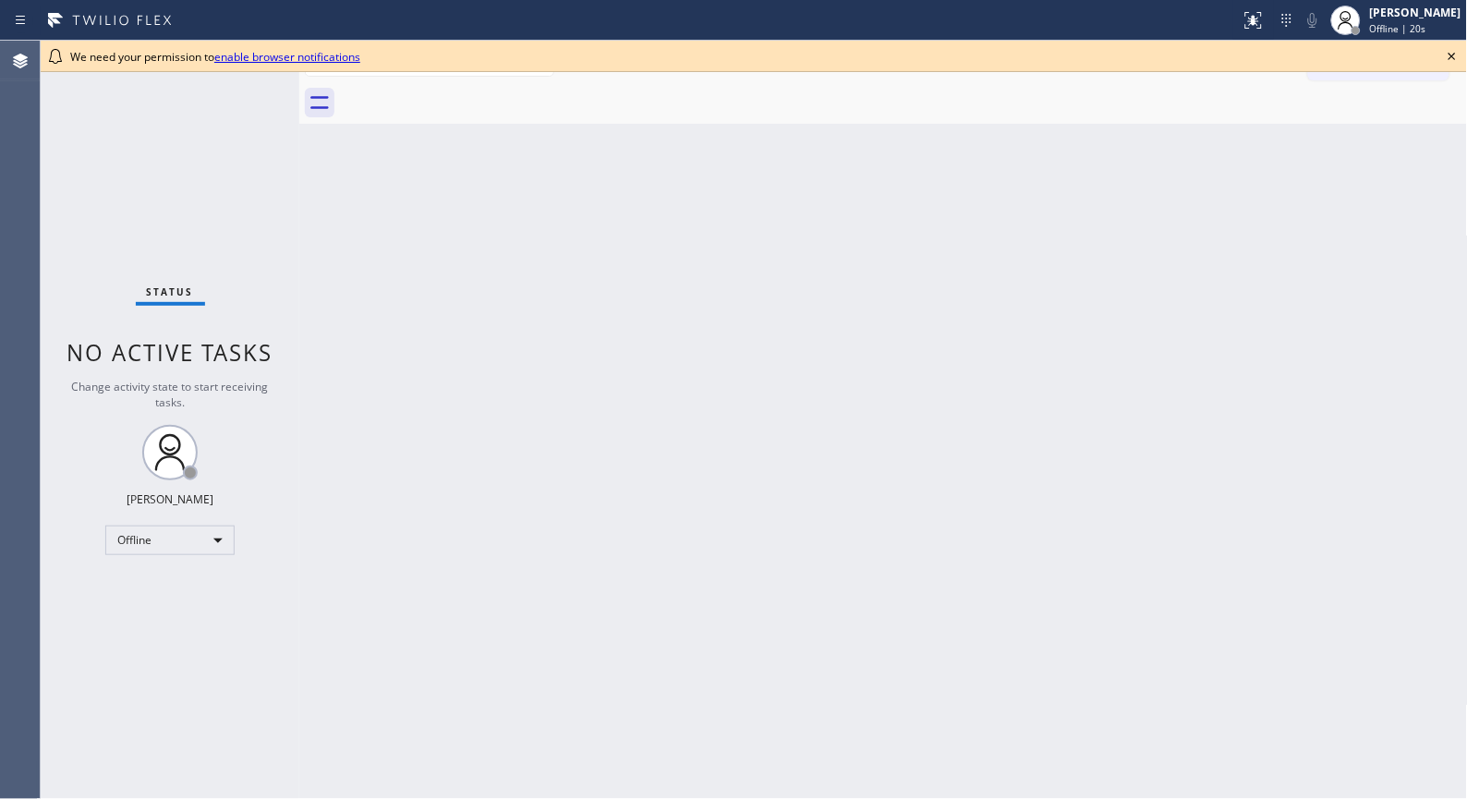
click at [1451, 50] on icon at bounding box center [1452, 56] width 22 height 22
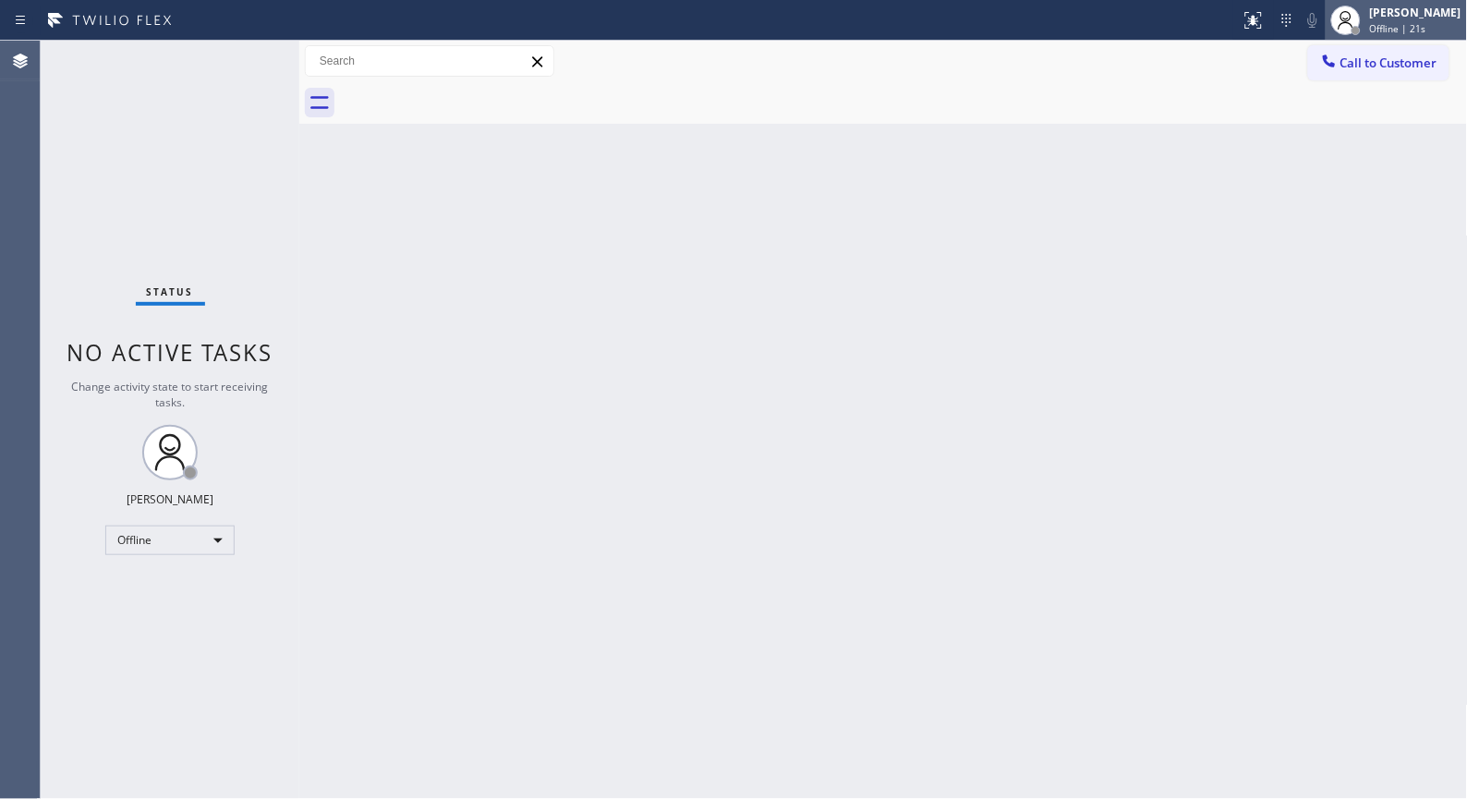
click at [1416, 24] on span "Offline | 21s" at bounding box center [1398, 28] width 56 height 13
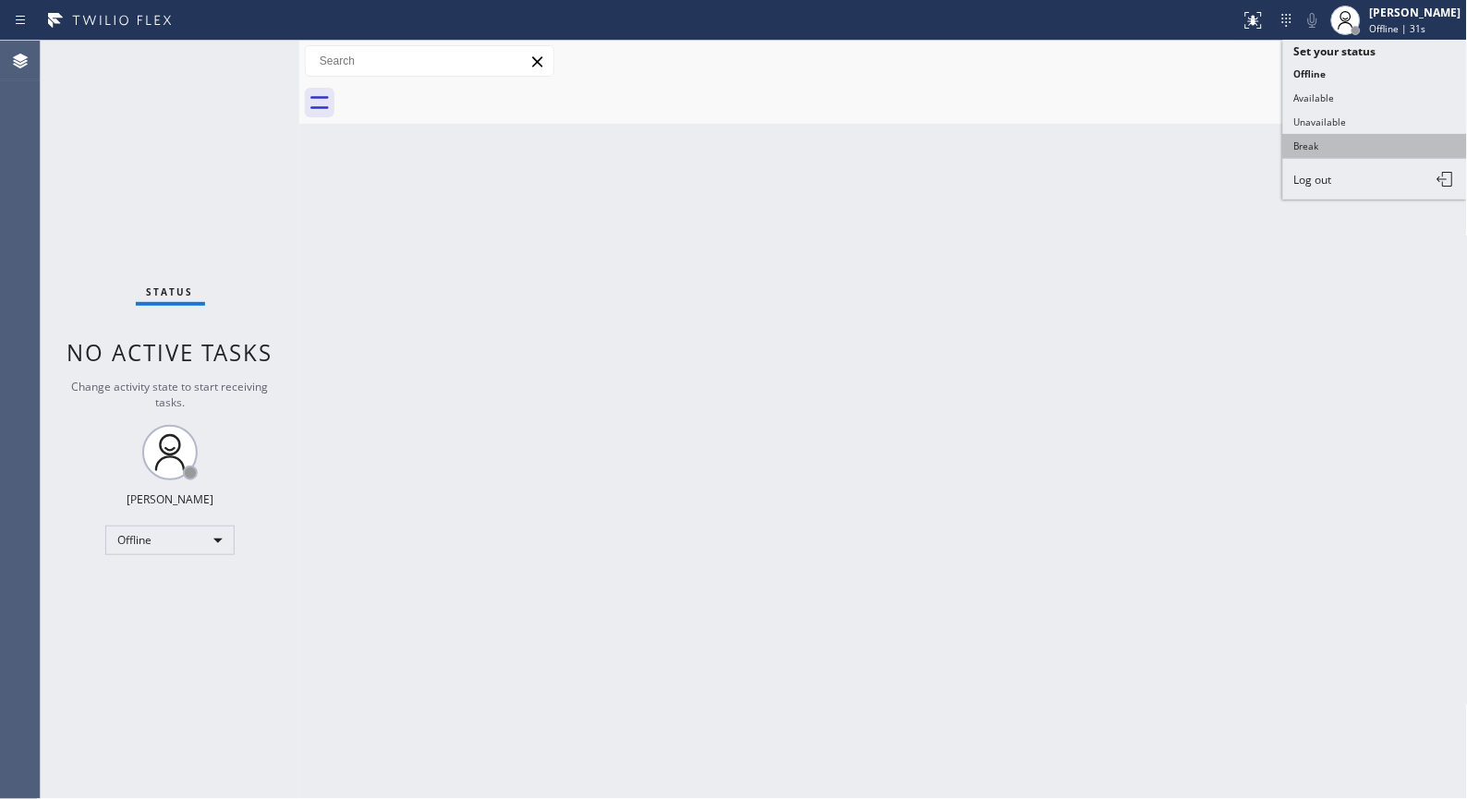
drag, startPoint x: 1331, startPoint y: 131, endPoint x: 1331, endPoint y: 149, distance: 17.6
click at [1331, 149] on ul "Set your status Offline Available Unavailable Break Log out" at bounding box center [1375, 120] width 185 height 160
click at [1331, 149] on button "Break" at bounding box center [1375, 146] width 185 height 24
